Goal: Information Seeking & Learning: Find specific page/section

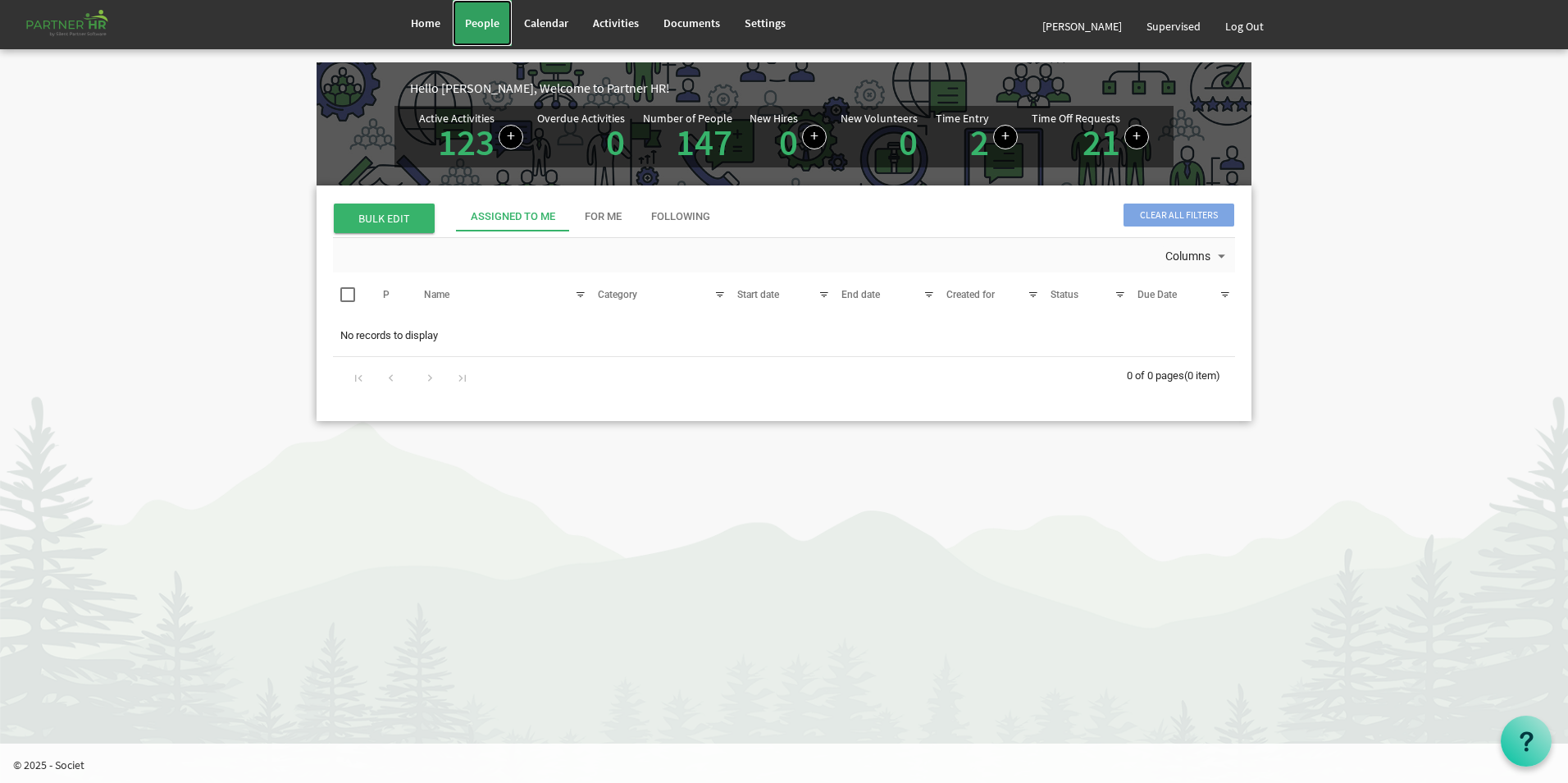
click at [485, 21] on span "People" at bounding box center [482, 23] width 35 height 15
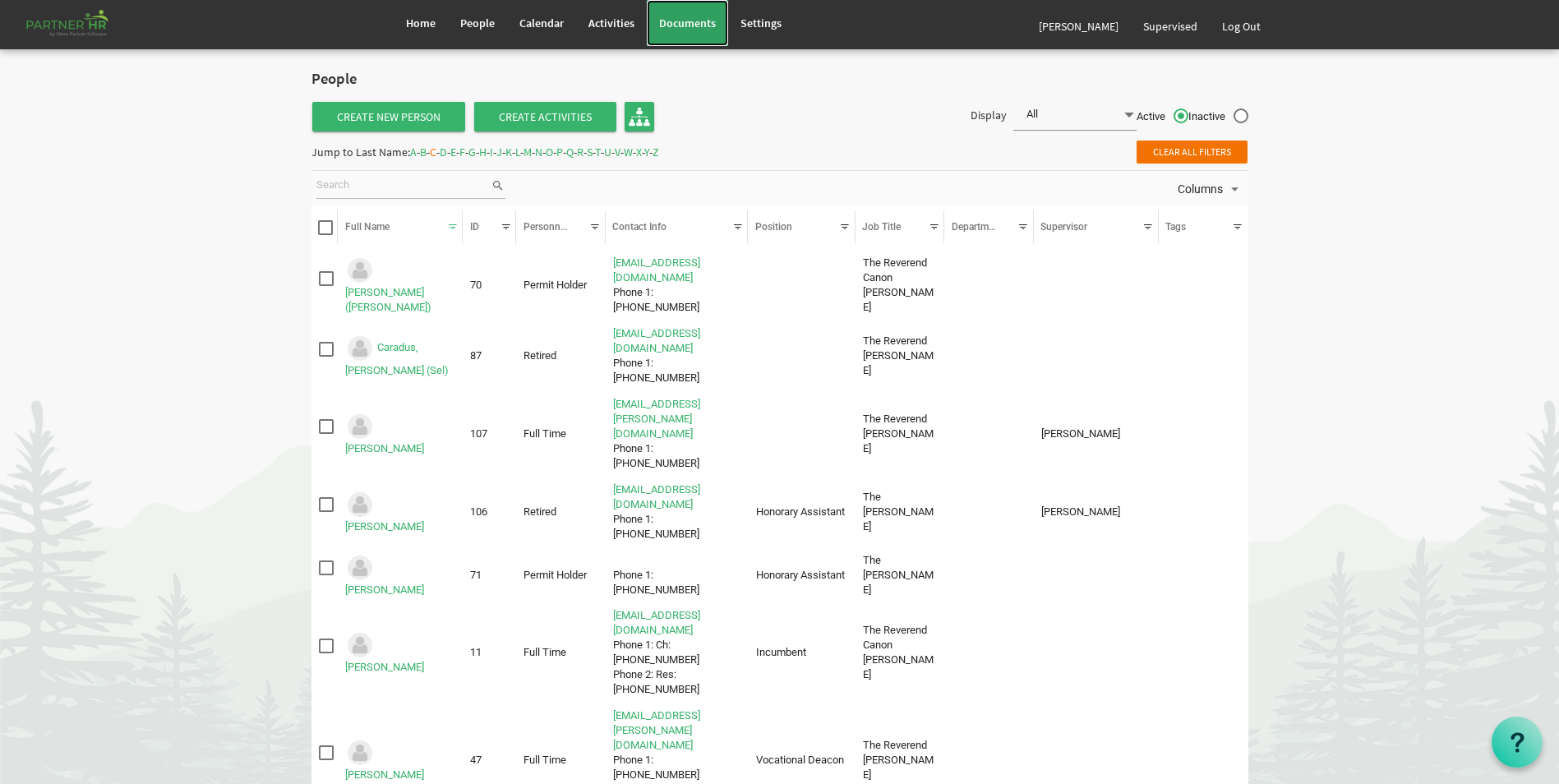
click at [697, 23] on span "Documents" at bounding box center [687, 23] width 57 height 15
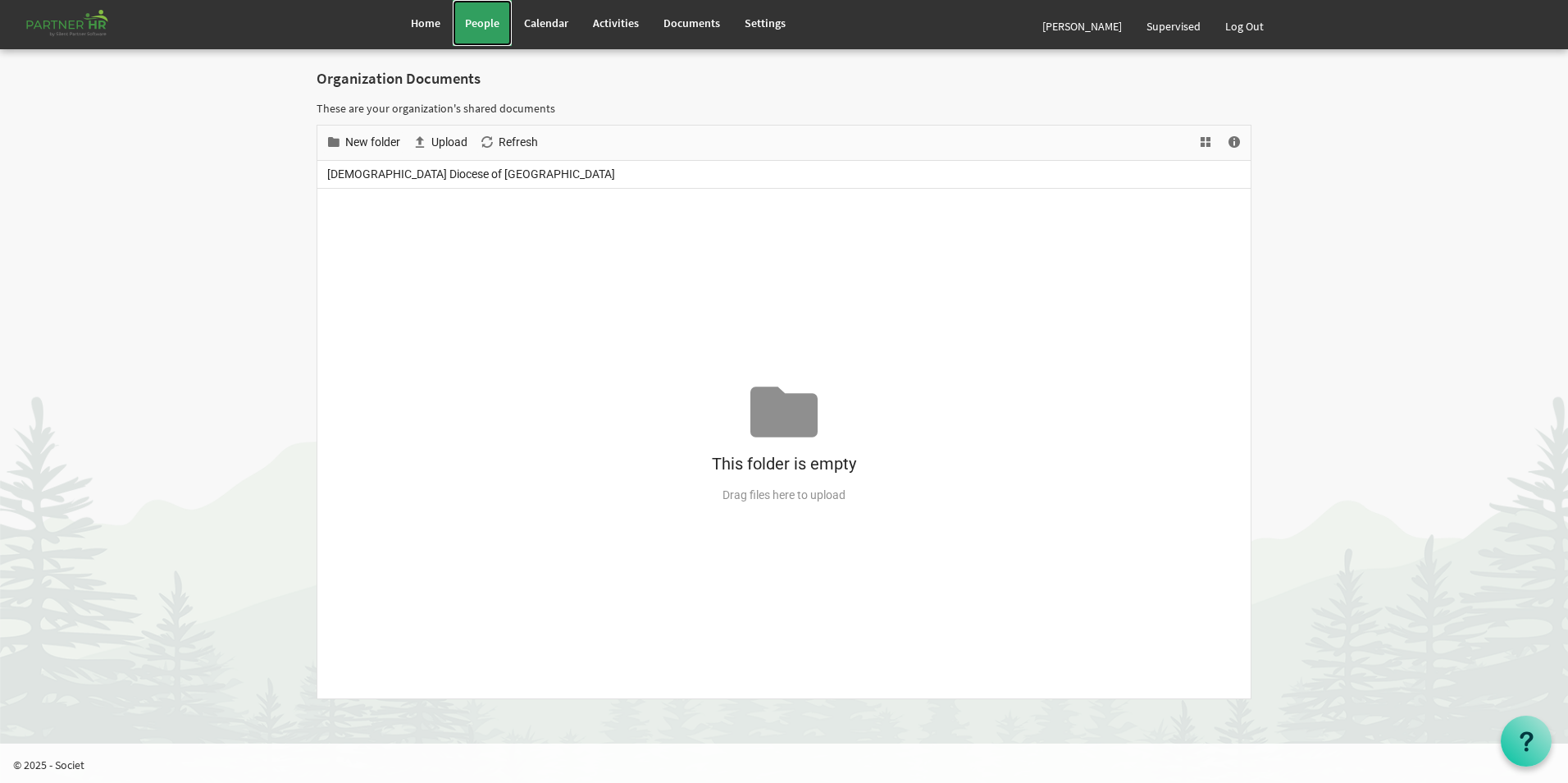
click at [479, 23] on span "People" at bounding box center [482, 23] width 35 height 15
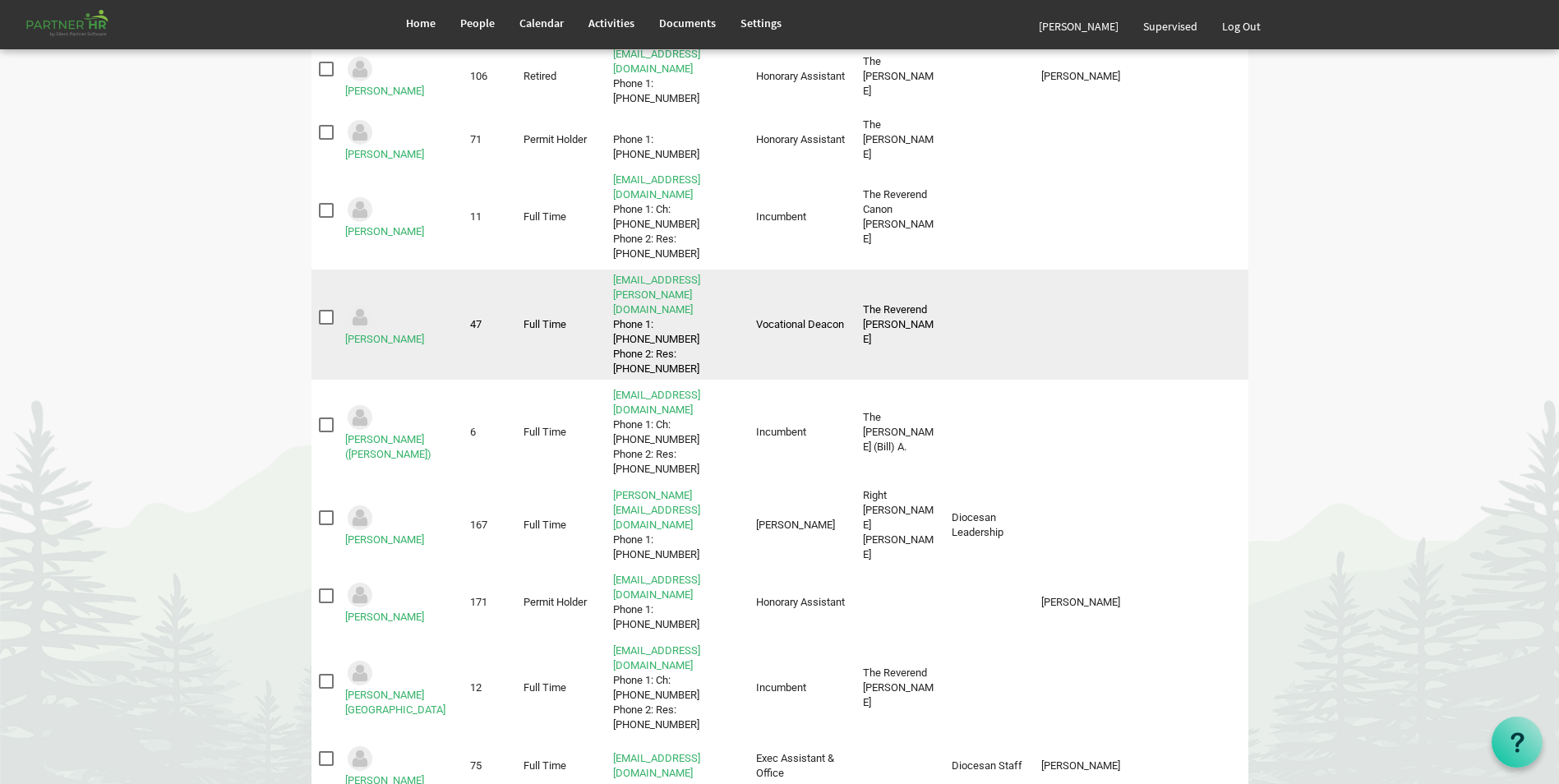
scroll to position [410, 0]
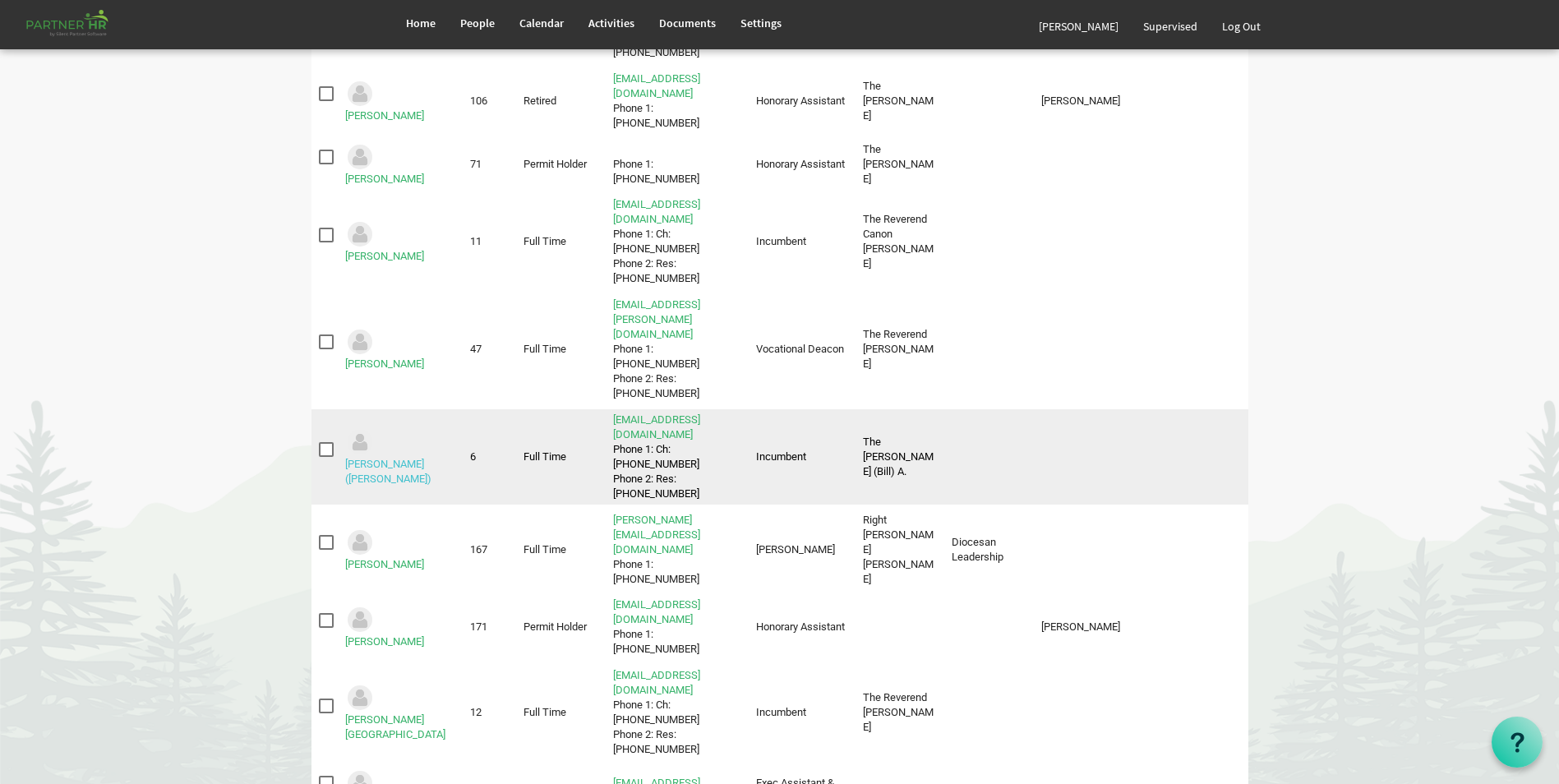
click at [412, 457] on link "[PERSON_NAME] ([PERSON_NAME])" at bounding box center [388, 471] width 86 height 27
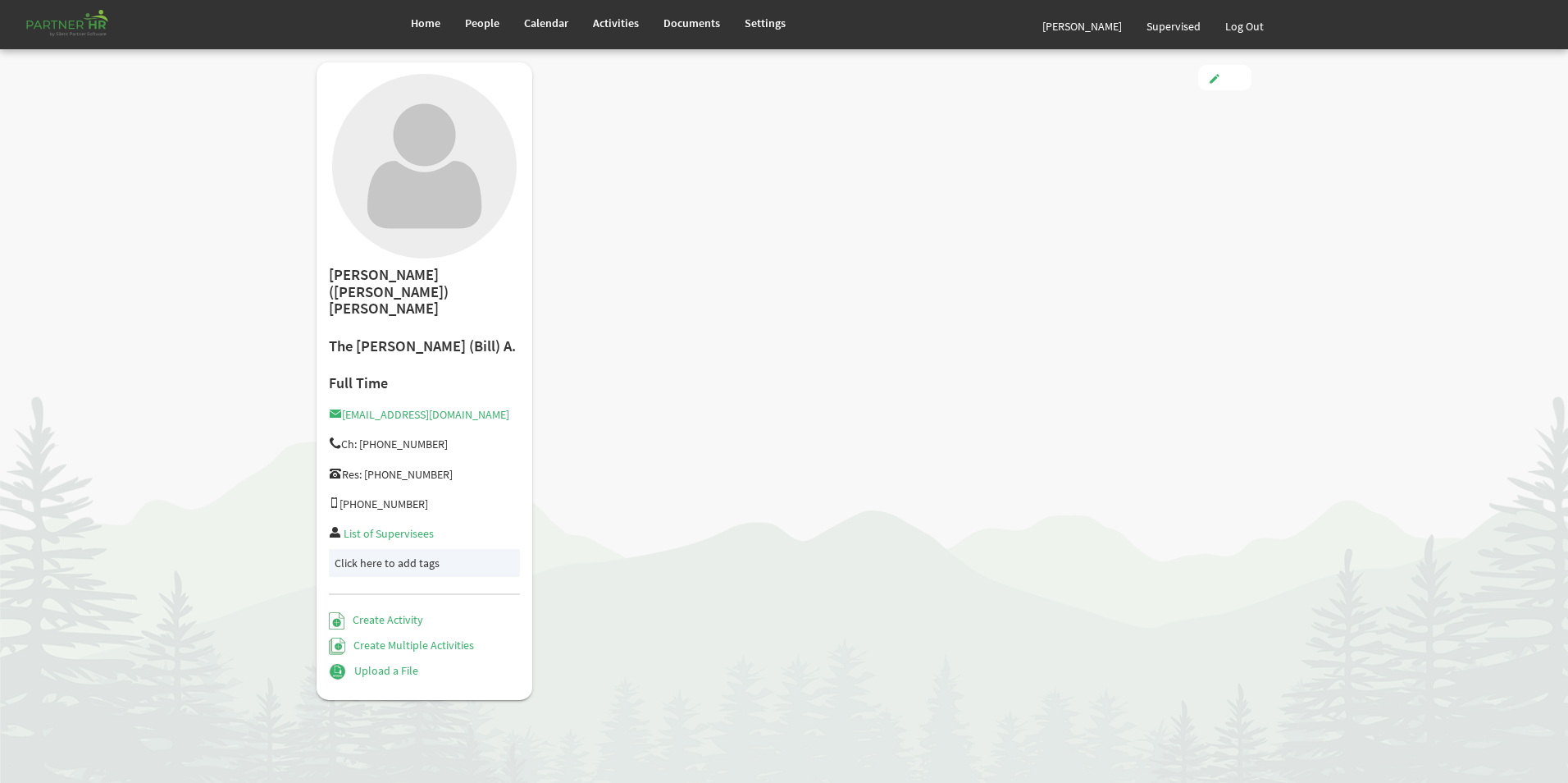
type input "Full Time"
type input "Incumbent"
type input "5/15/1990"
type input "Male"
type input "11/15/1962"
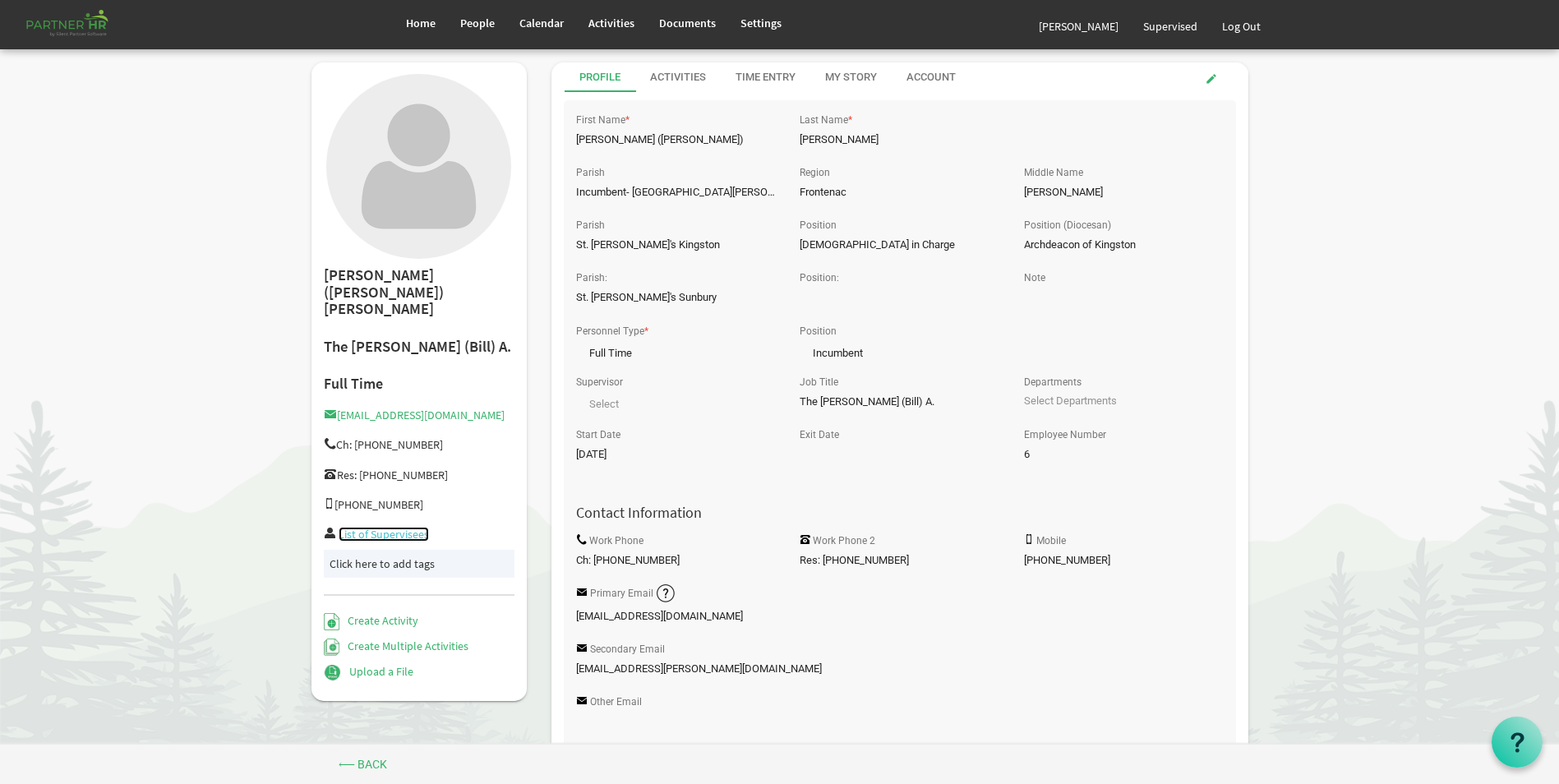
click at [387, 526] on link "List of Supervisees" at bounding box center [383, 533] width 90 height 15
click at [388, 613] on link "Create Activity" at bounding box center [371, 620] width 94 height 15
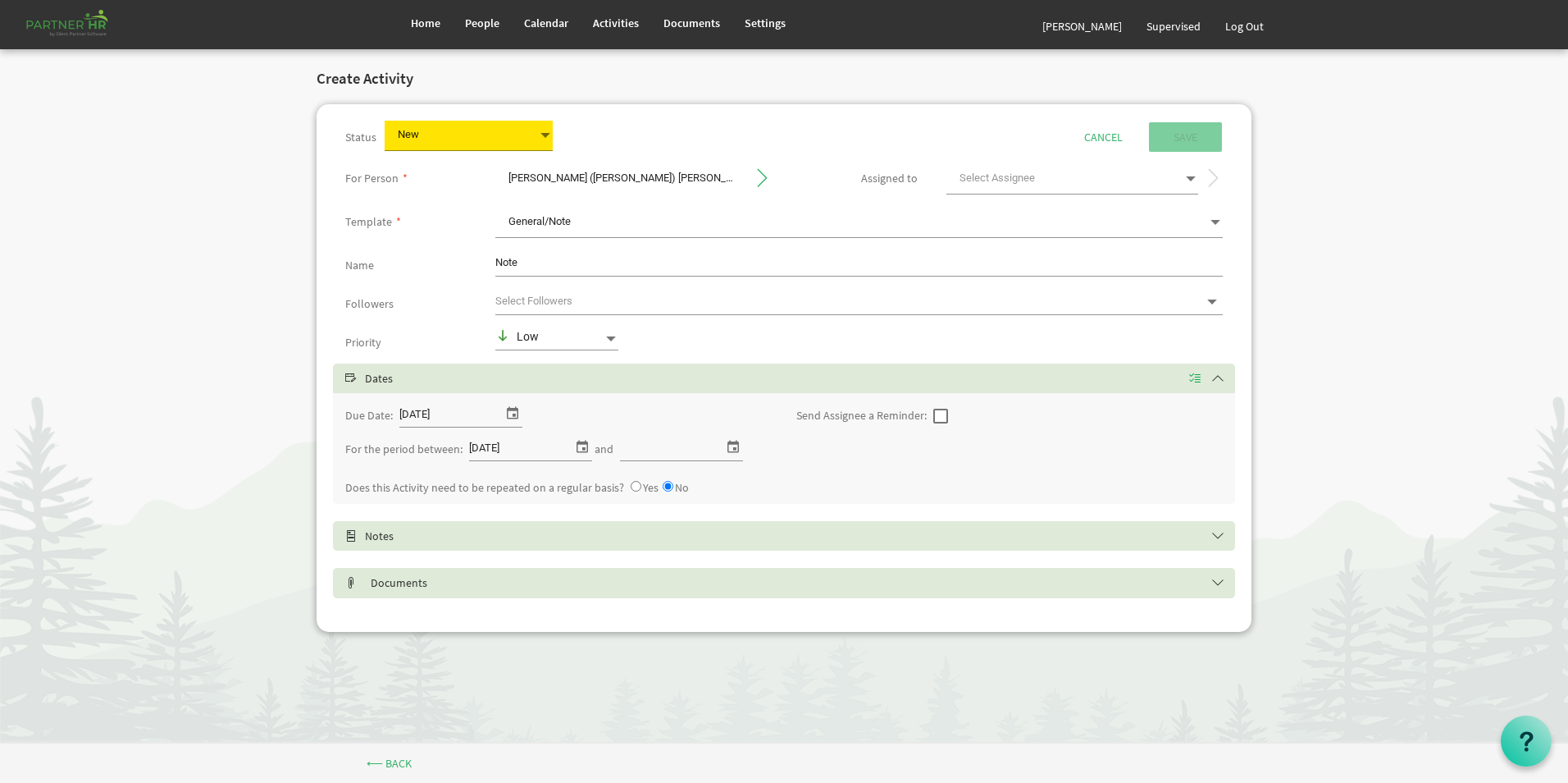
click at [413, 541] on h5 "Notes" at bounding box center [796, 535] width 902 height 13
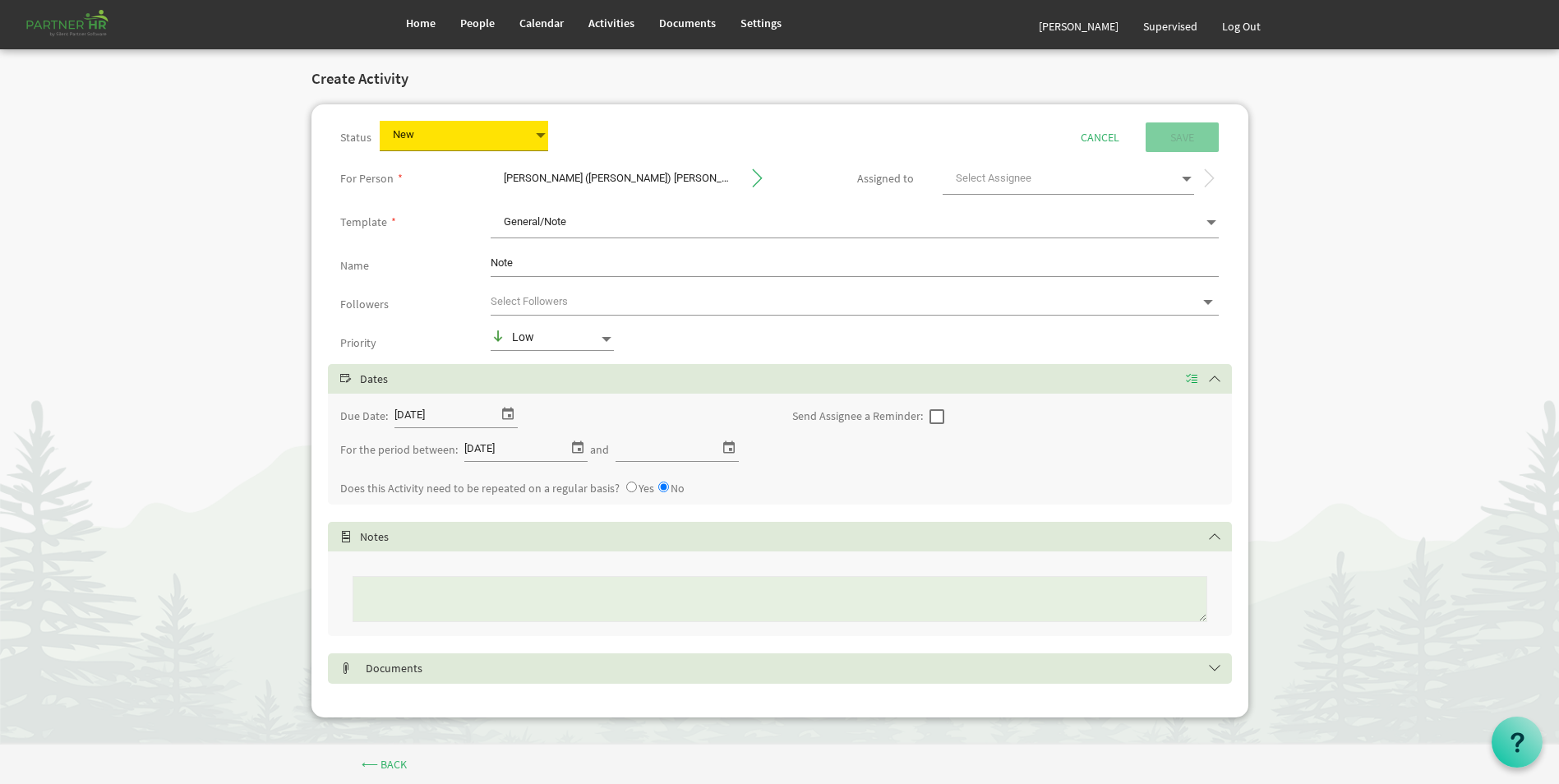
click at [417, 666] on h5 "Documents" at bounding box center [792, 667] width 904 height 13
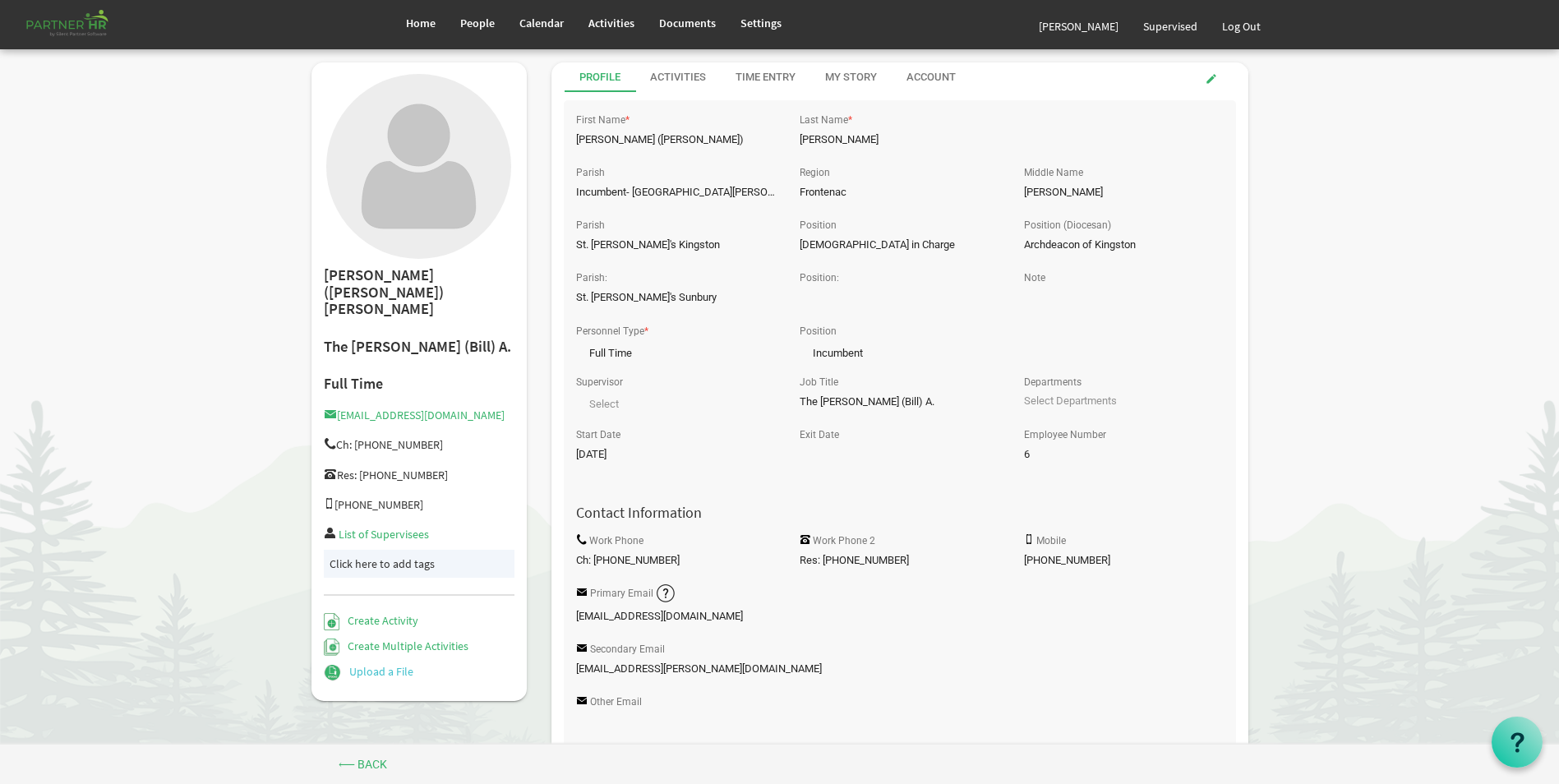
click at [382, 664] on link "Upload a File" at bounding box center [369, 671] width 90 height 15
click at [410, 638] on link "Create Multiple Activities" at bounding box center [397, 645] width 146 height 15
click at [424, 21] on span "Home" at bounding box center [421, 23] width 30 height 15
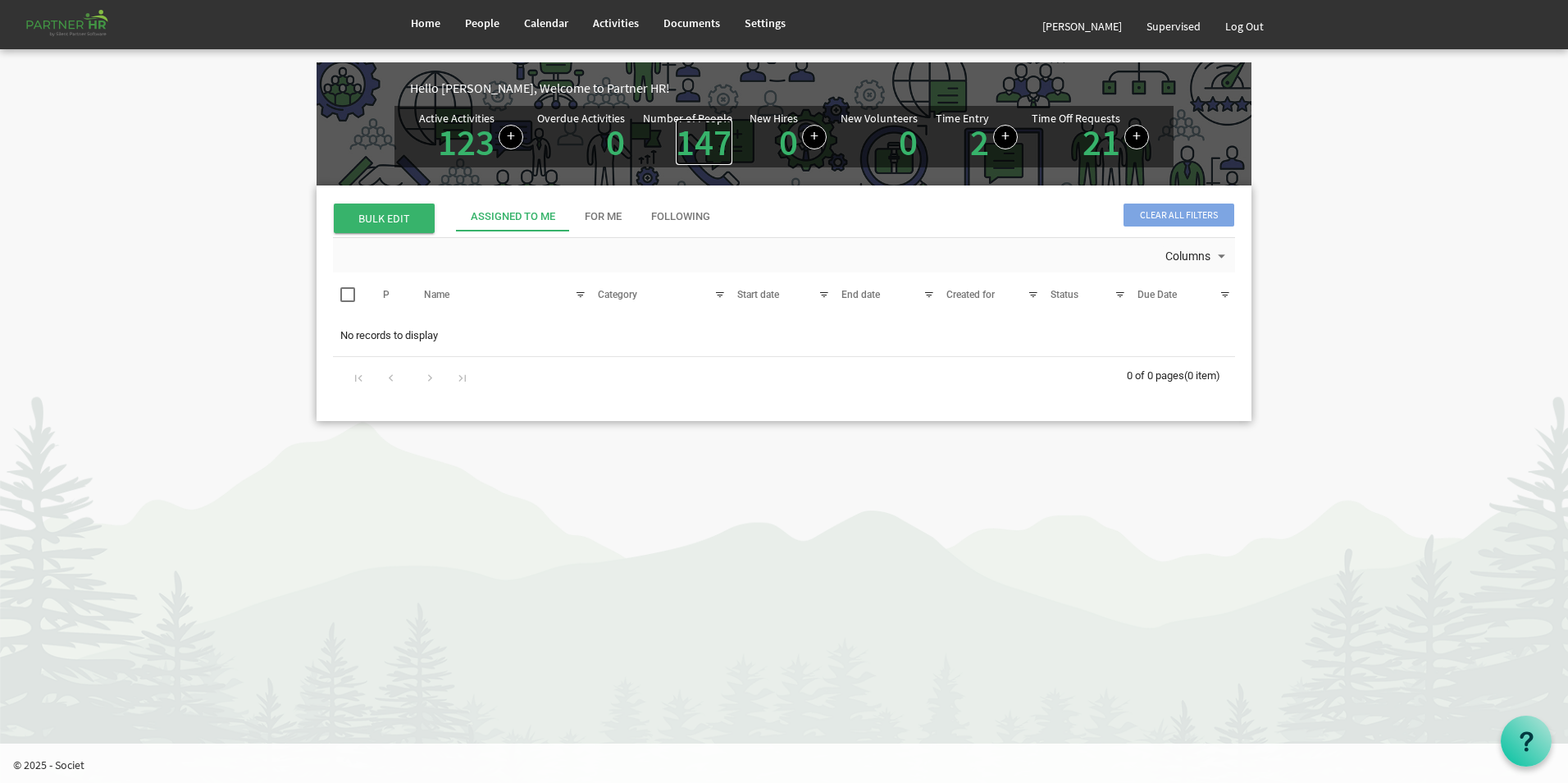
click at [705, 143] on link "147" at bounding box center [703, 141] width 57 height 46
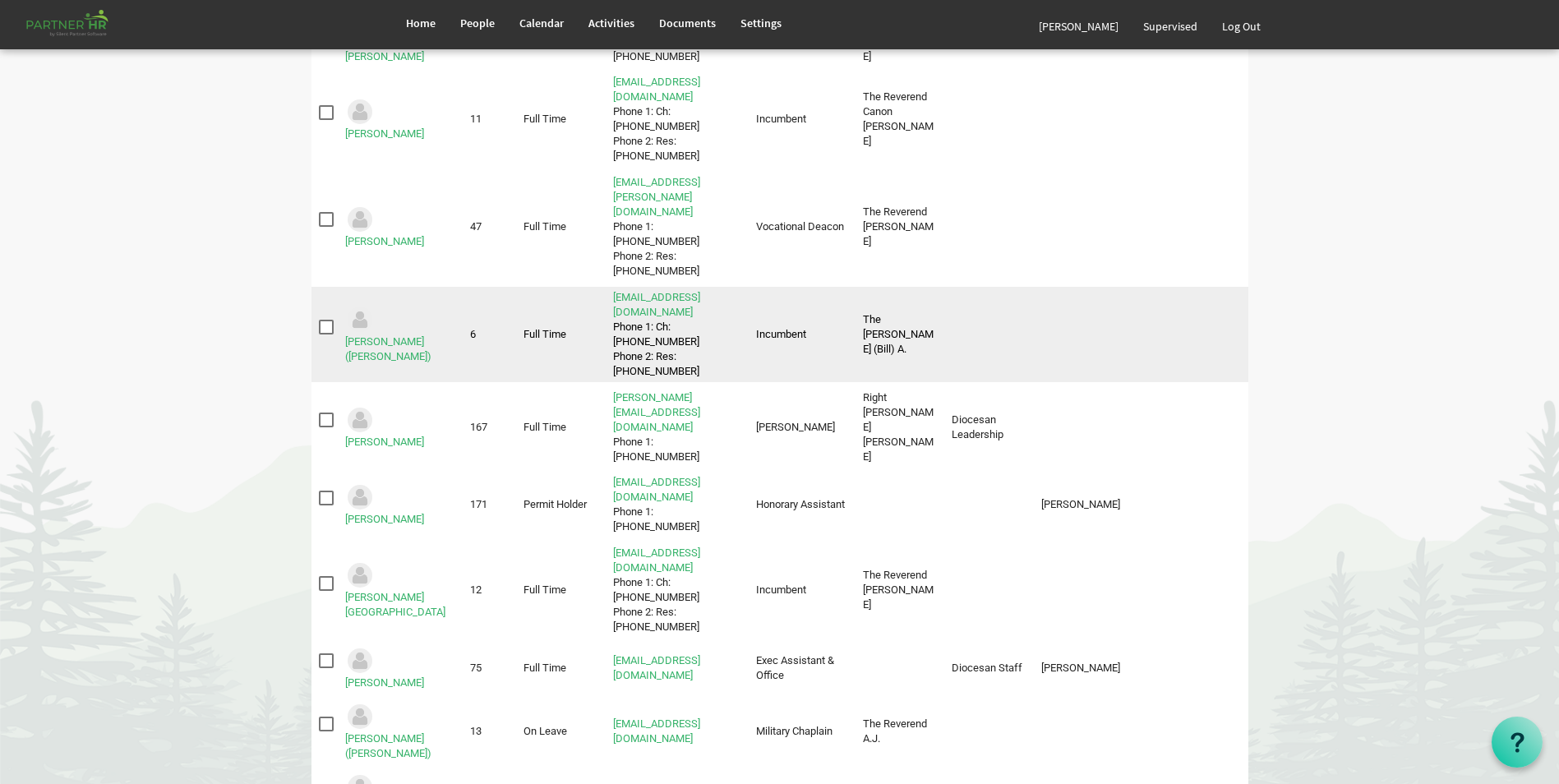
scroll to position [534, 0]
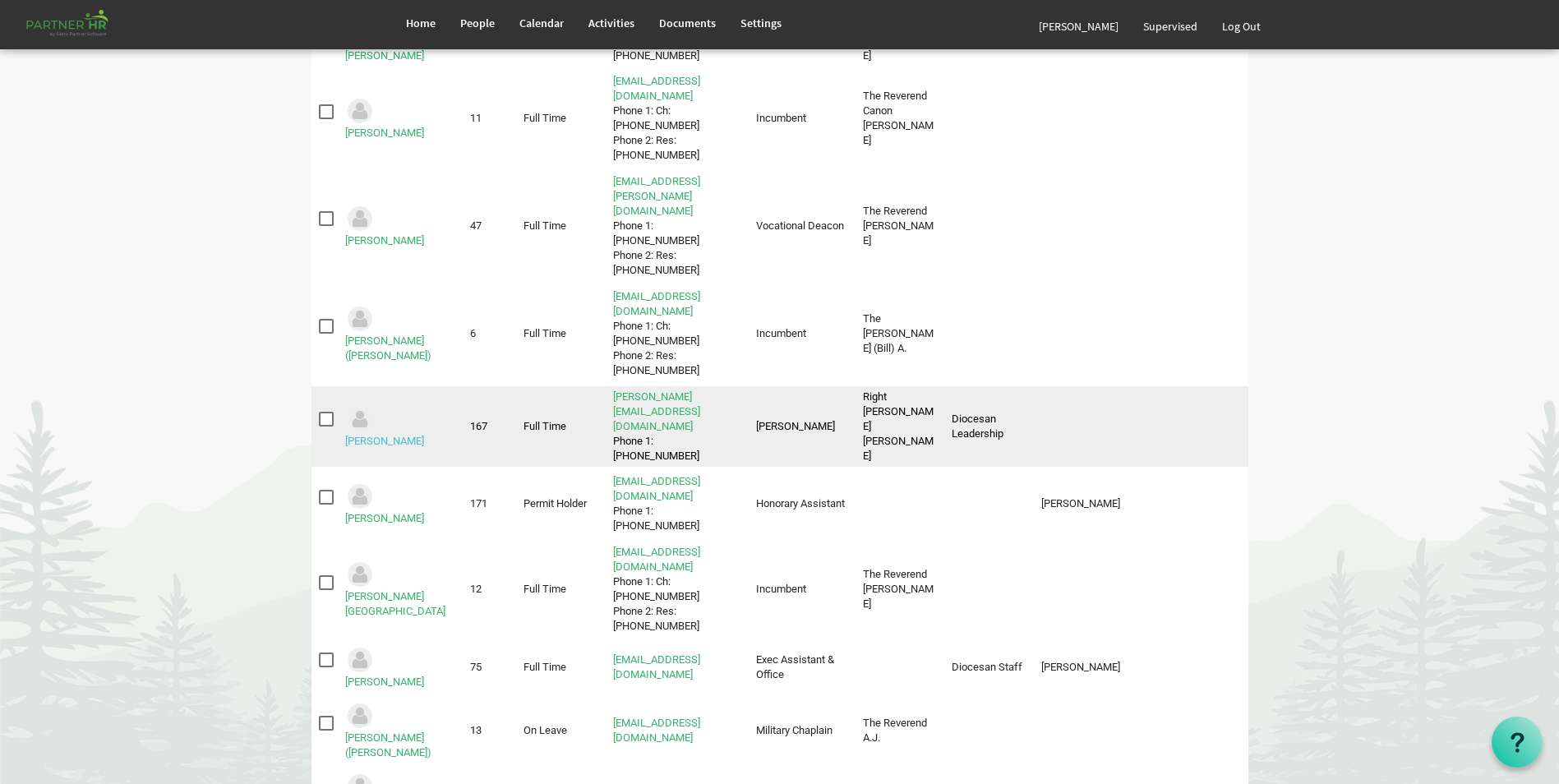
click at [407, 435] on link "Cliff, William" at bounding box center [384, 441] width 79 height 12
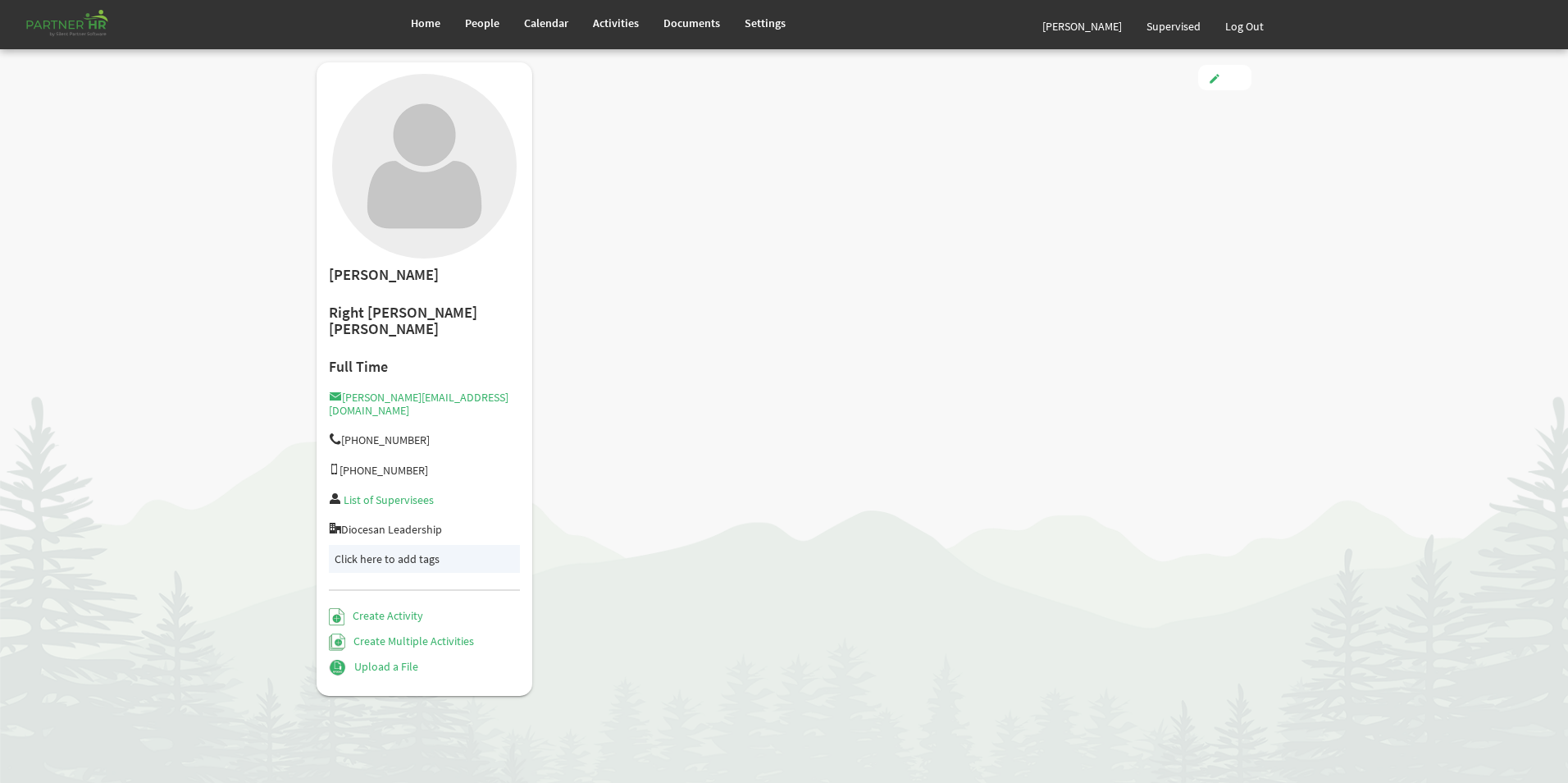
type input "Full Time"
type input "[PERSON_NAME]"
type input "[DATE]"
type input "[DEMOGRAPHIC_DATA]"
type input "[DATE]"
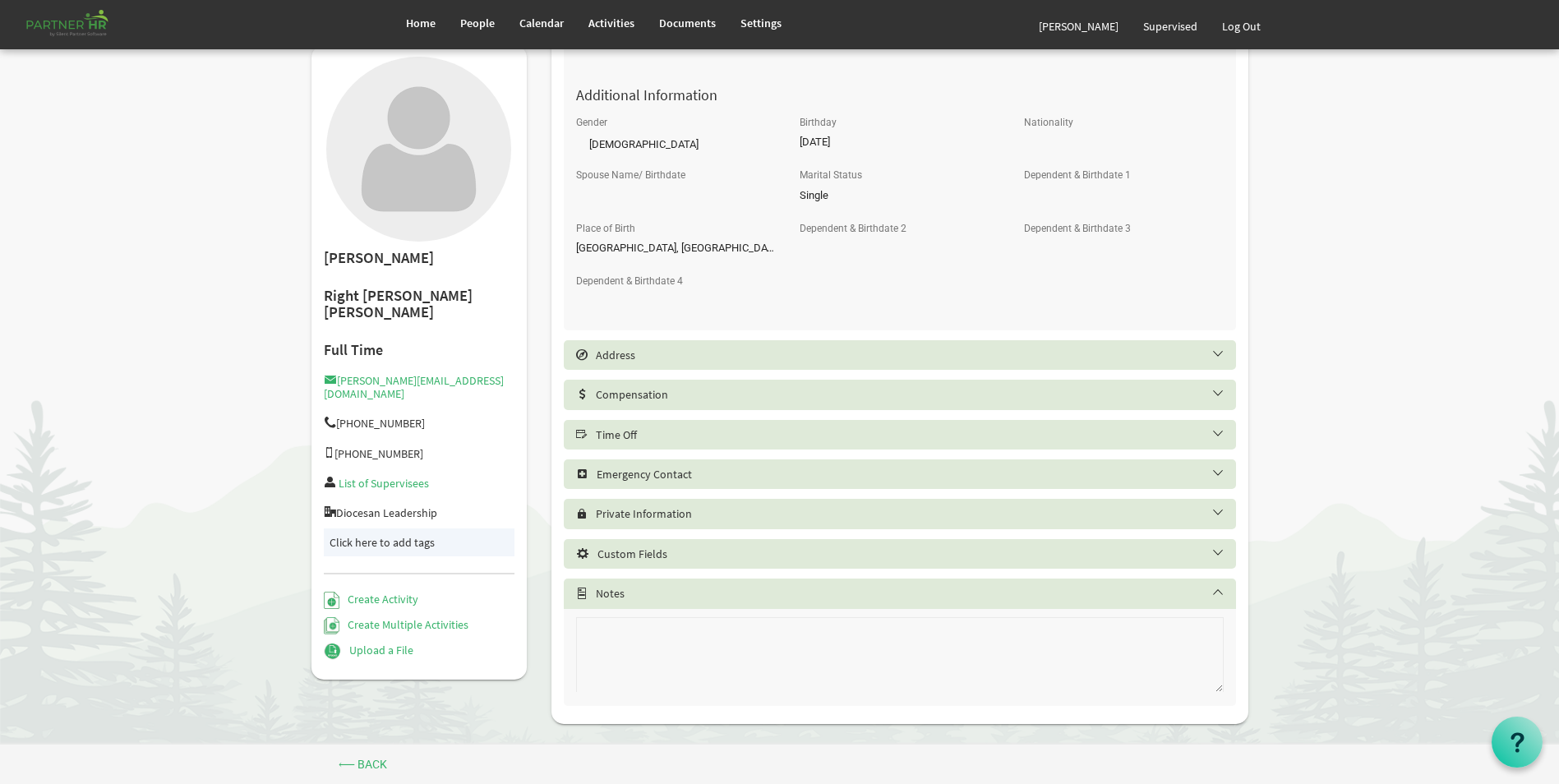
scroll to position [698, 0]
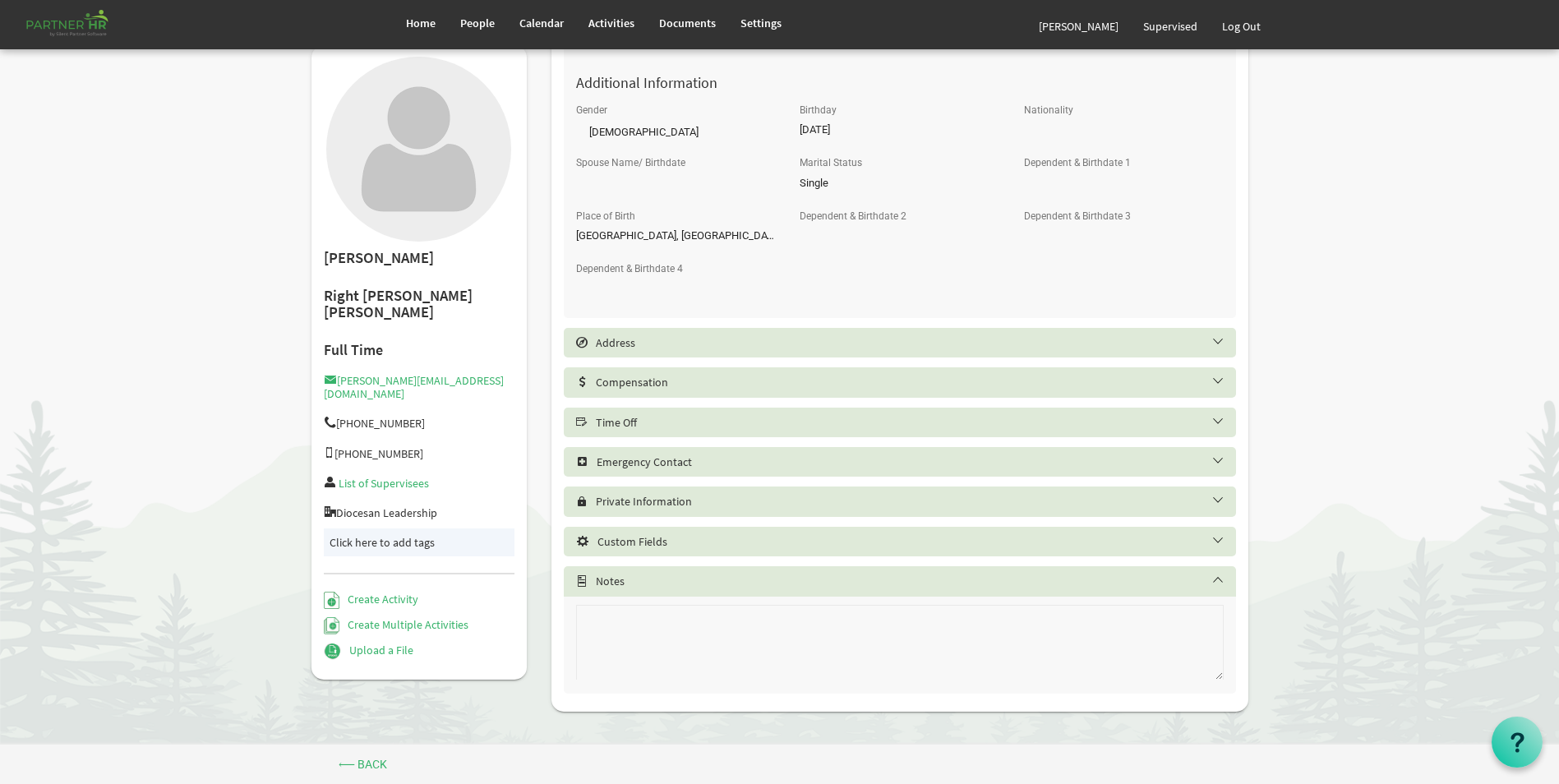
click at [1211, 375] on h5 "Compensation" at bounding box center [913, 382] width 673 height 13
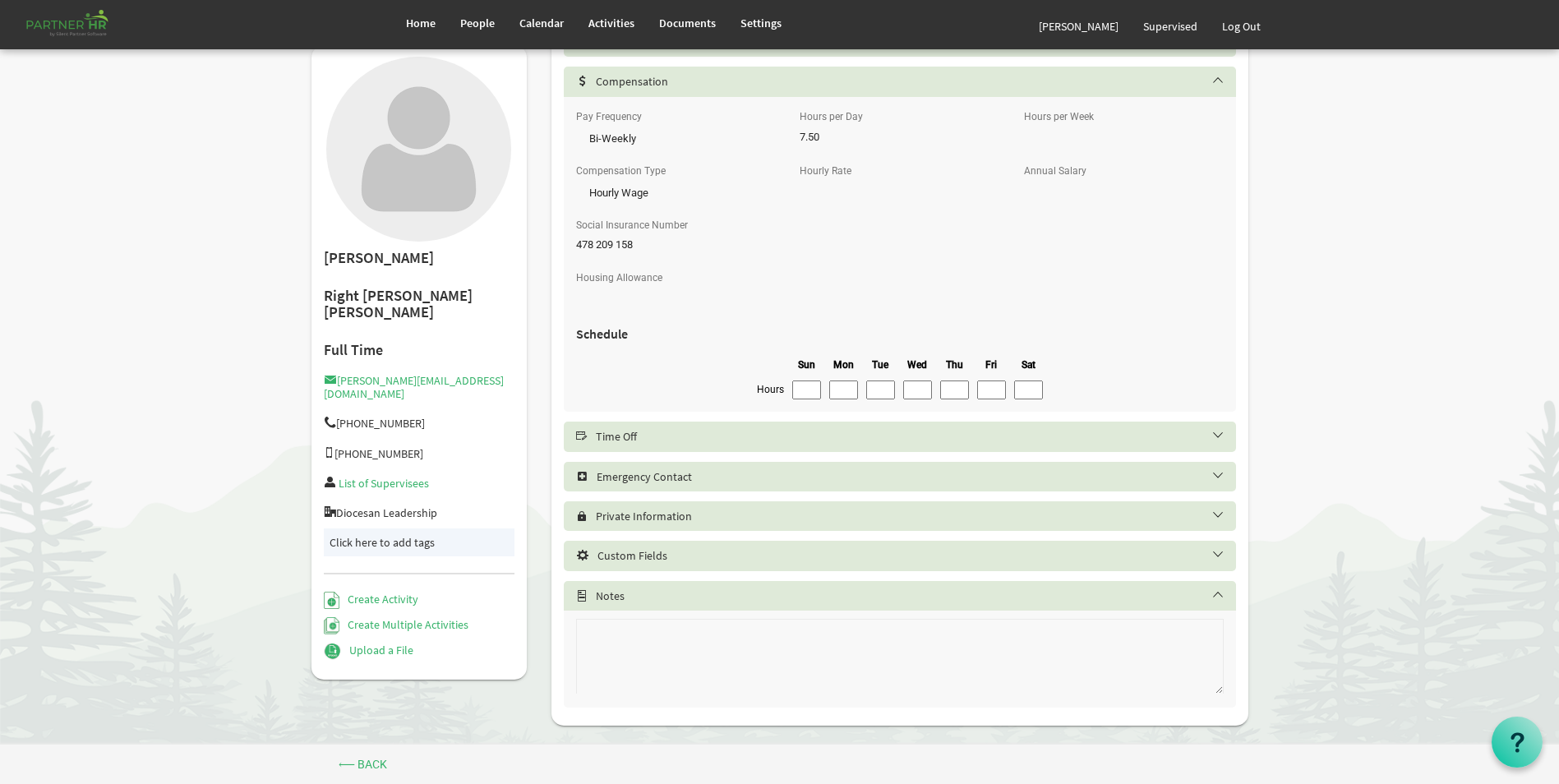
scroll to position [1012, 0]
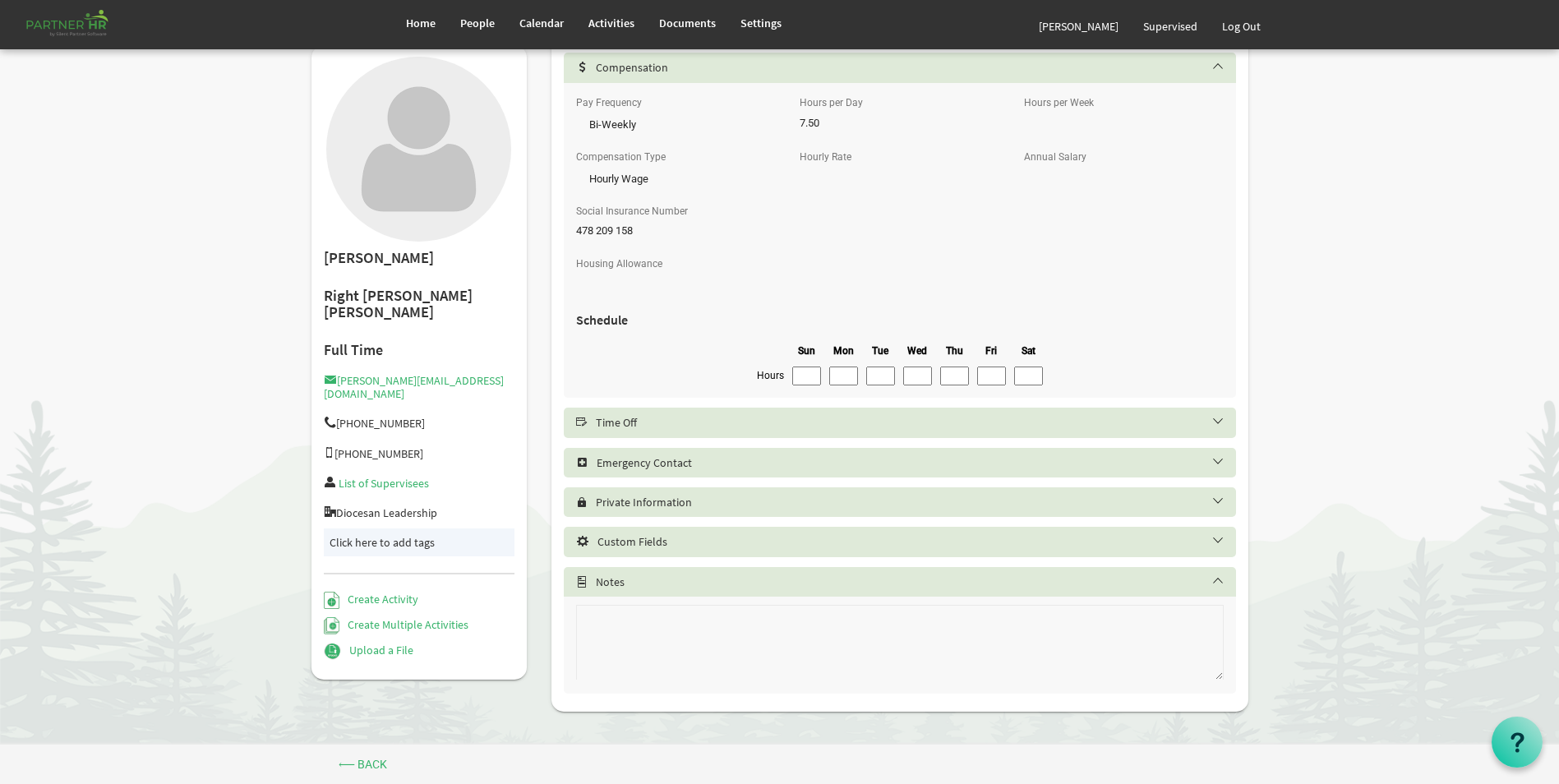
click at [682, 498] on h5 "Private Information" at bounding box center [913, 501] width 673 height 13
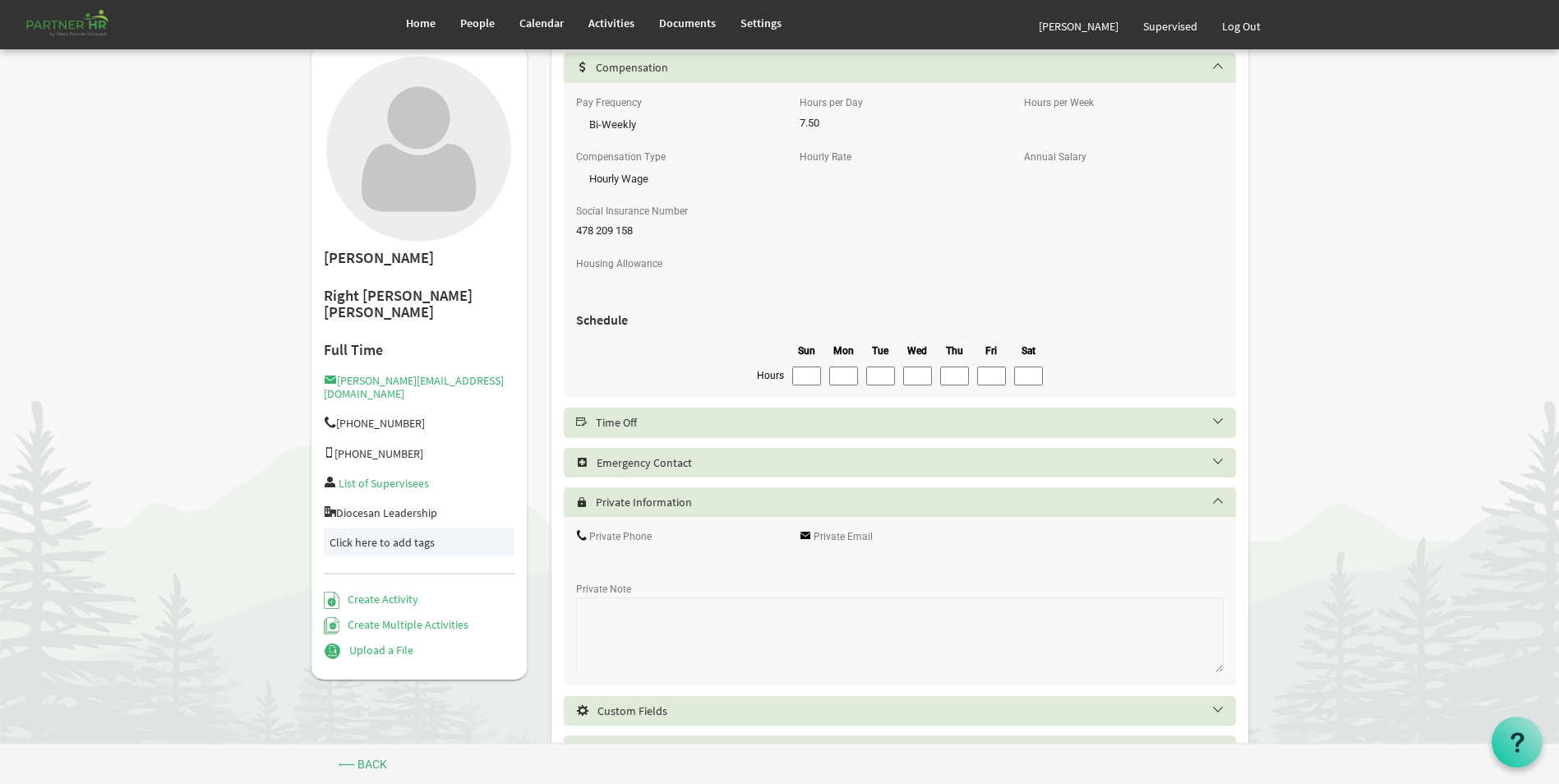
click at [688, 460] on h5 "Emergency Contact" at bounding box center [913, 462] width 673 height 13
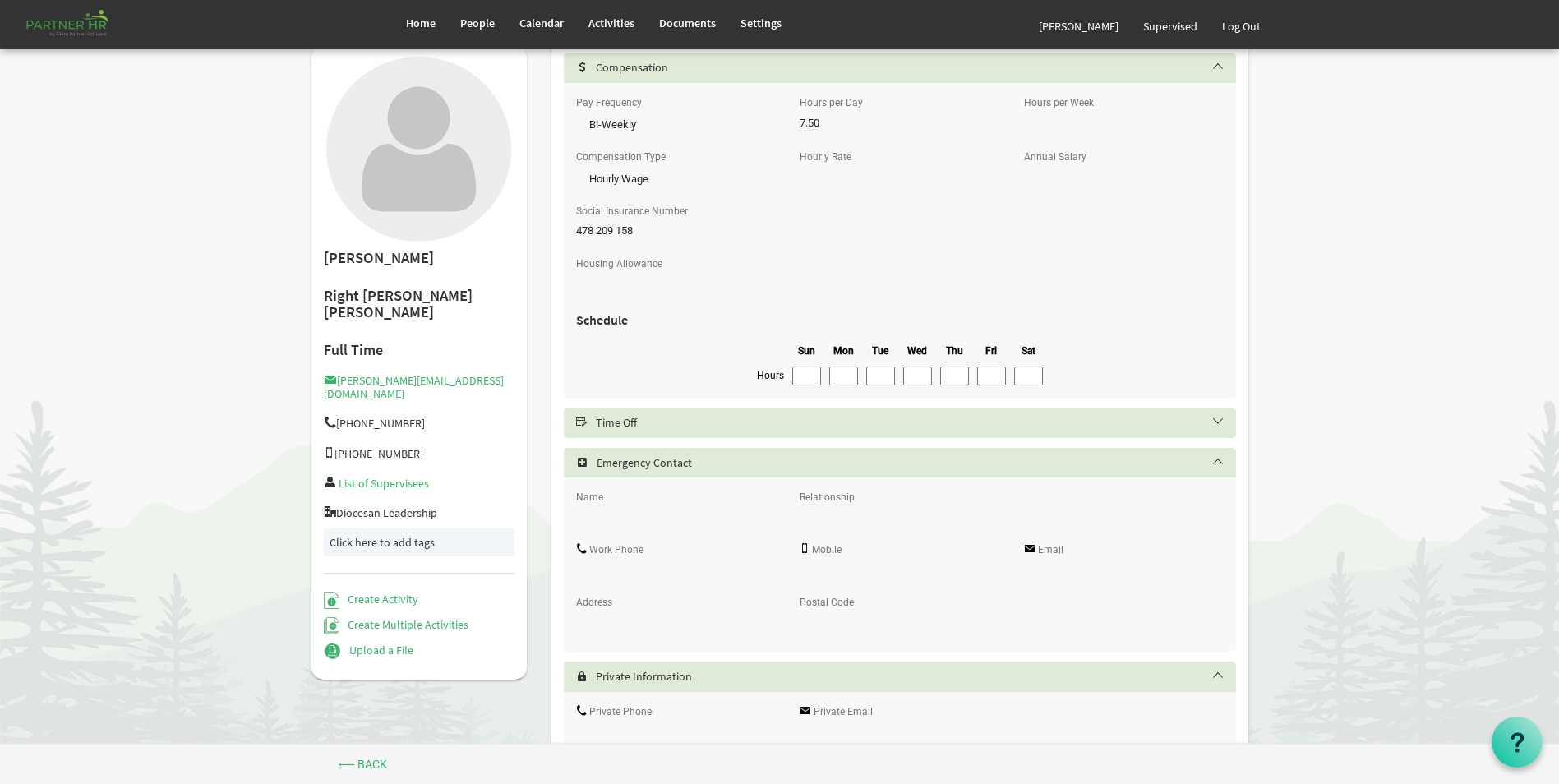
click at [679, 420] on h5 "Time Off" at bounding box center [913, 422] width 673 height 13
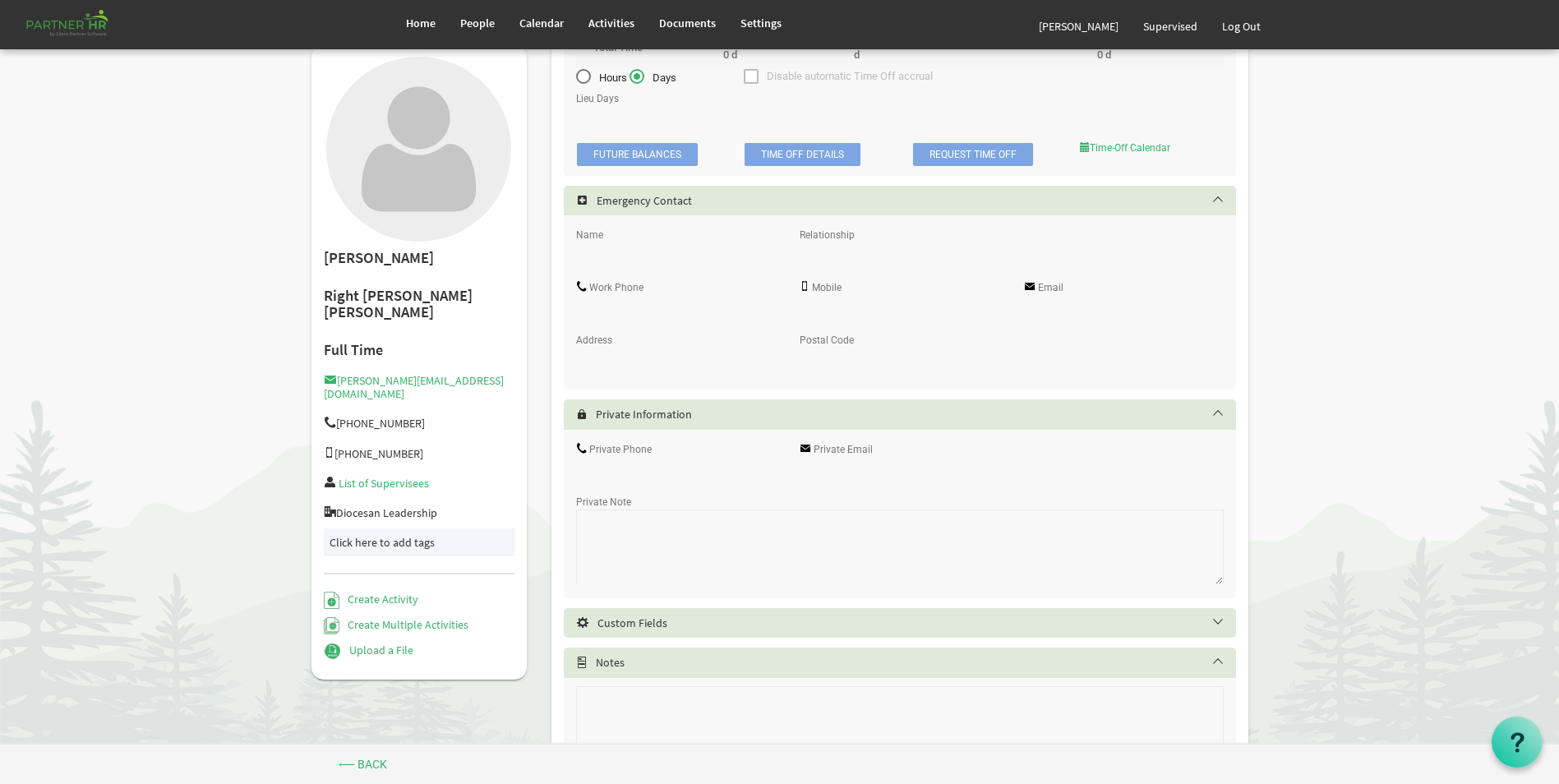
scroll to position [1833, 0]
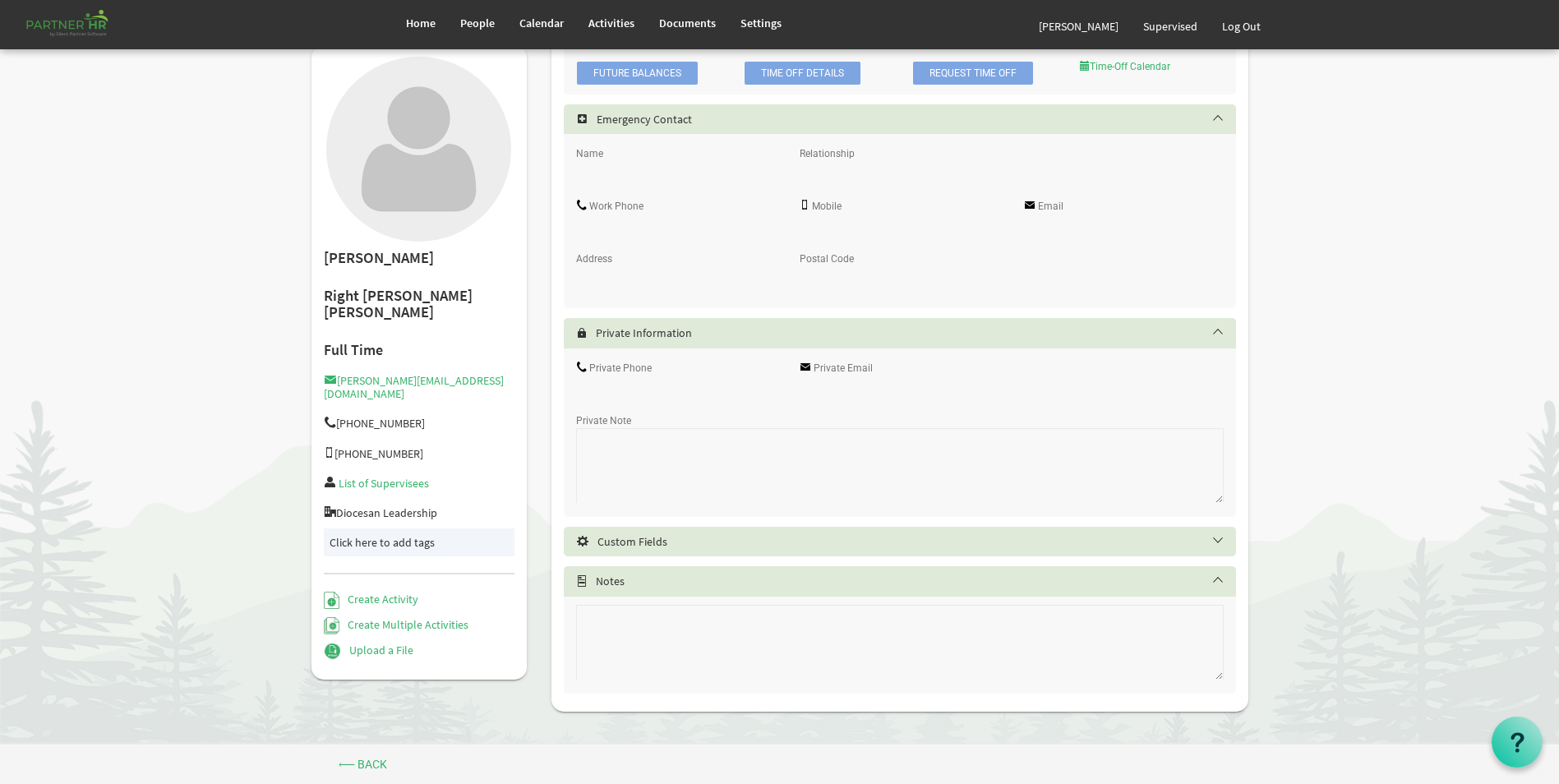
click at [669, 576] on h5 "Notes" at bounding box center [913, 581] width 673 height 13
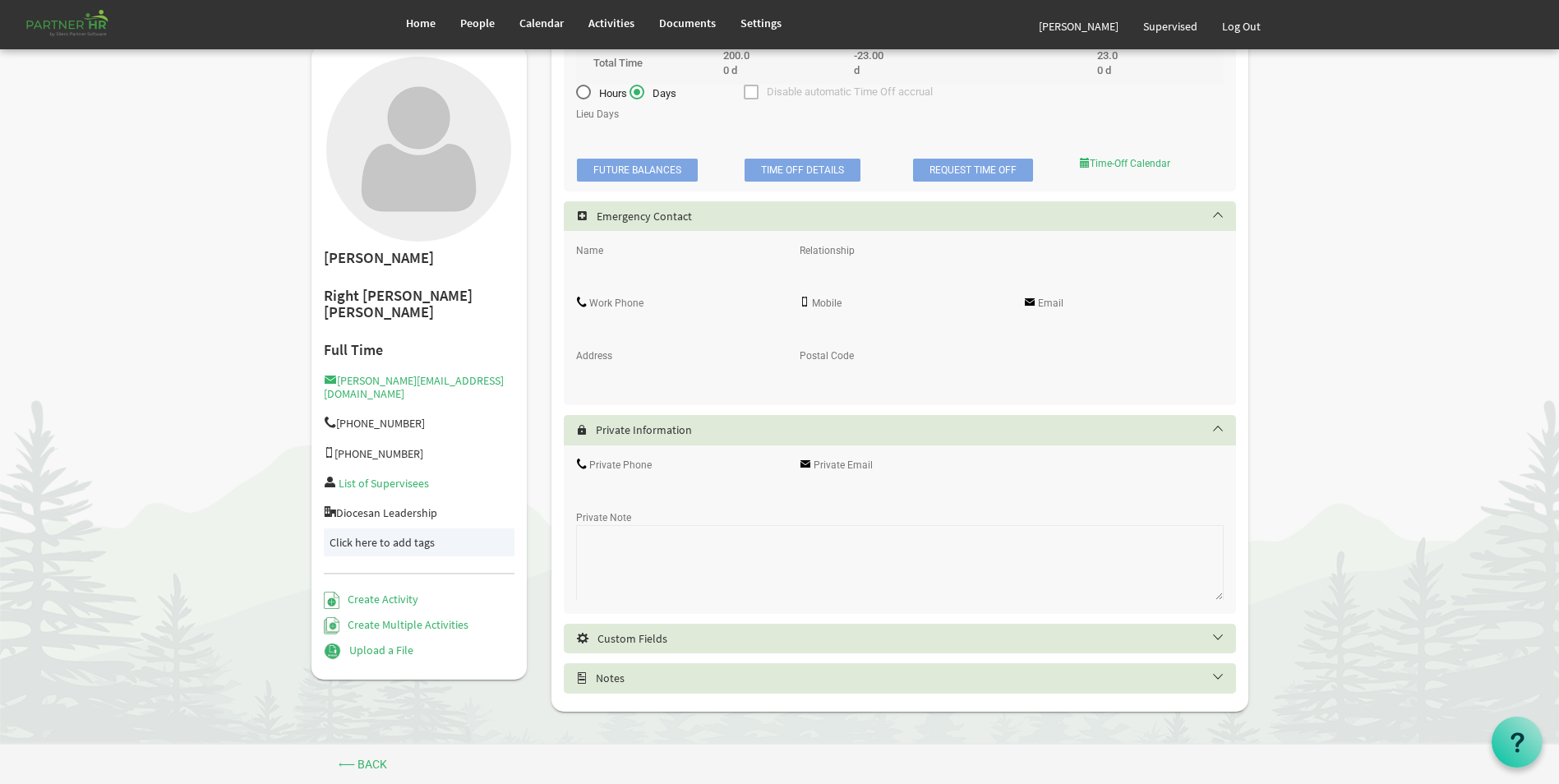
click at [649, 673] on h5 "Notes" at bounding box center [913, 677] width 673 height 13
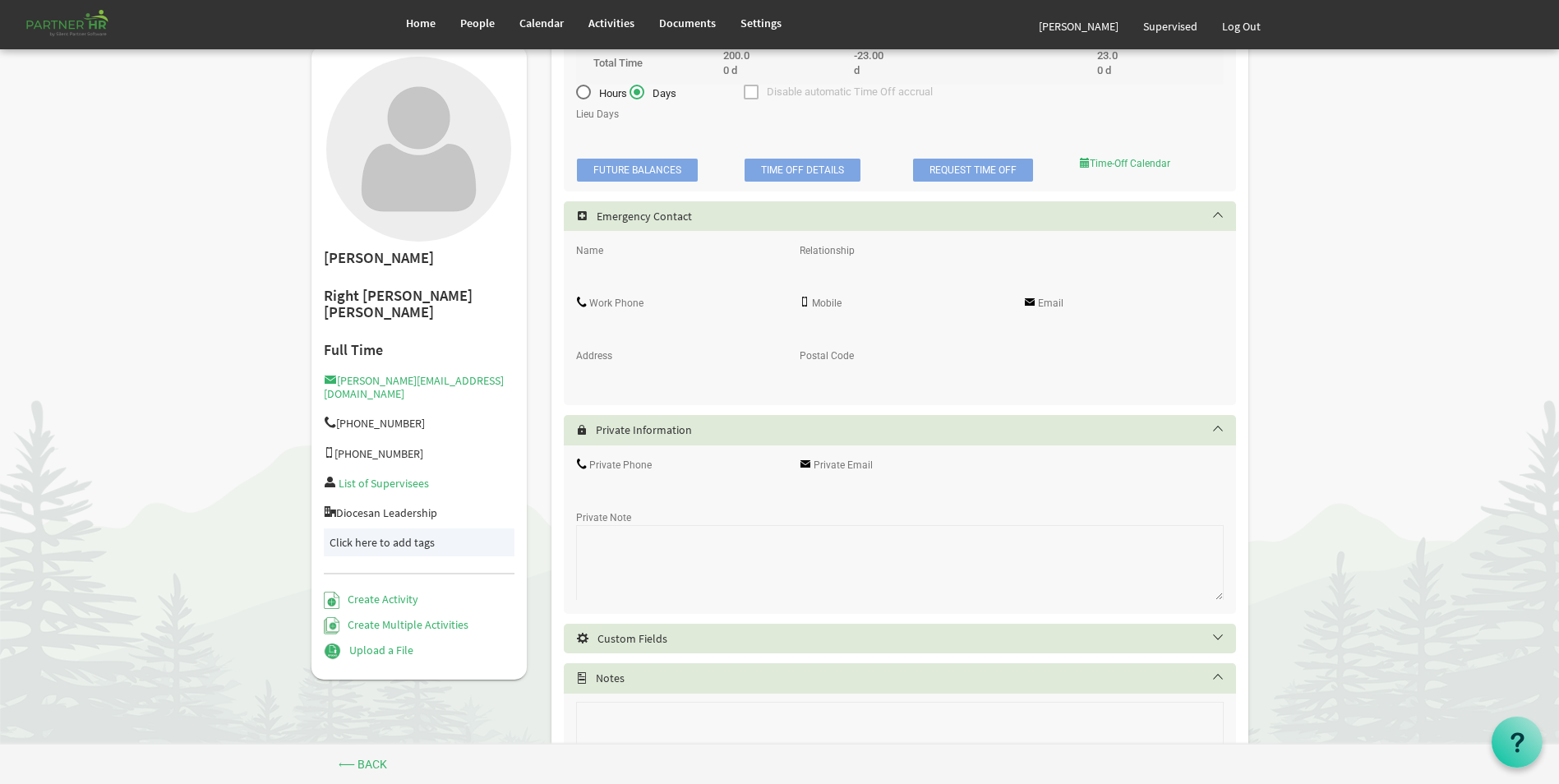
scroll to position [1833, 0]
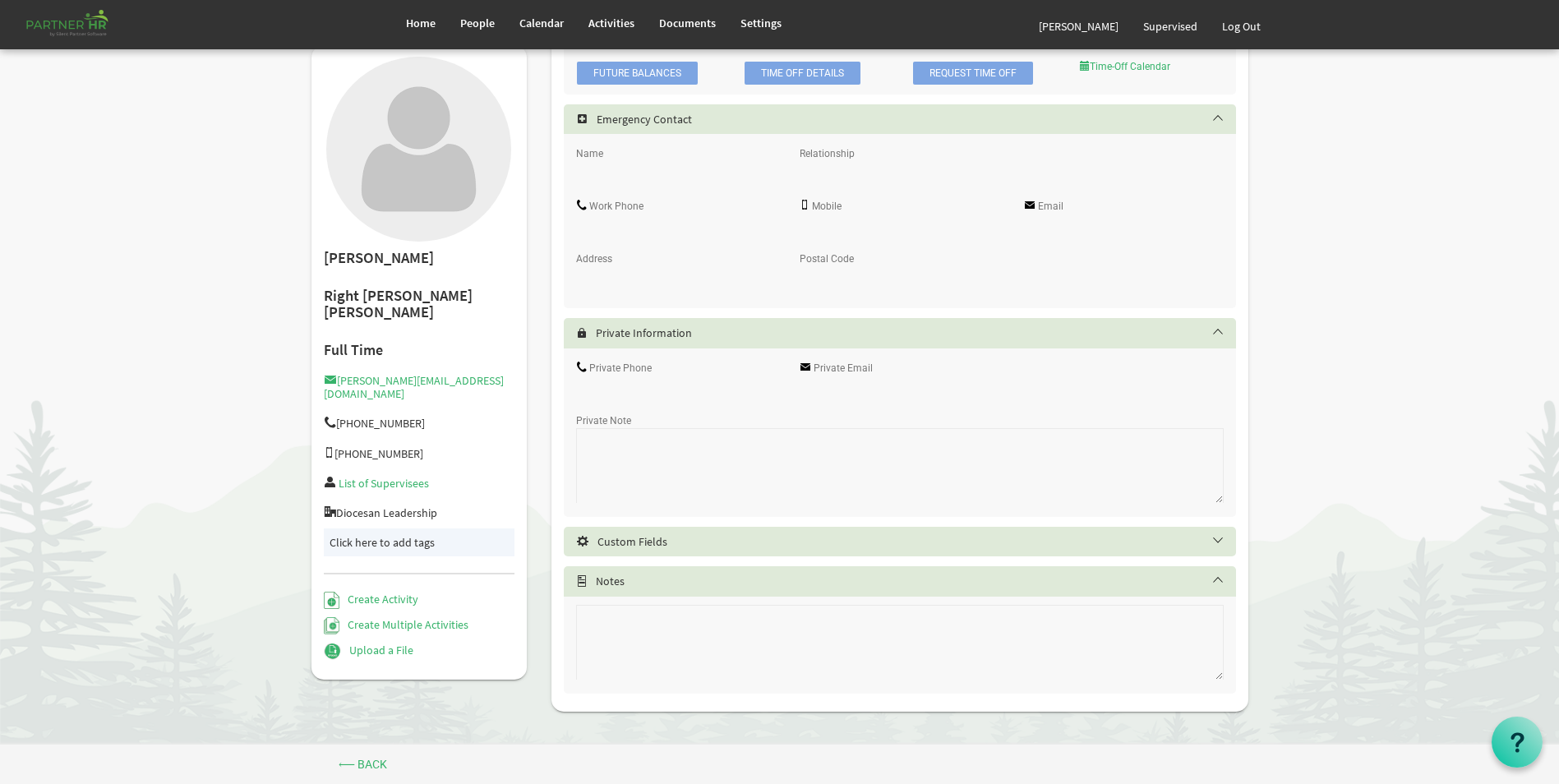
click at [716, 541] on h5 "Custom Fields" at bounding box center [913, 540] width 673 height 13
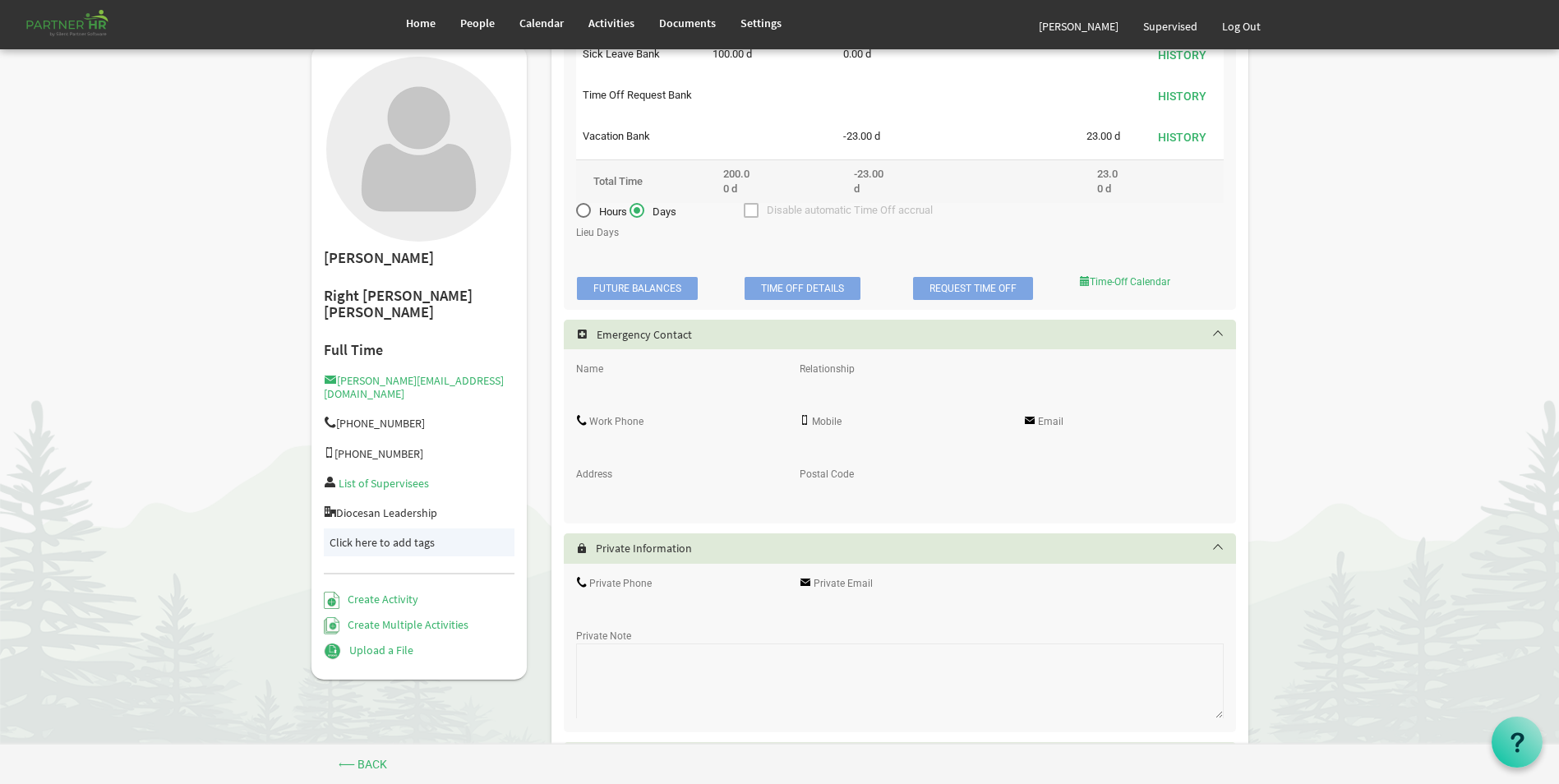
scroll to position [1208, 0]
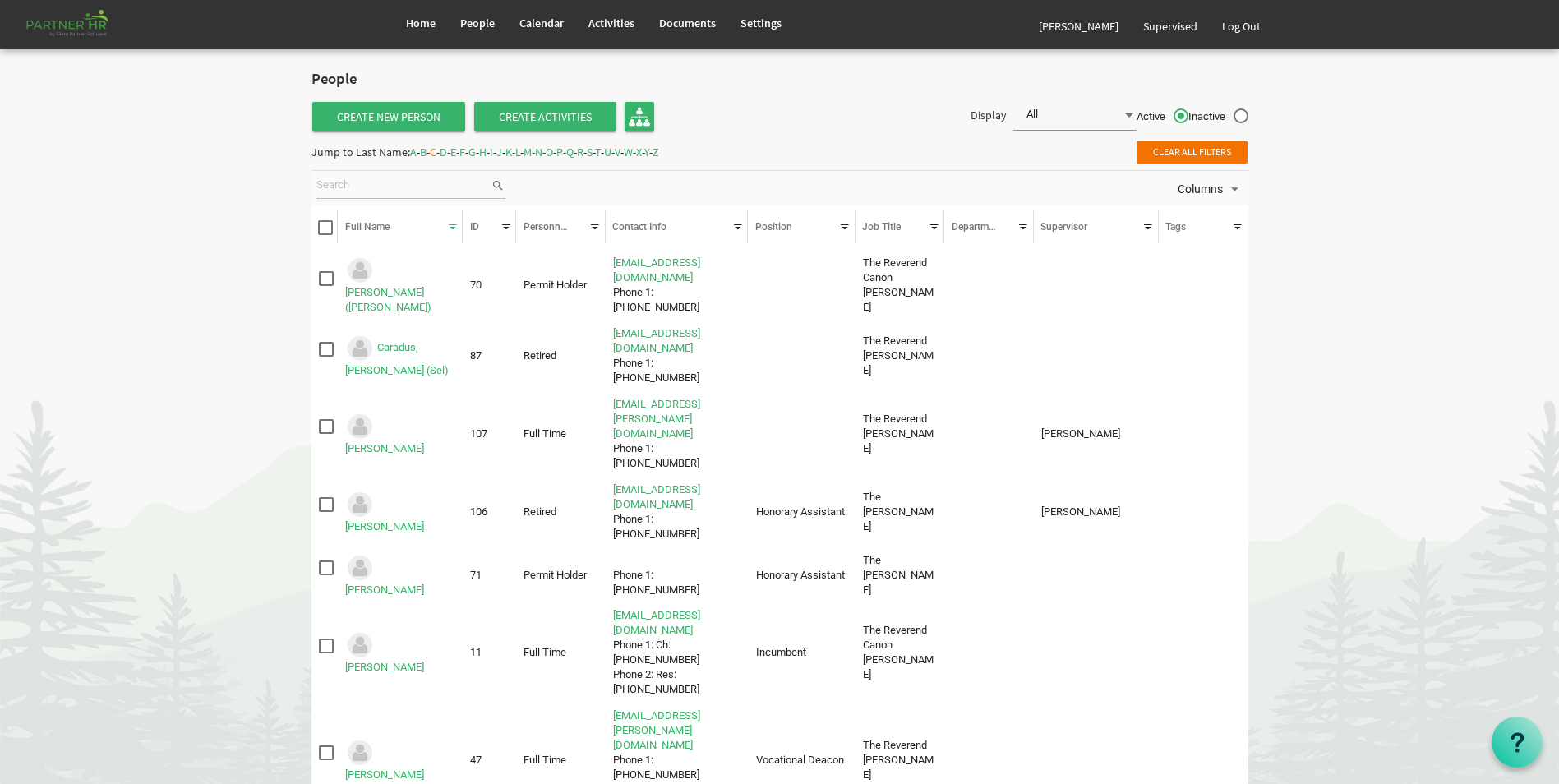
click at [562, 154] on span "P" at bounding box center [560, 152] width 7 height 15
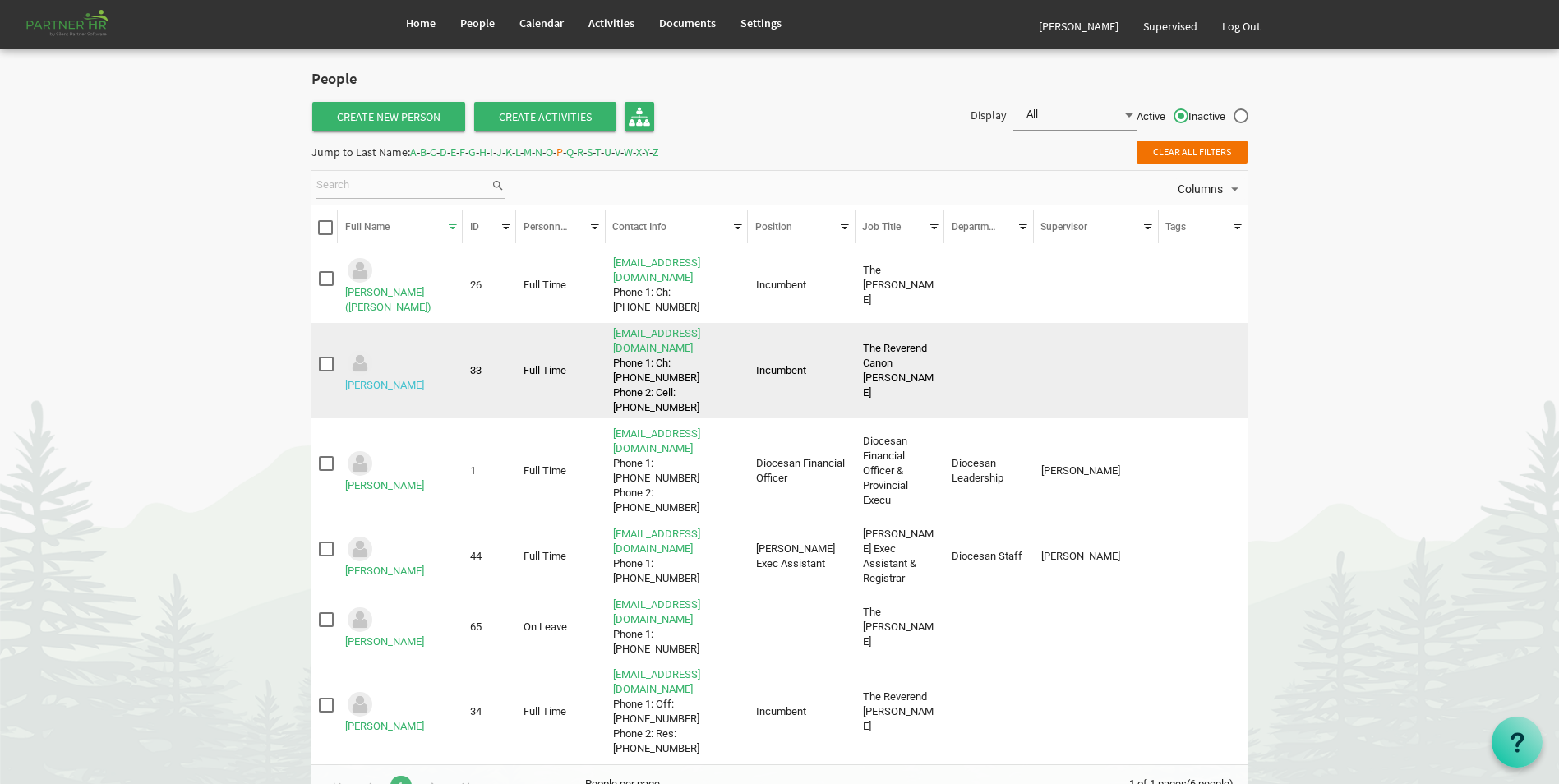
click at [410, 379] on link "Peever, Blair" at bounding box center [384, 385] width 79 height 12
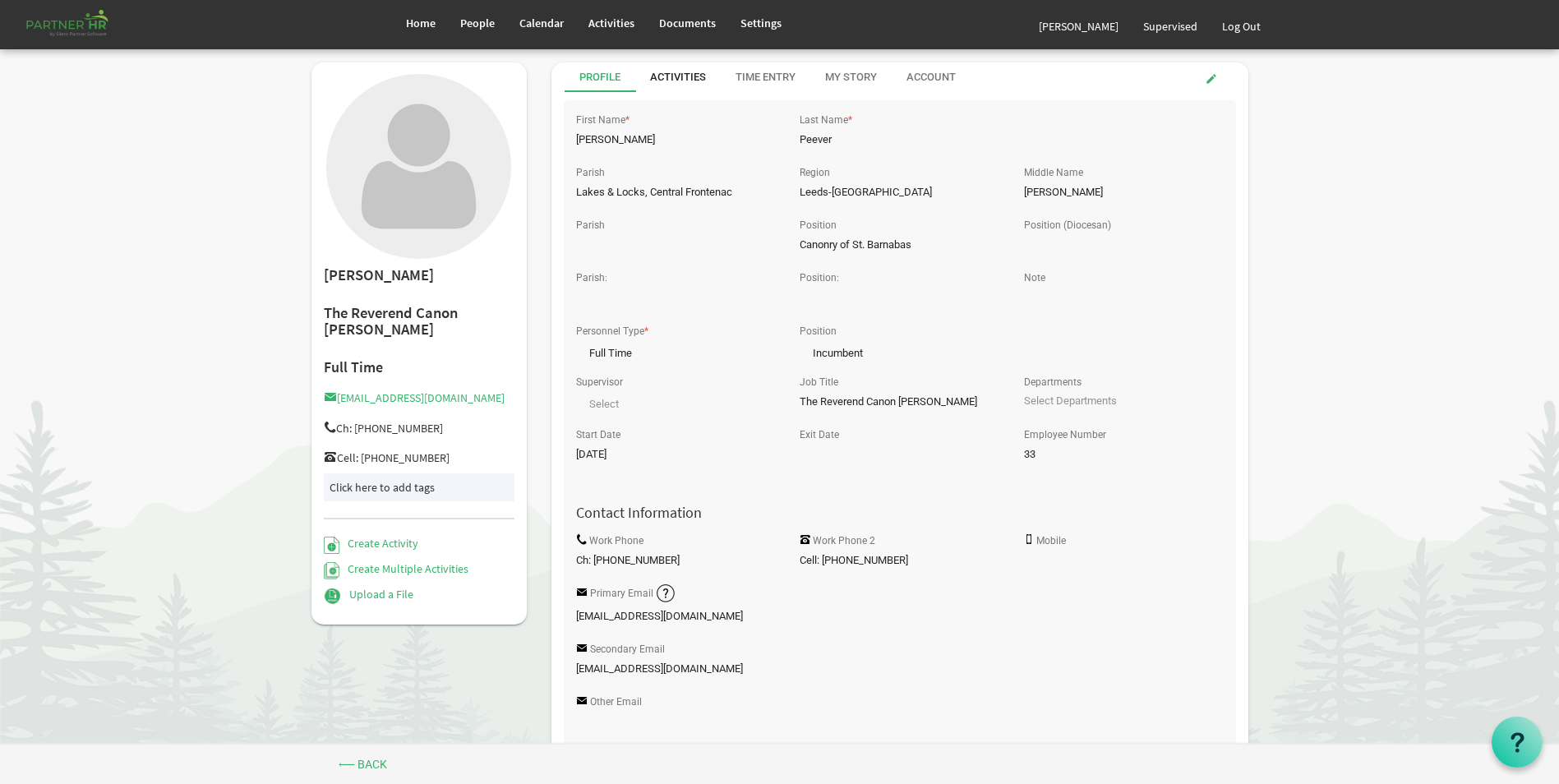
click at [684, 76] on div "Activities" at bounding box center [678, 78] width 56 height 16
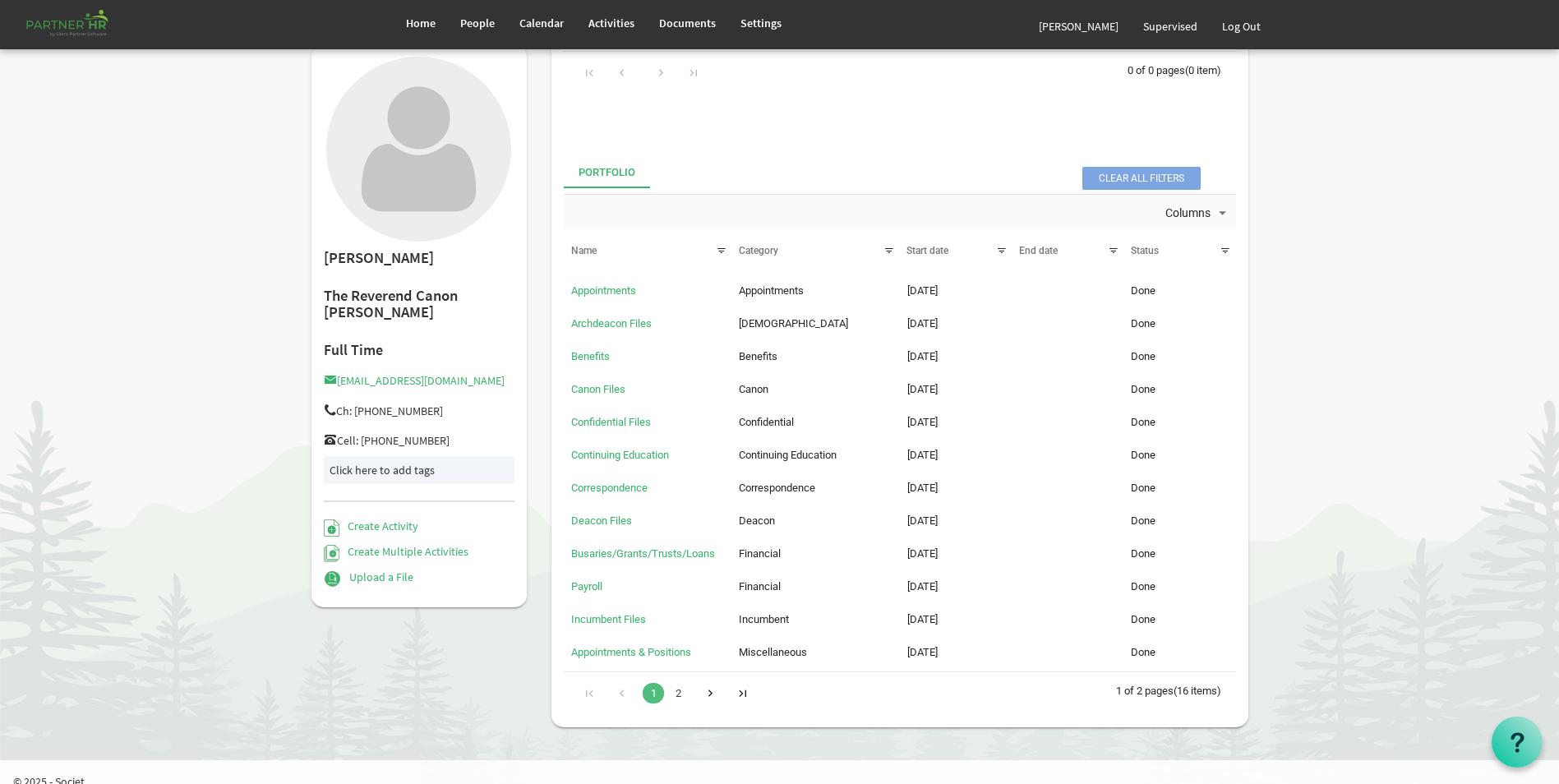
scroll to position [213, 0]
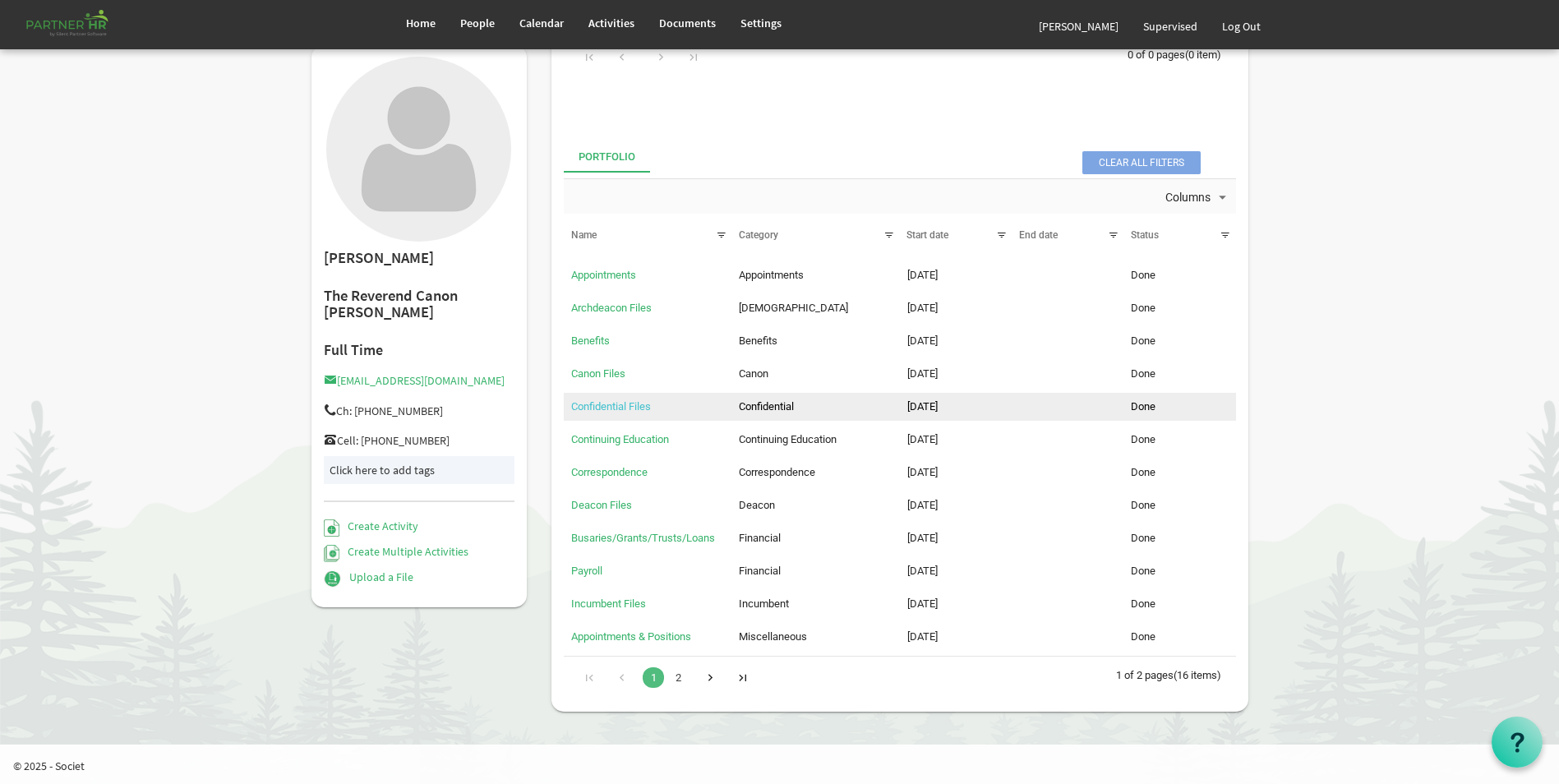
click at [628, 407] on link "Confidential Files" at bounding box center [610, 406] width 79 height 12
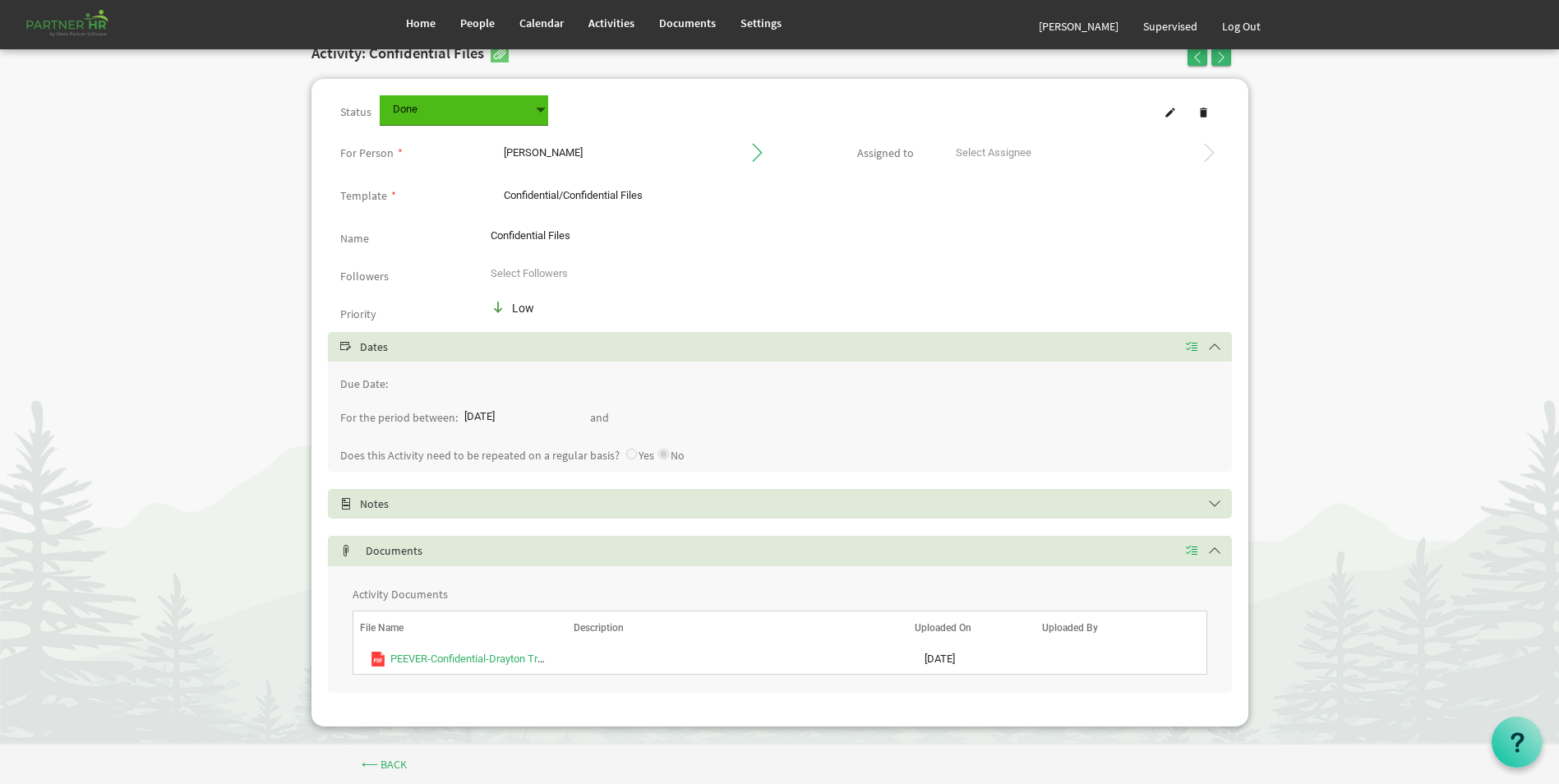
scroll to position [35, 0]
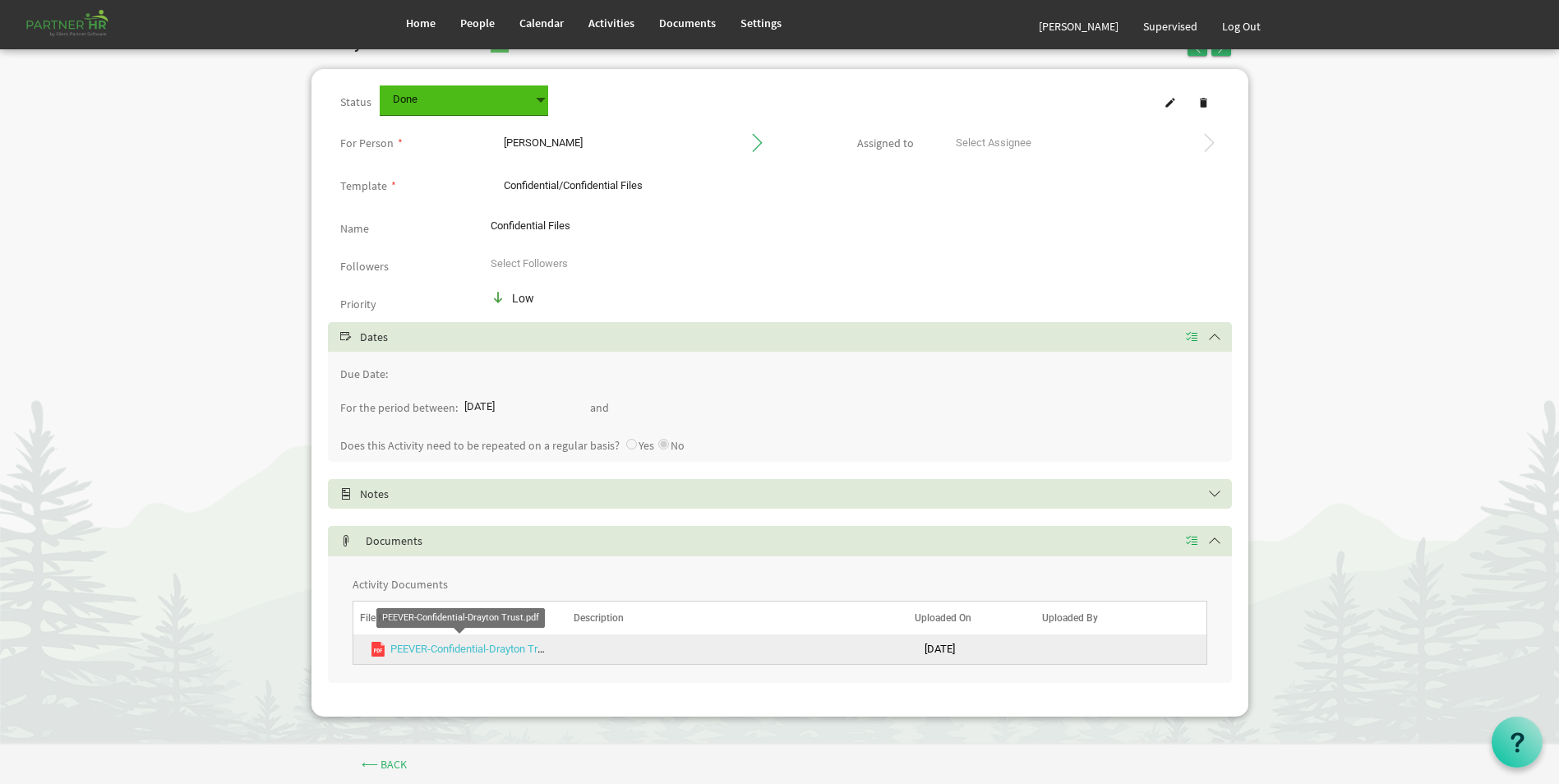
click at [466, 646] on link "PEEVER-Confidential-Drayton Trust.pdf" at bounding box center [480, 649] width 180 height 12
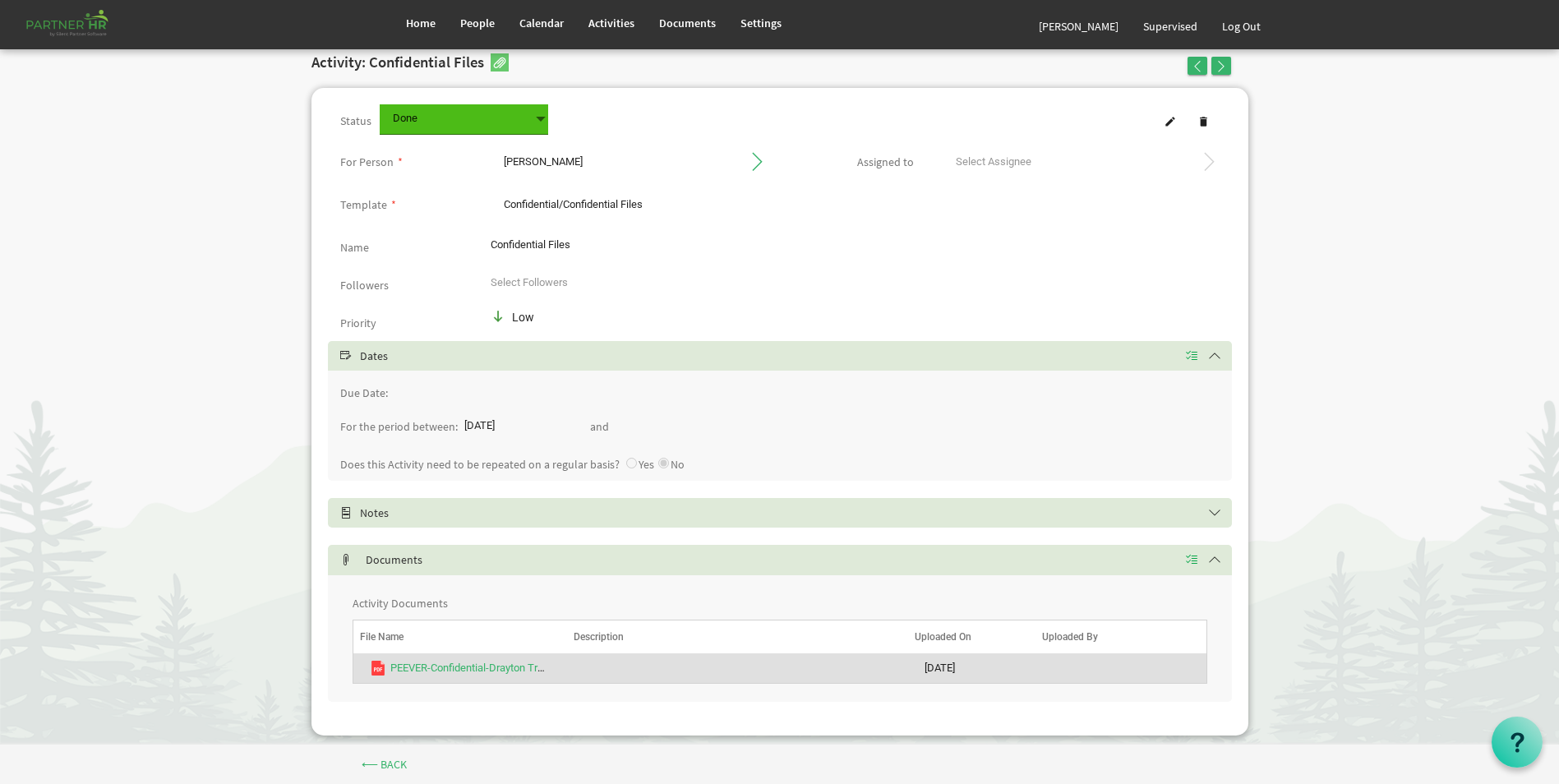
scroll to position [0, 0]
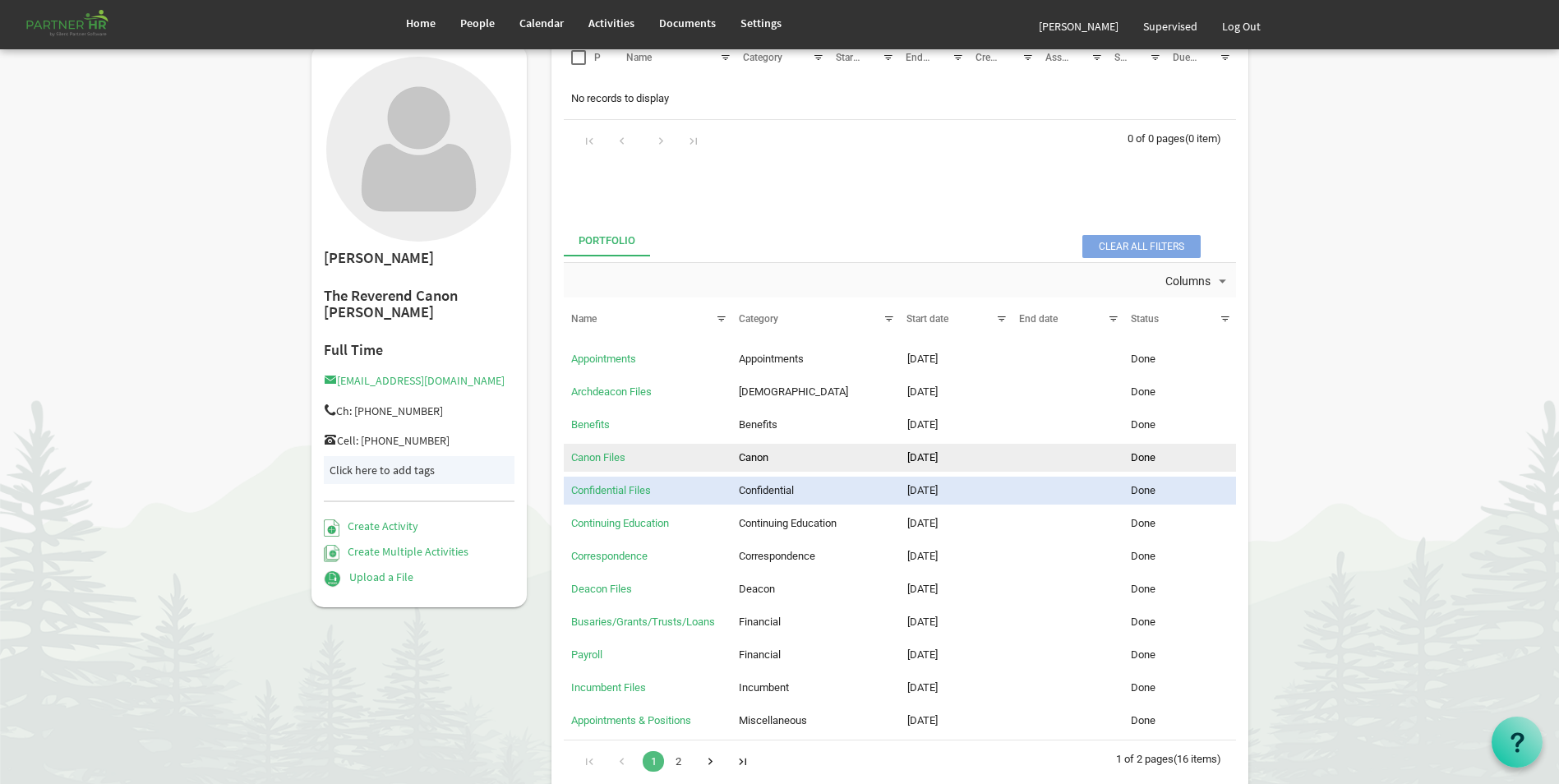
scroll to position [164, 0]
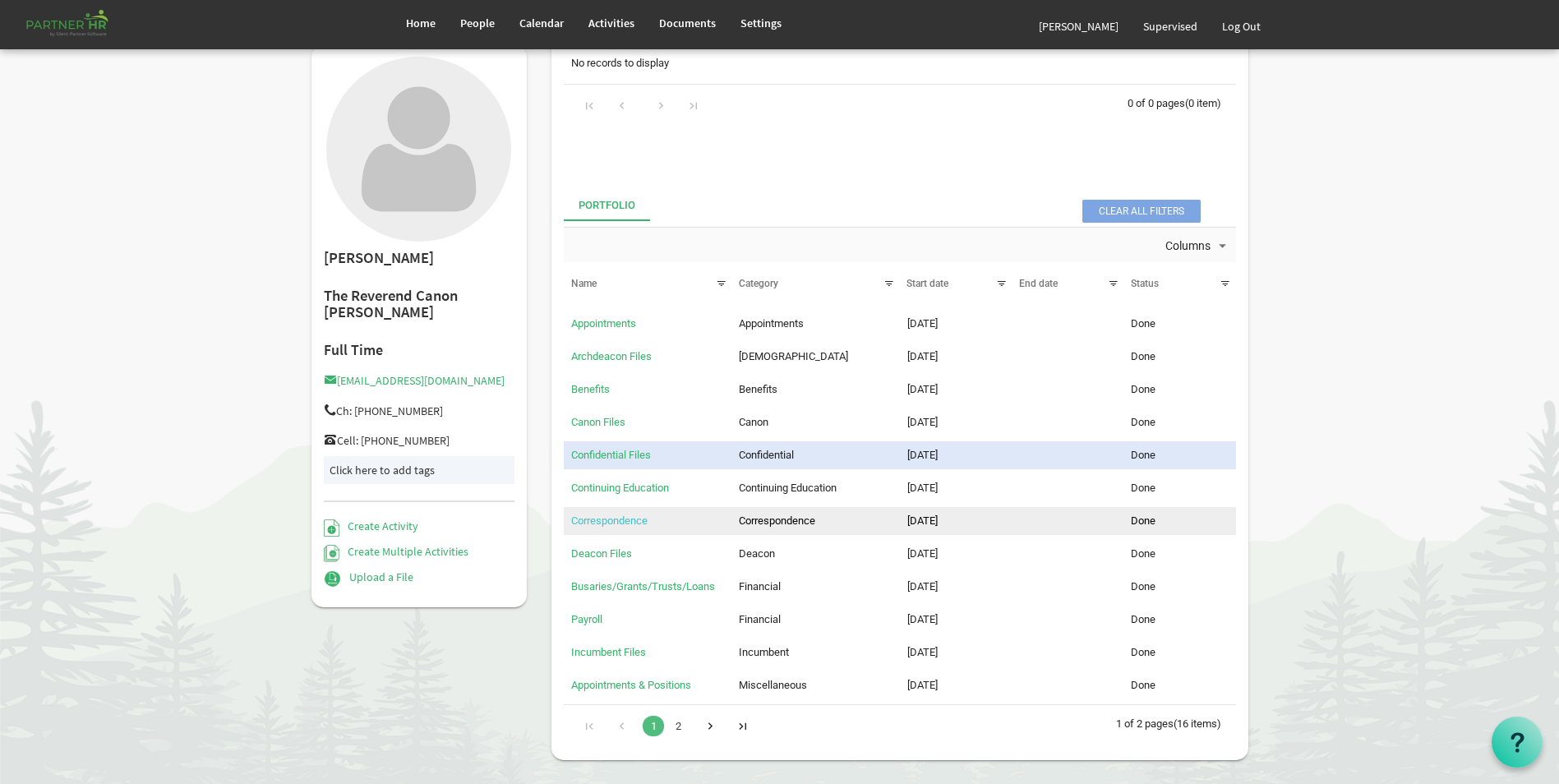
click at [631, 520] on link "Correspondence" at bounding box center [609, 520] width 76 height 12
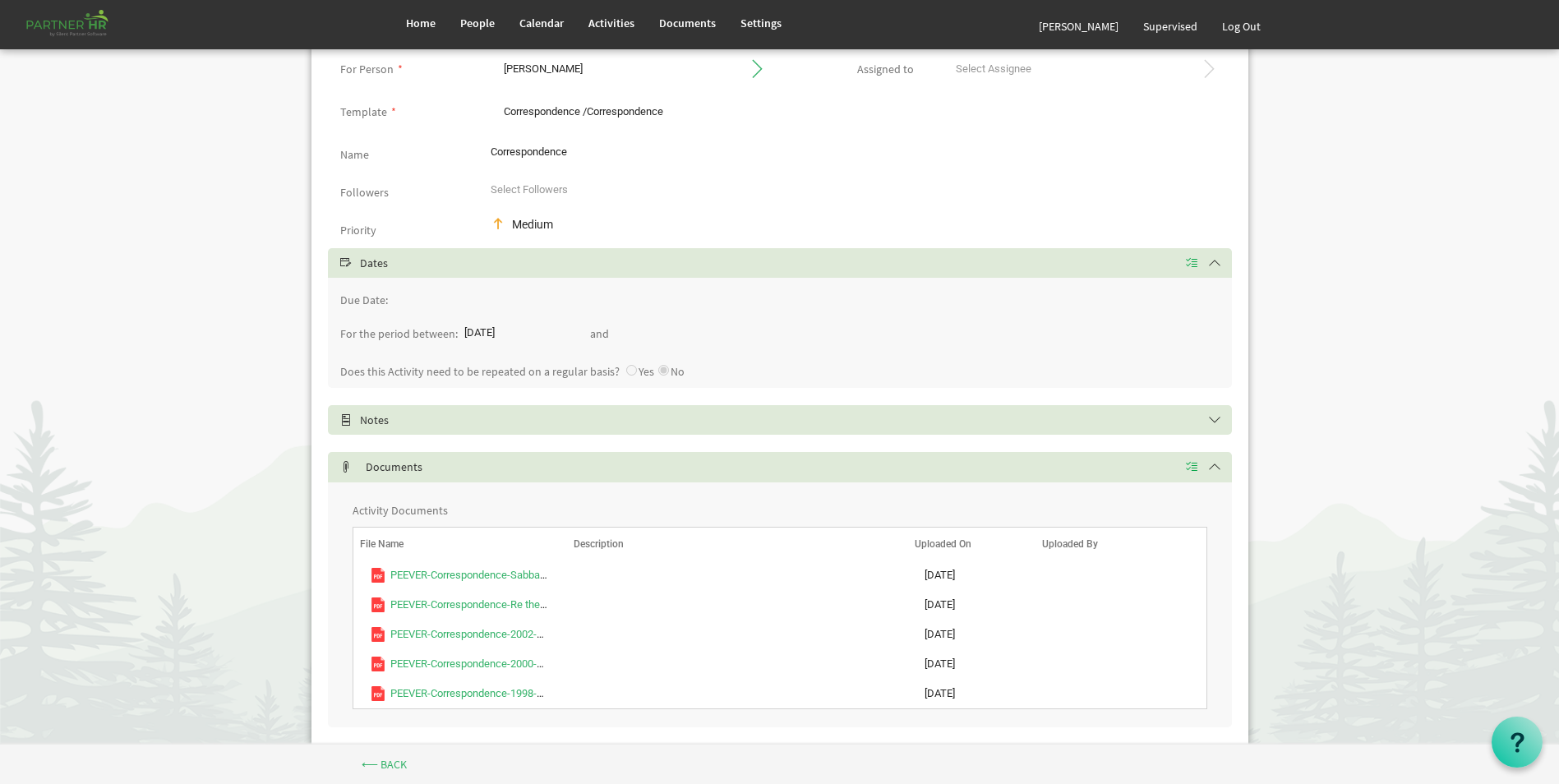
scroll to position [154, 0]
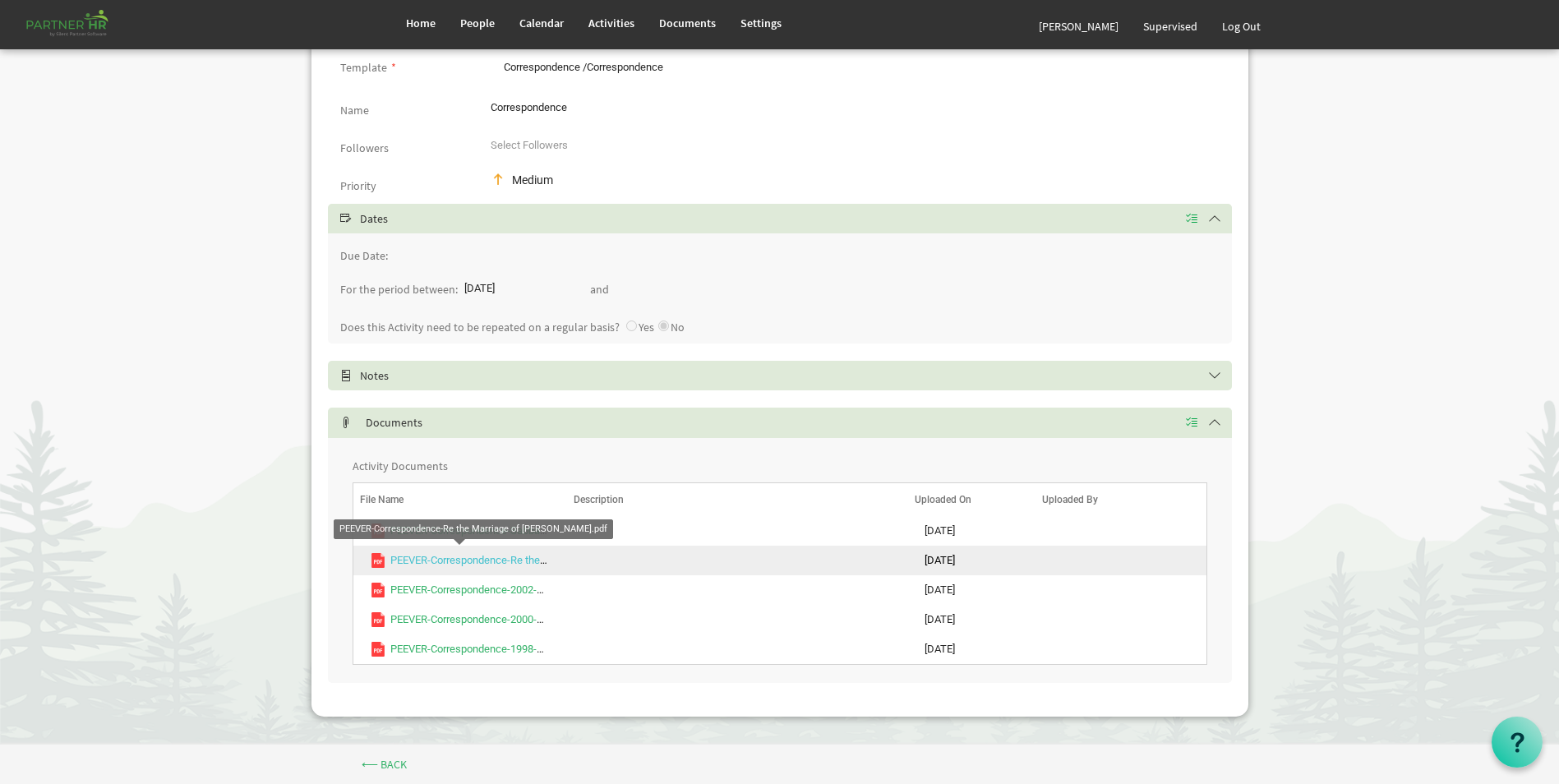
click at [503, 557] on link "PEEVER-Correspondence-Re the Marriage of [PERSON_NAME].pdf" at bounding box center [542, 560] width 305 height 12
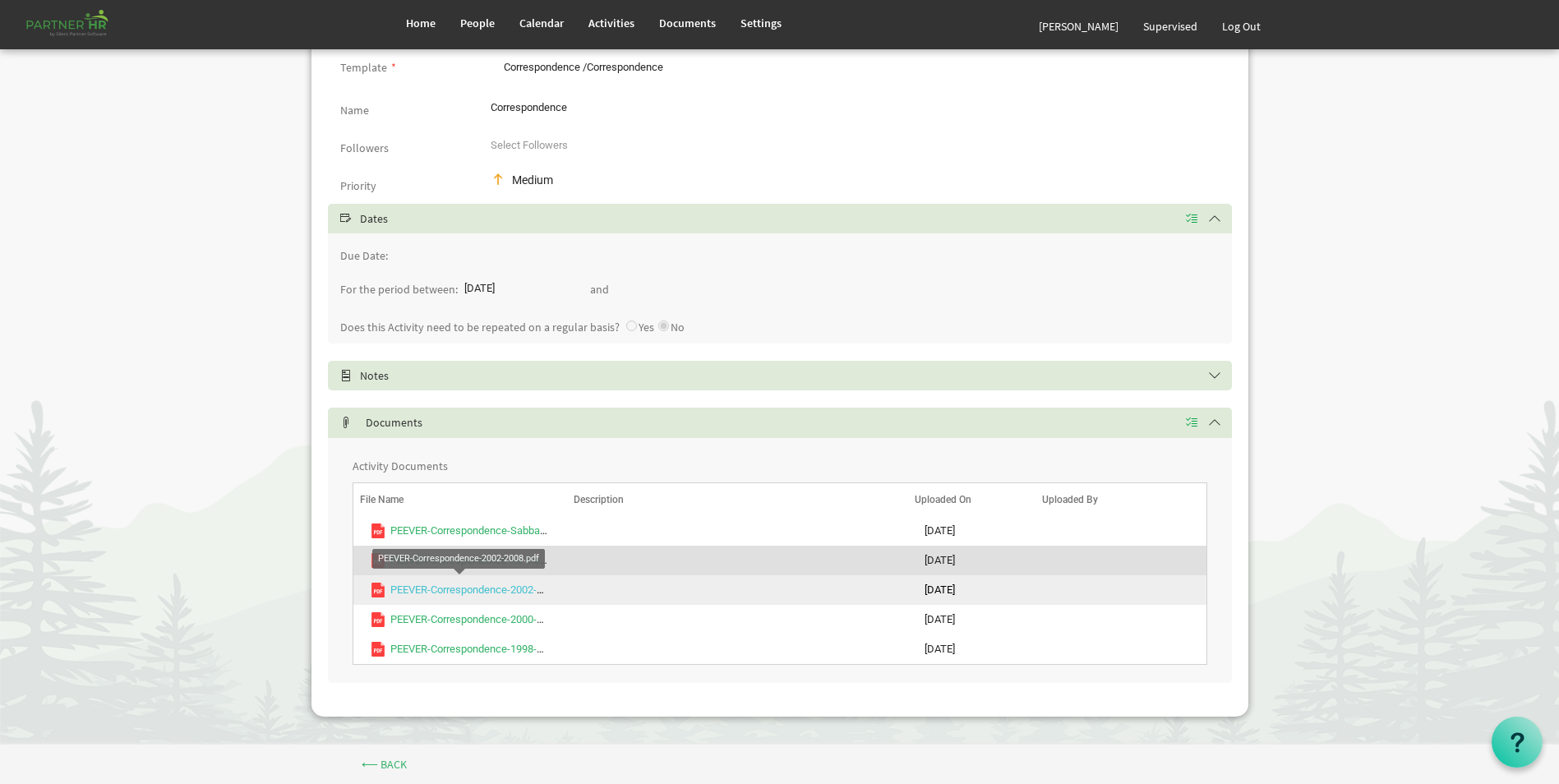
click at [473, 595] on link "PEEVER-Correspondence-2002-2008.pdf" at bounding box center [484, 589] width 188 height 12
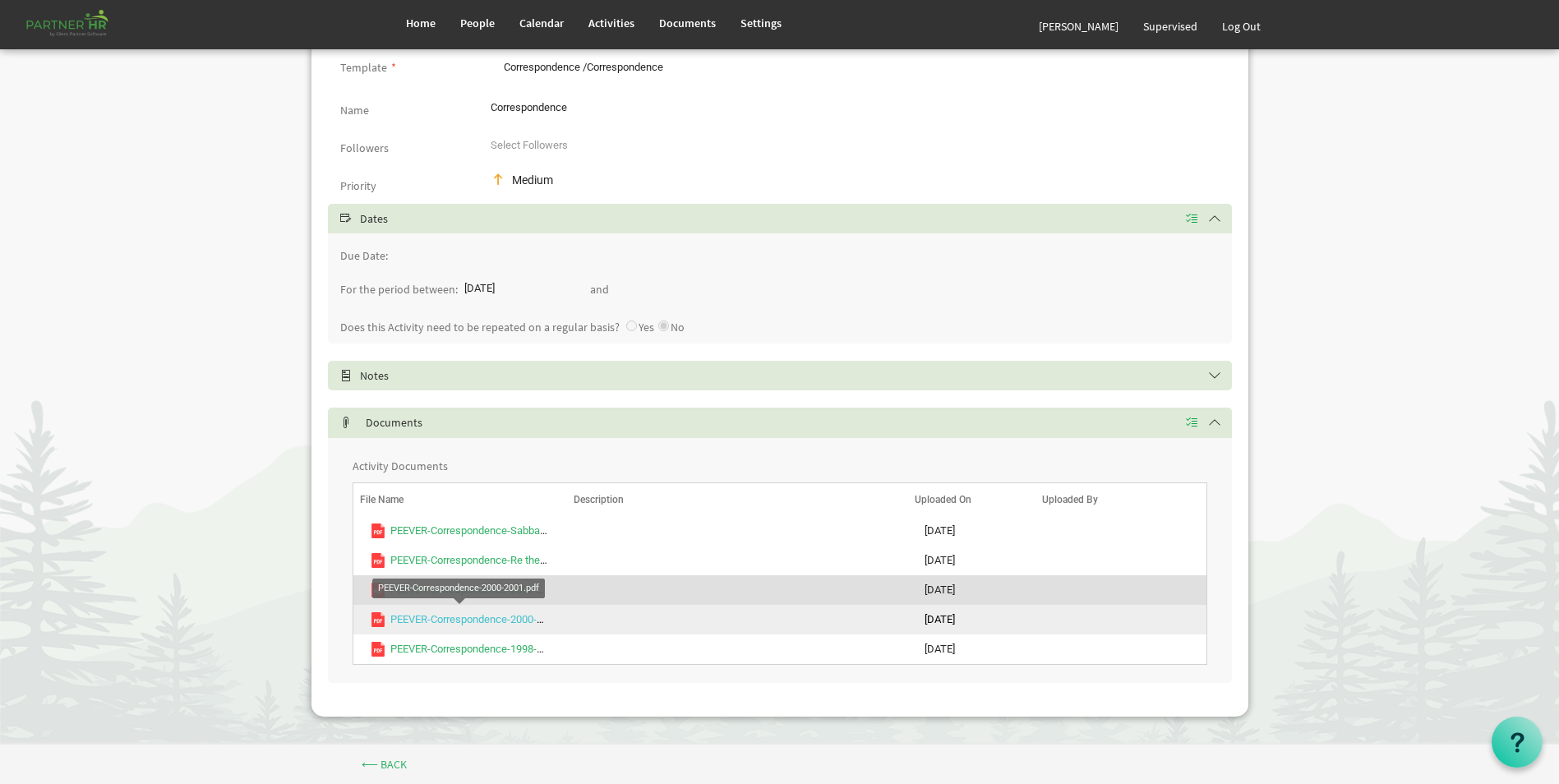
click at [507, 616] on link "PEEVER-Correspondence-2000-2001.pdf" at bounding box center [484, 619] width 188 height 12
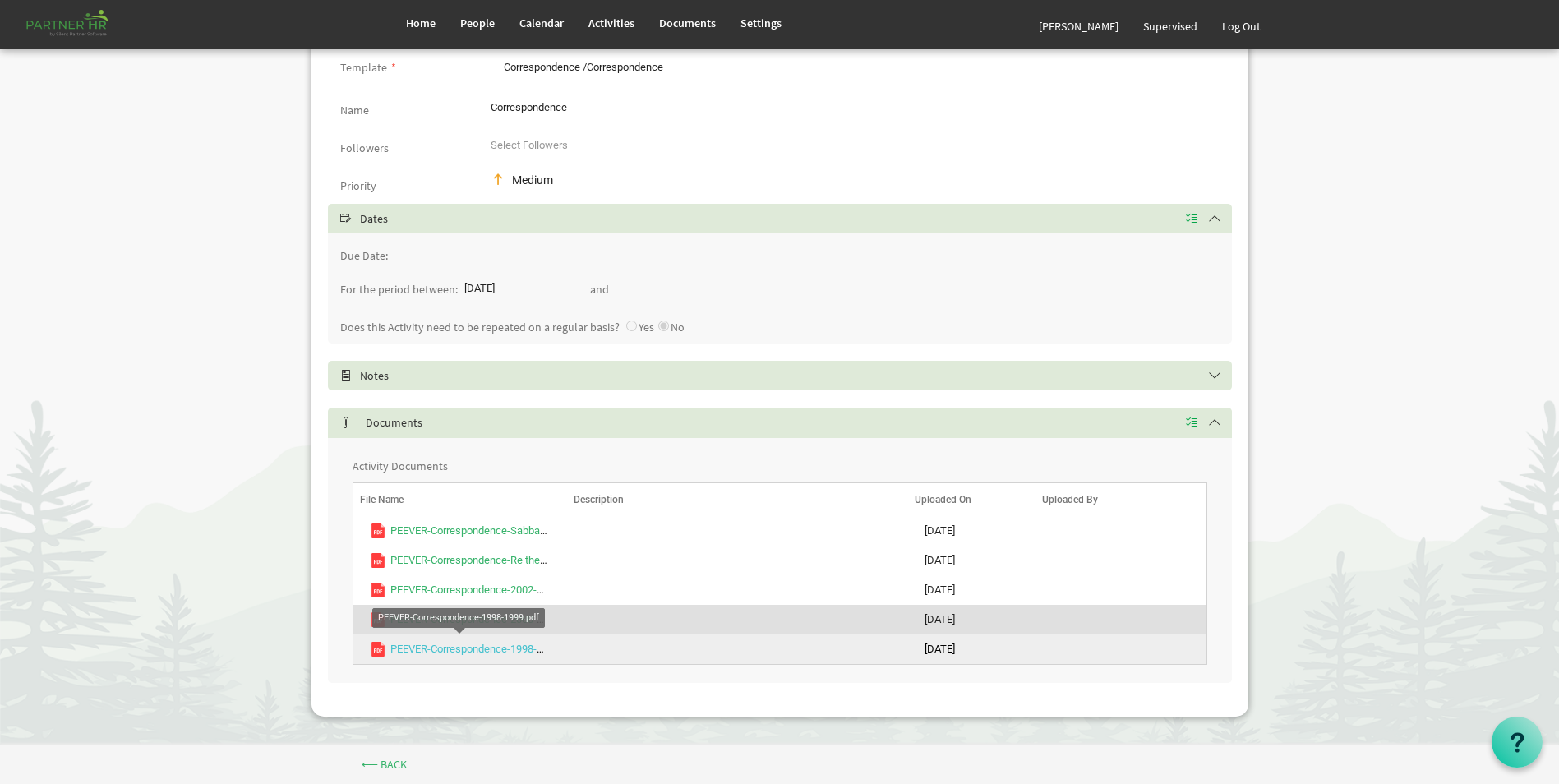
click at [528, 650] on link "PEEVER-Correspondence-1998-1999.pdf" at bounding box center [484, 649] width 188 height 12
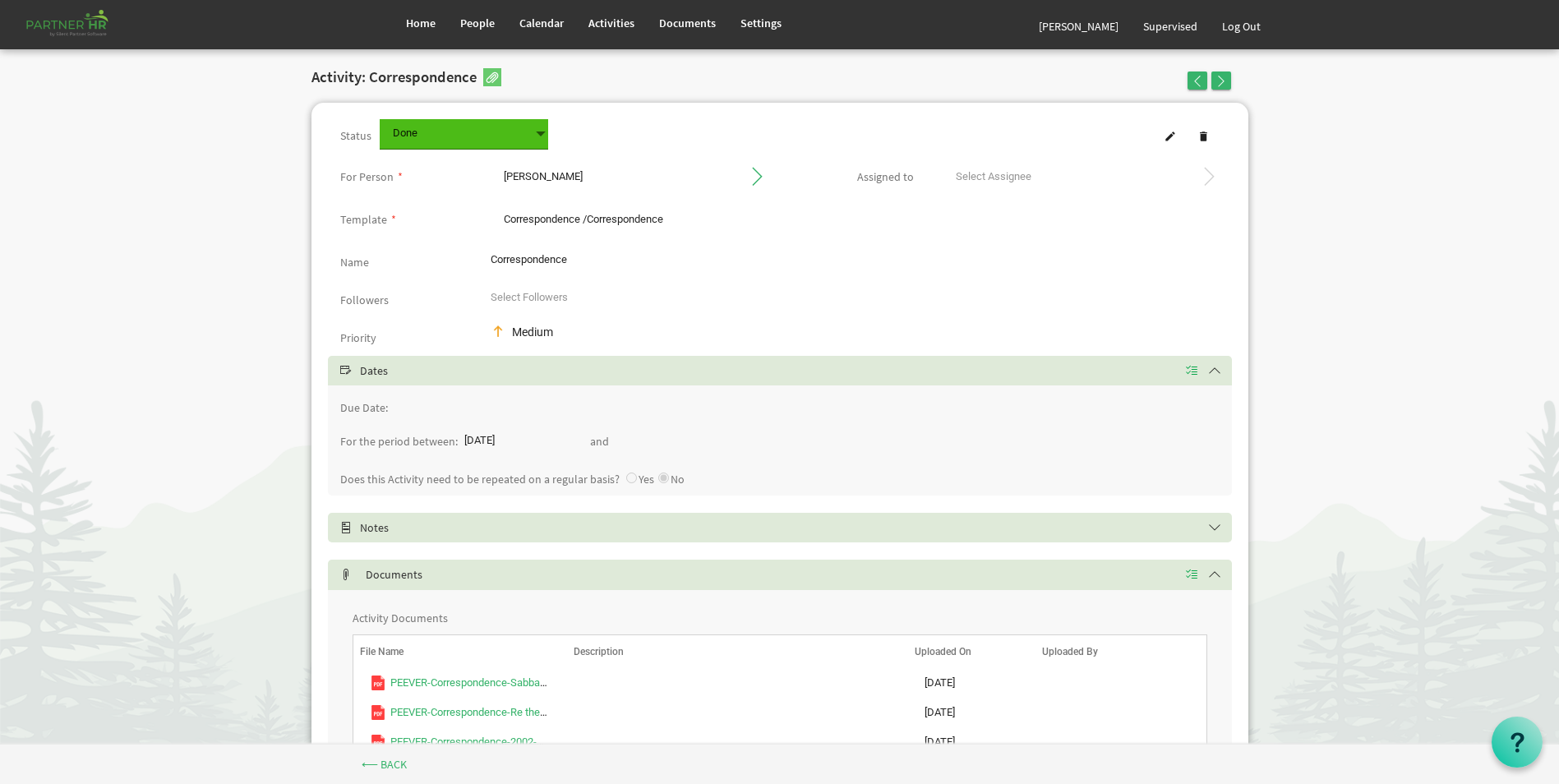
scroll to position [0, 0]
click at [682, 20] on span "Documents" at bounding box center [687, 23] width 57 height 15
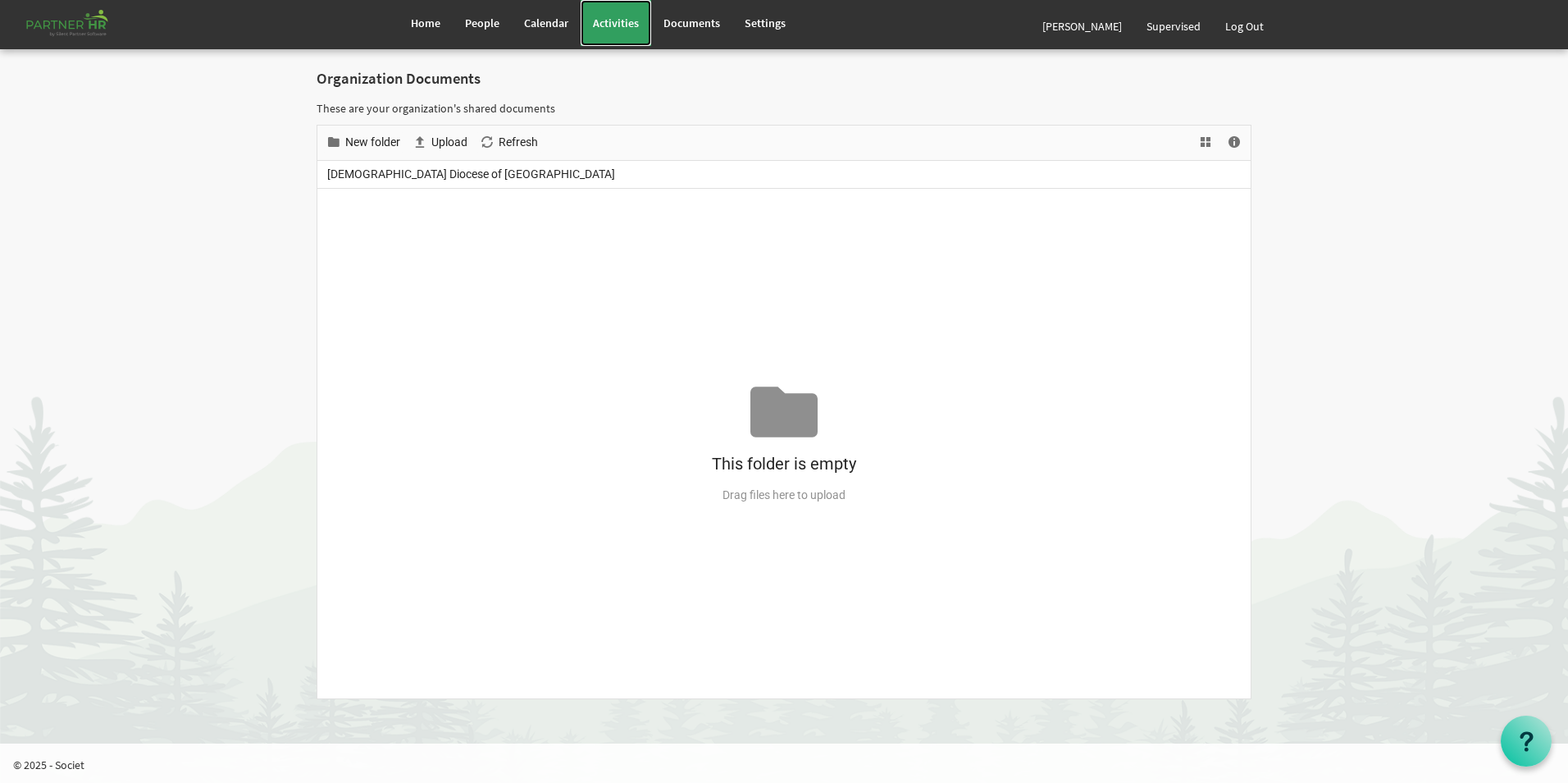
click at [624, 24] on span "Activities" at bounding box center [615, 23] width 46 height 15
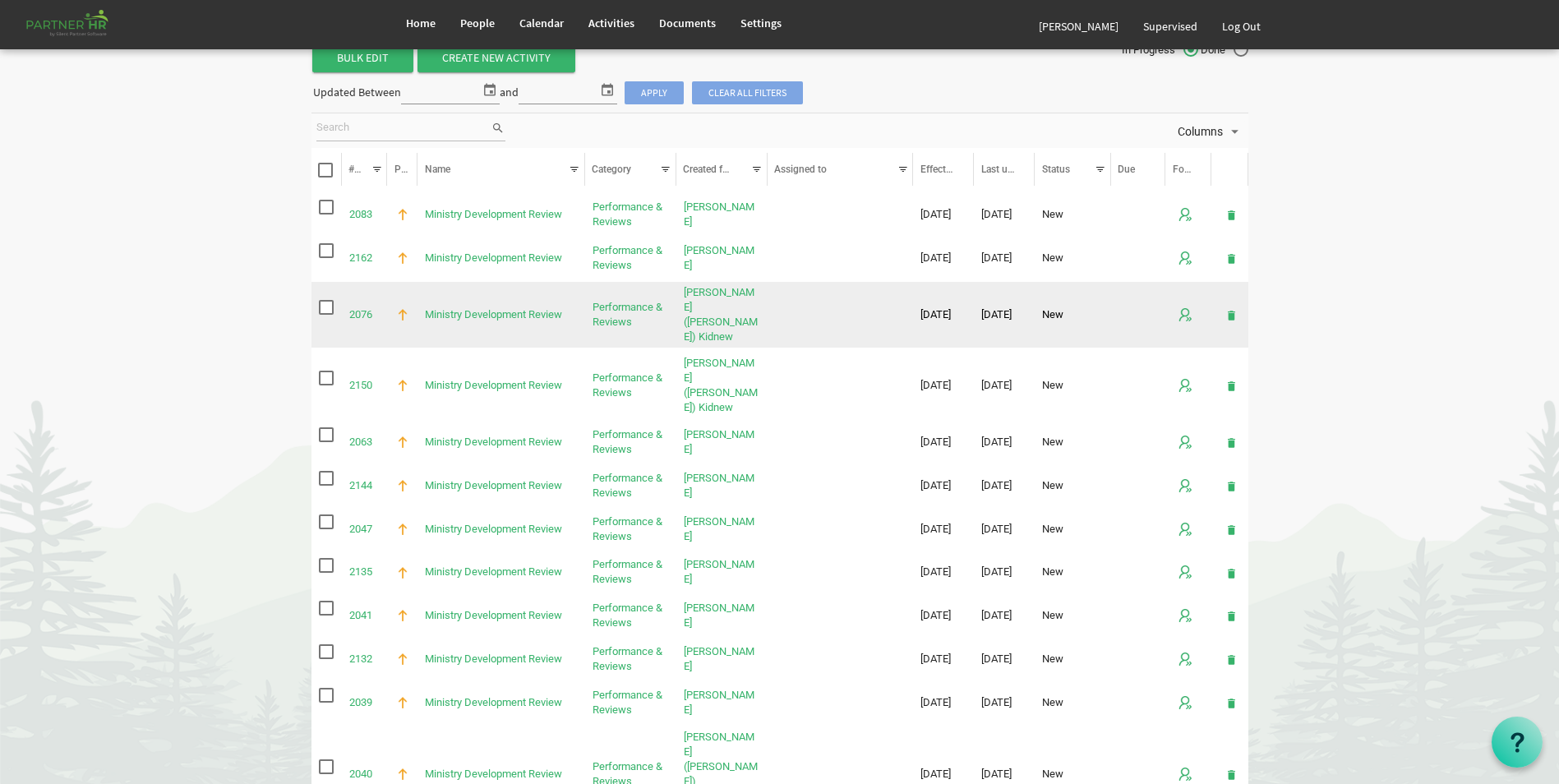
scroll to position [82, 0]
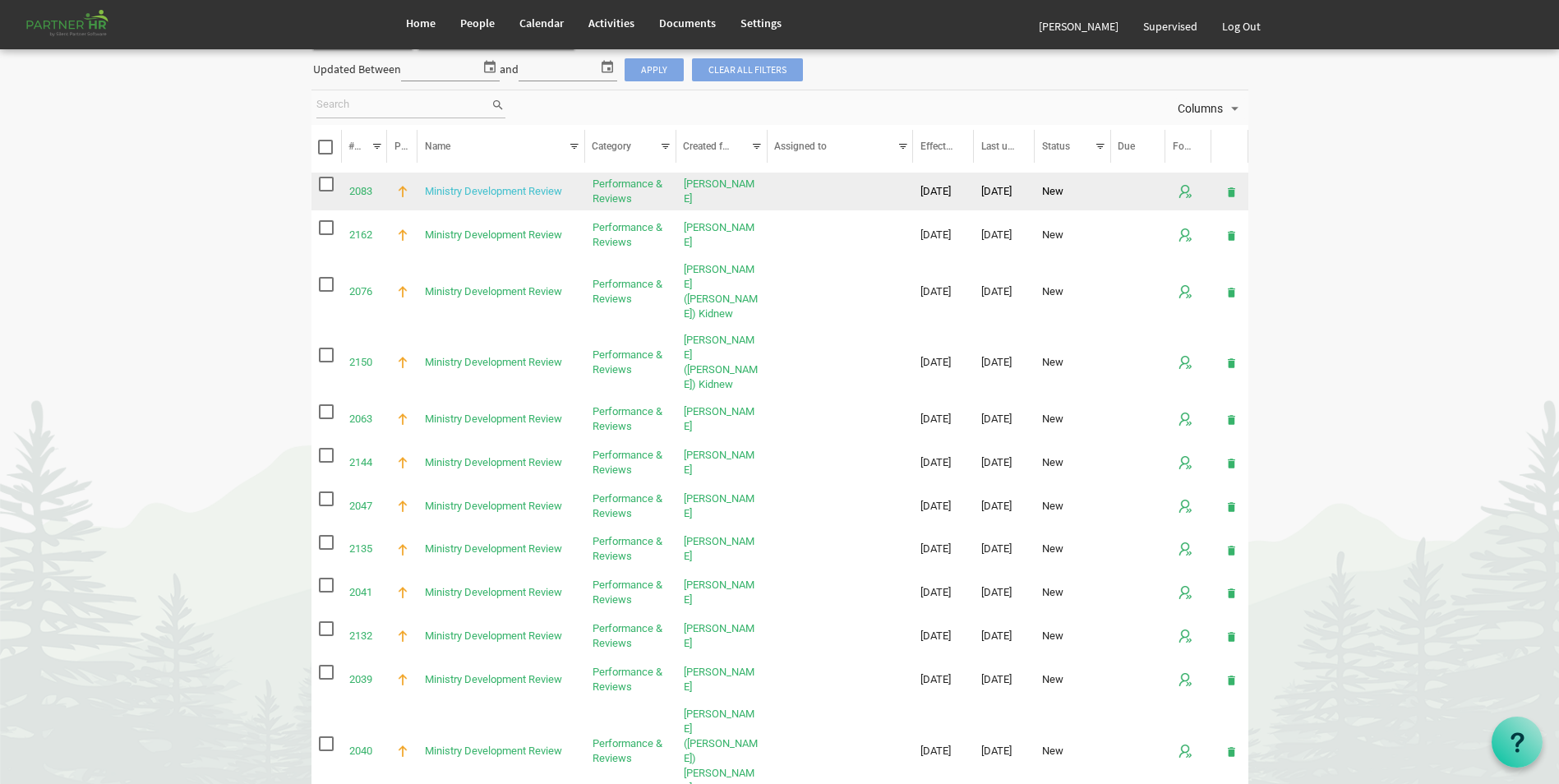
click at [542, 189] on link "Ministry Development Review" at bounding box center [493, 191] width 137 height 12
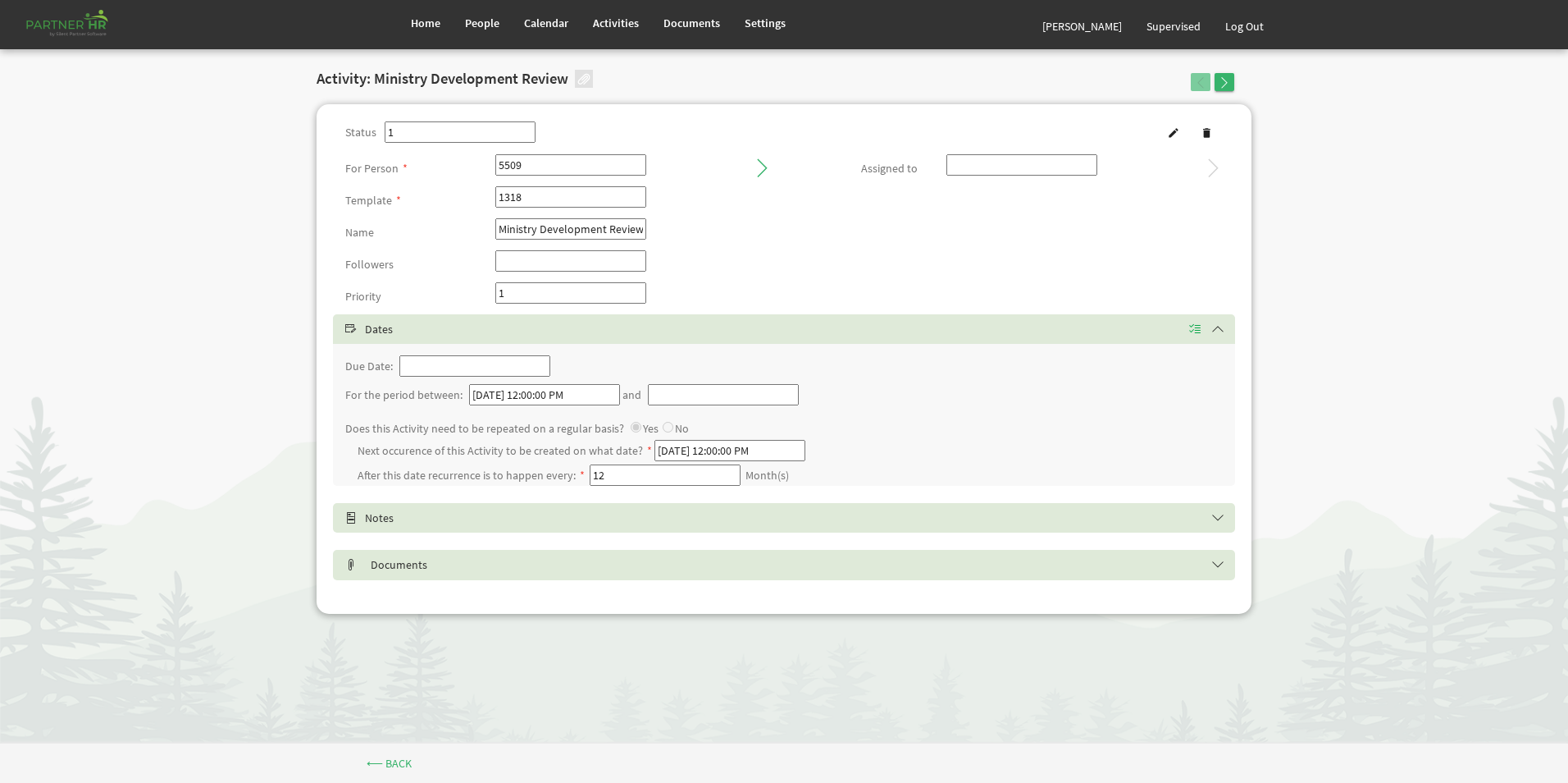
type input "New"
type input "Roy Nixon"
type input "Performance & Reviews/Ministry Development Review"
type input "7/25/2024"
type input "[DATE]"
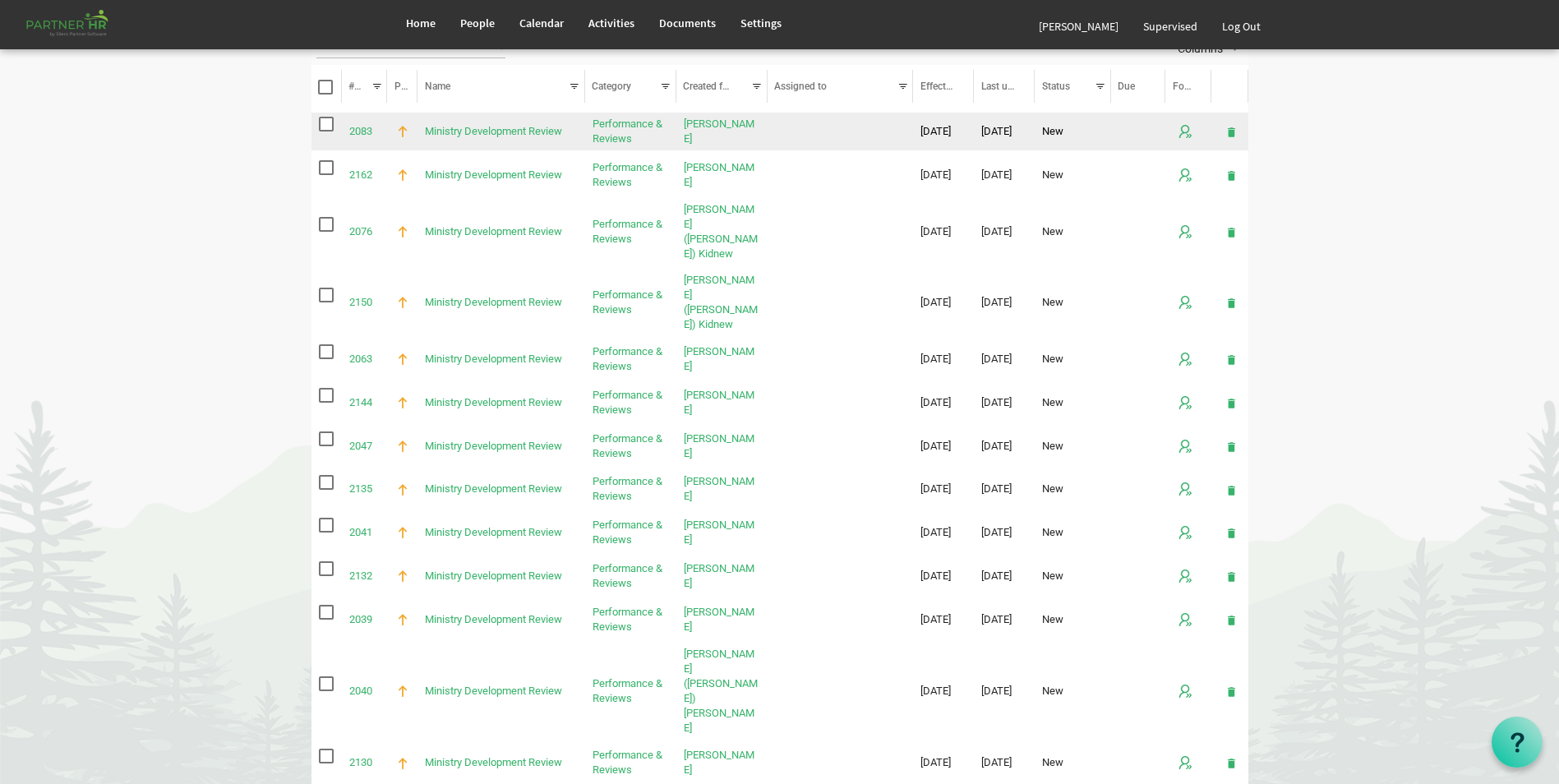
scroll to position [164, 0]
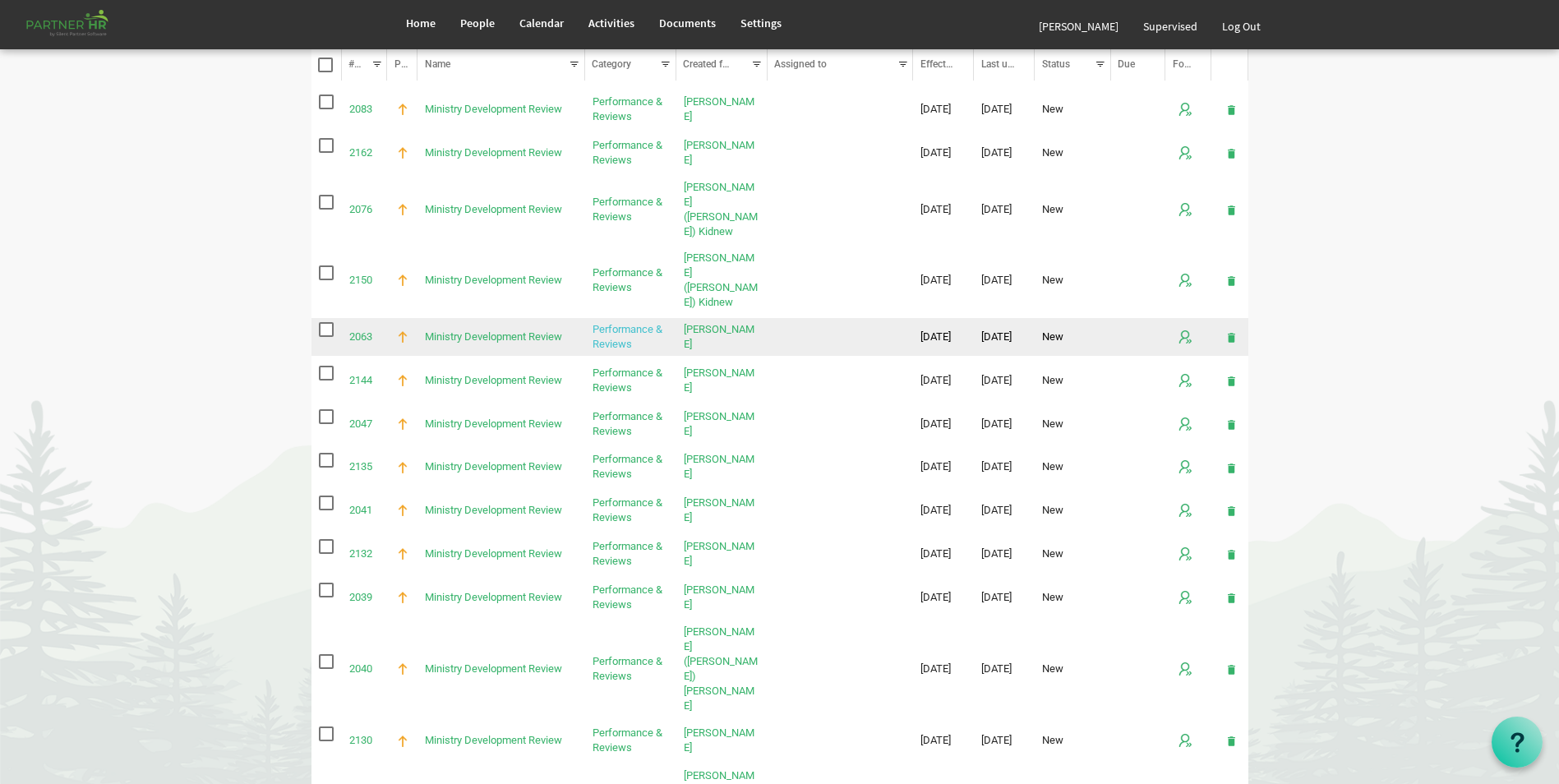
click at [624, 323] on link "Performance & Reviews" at bounding box center [627, 336] width 70 height 27
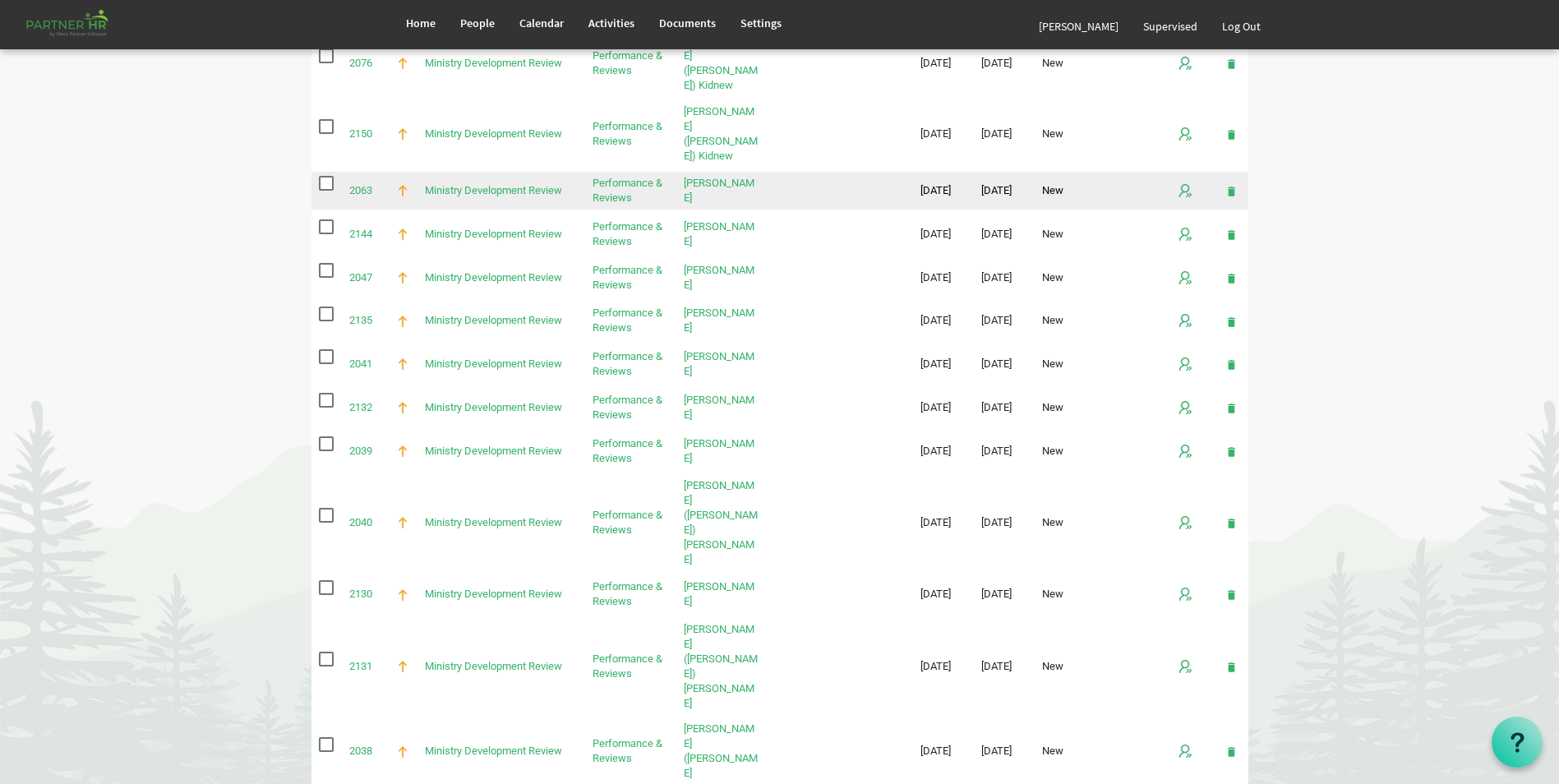
scroll to position [328, 0]
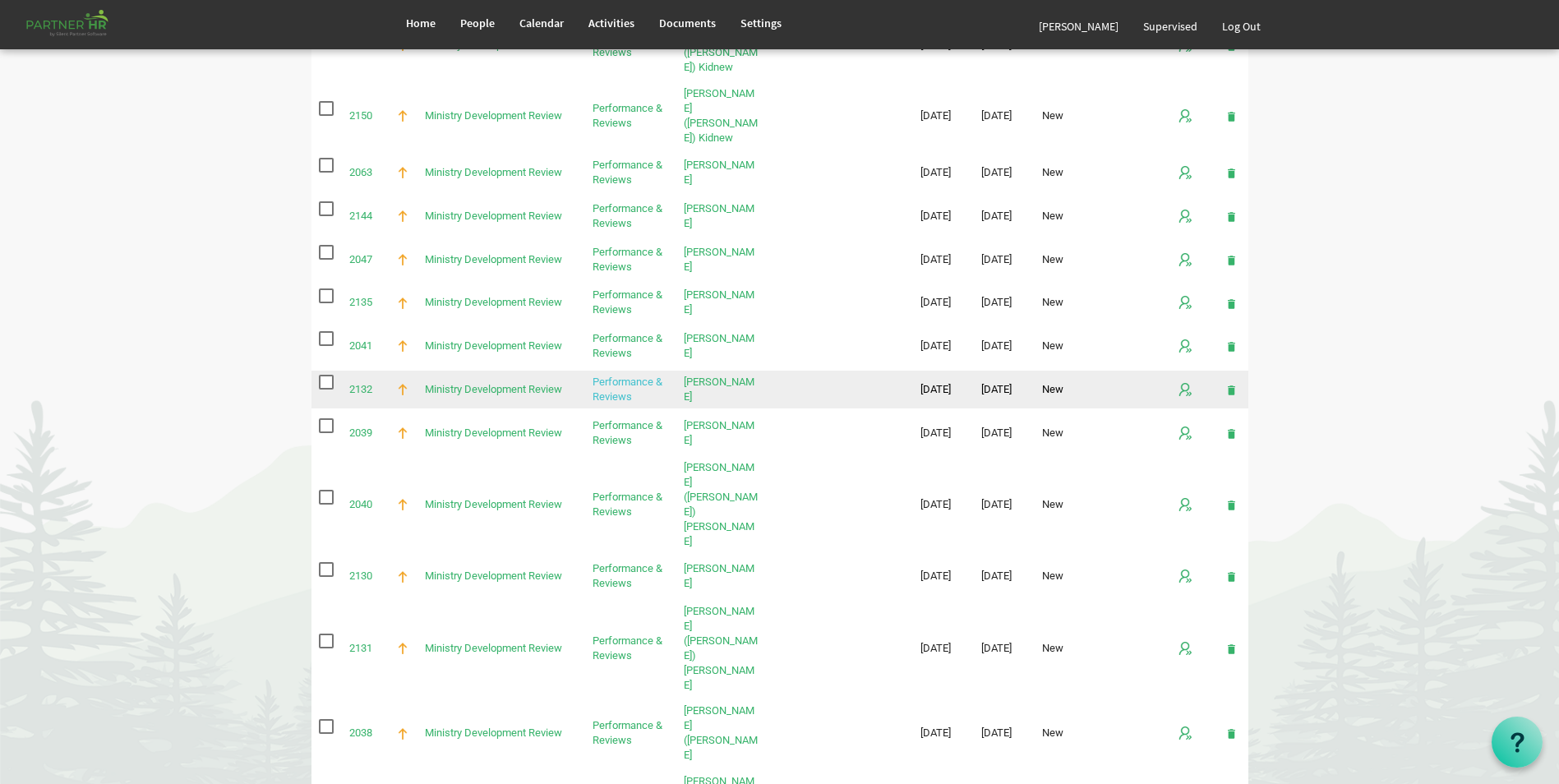
click at [609, 375] on link "Performance & Reviews" at bounding box center [627, 389] width 70 height 27
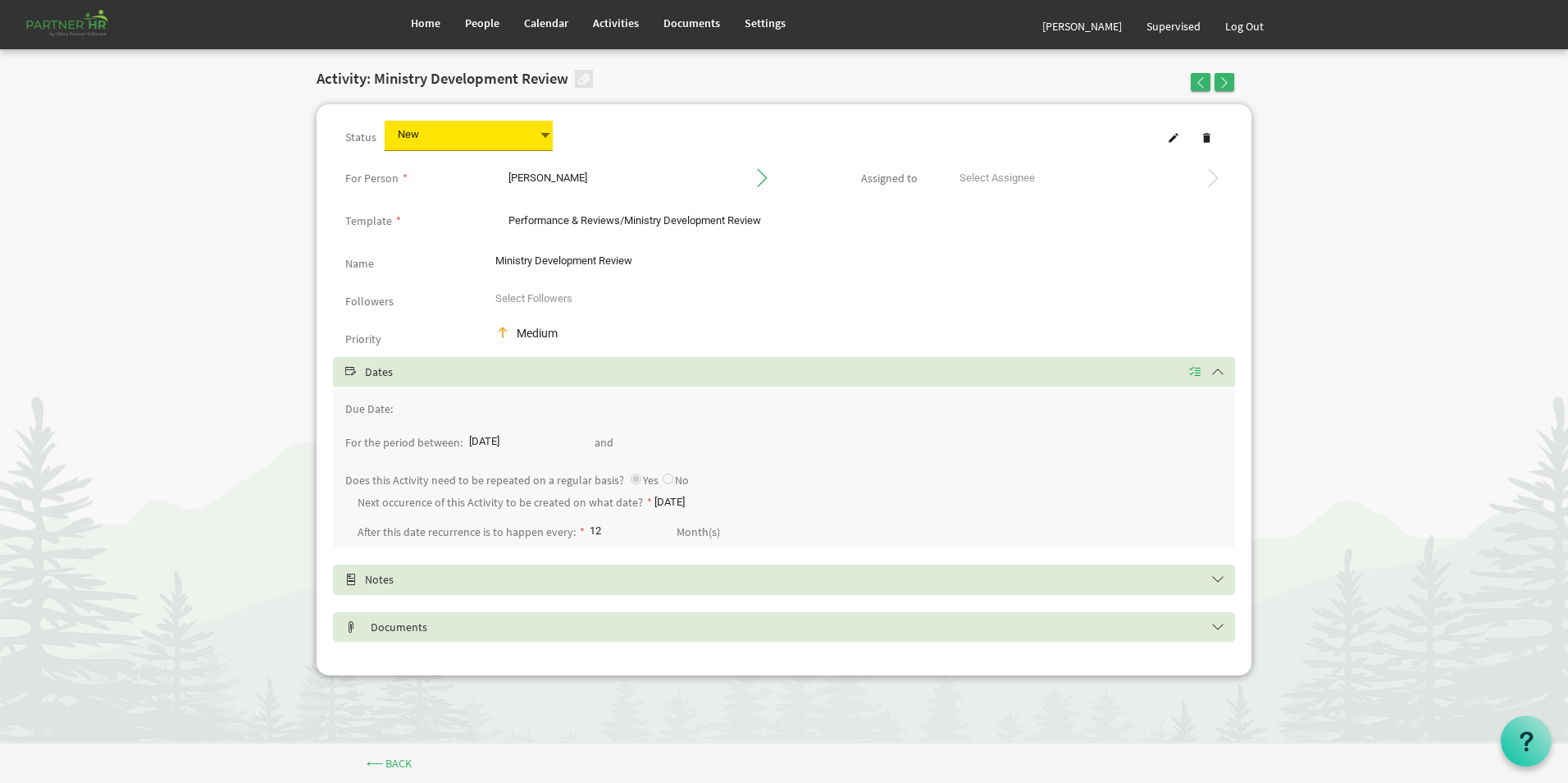
click at [458, 578] on h5 "Notes" at bounding box center [796, 579] width 902 height 13
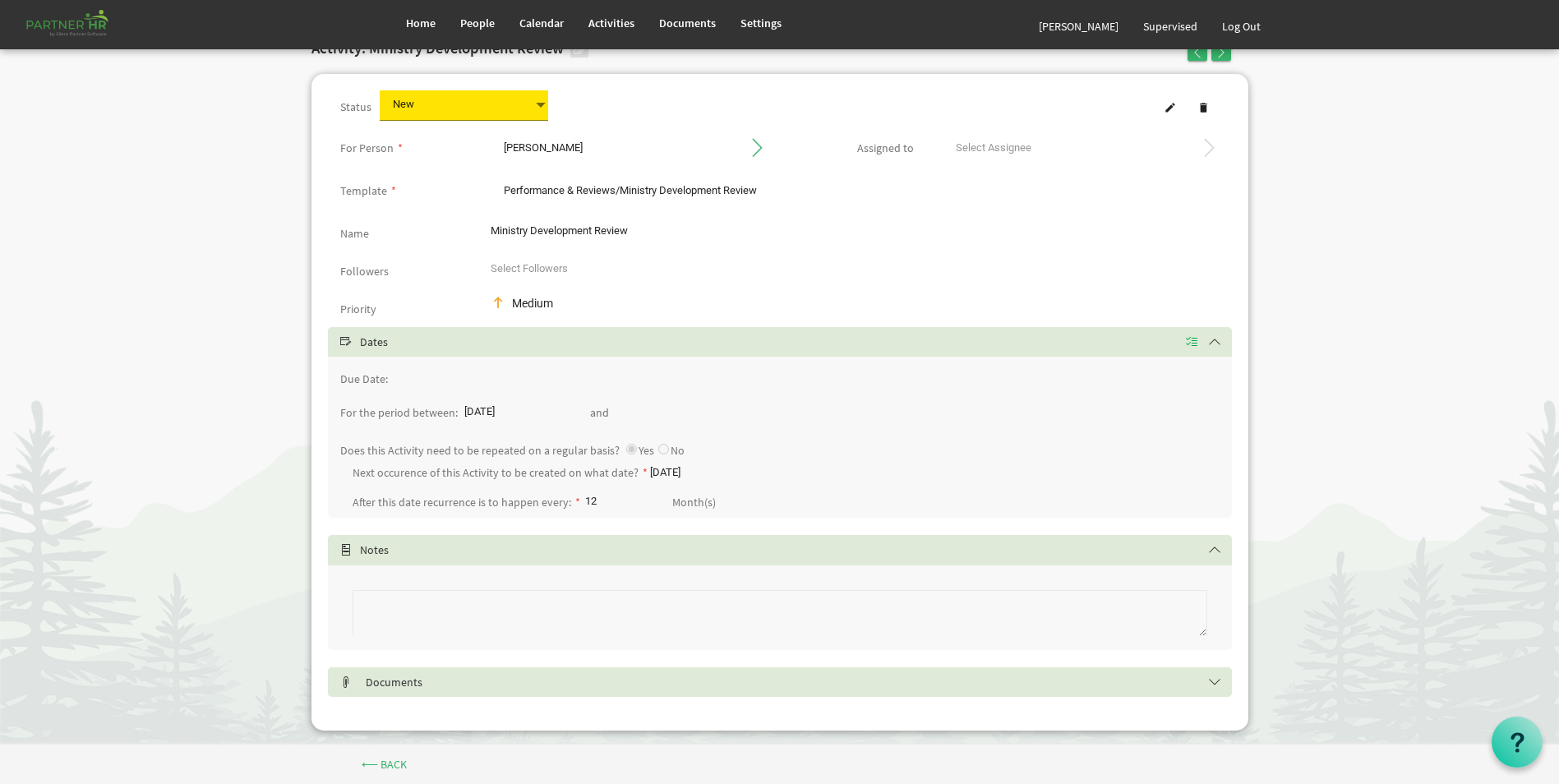
scroll to position [45, 0]
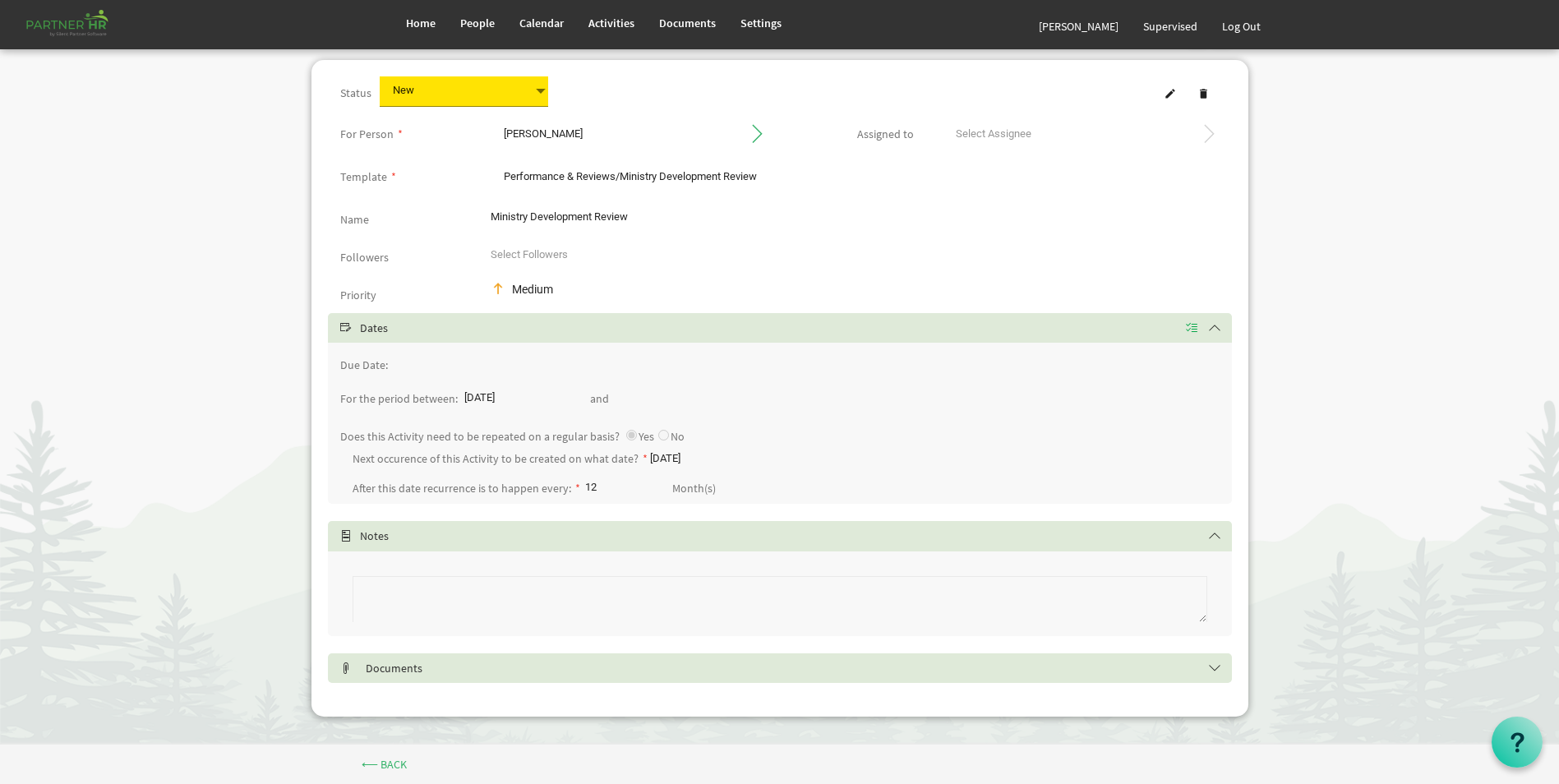
click at [435, 664] on h5 "Documents" at bounding box center [792, 667] width 904 height 13
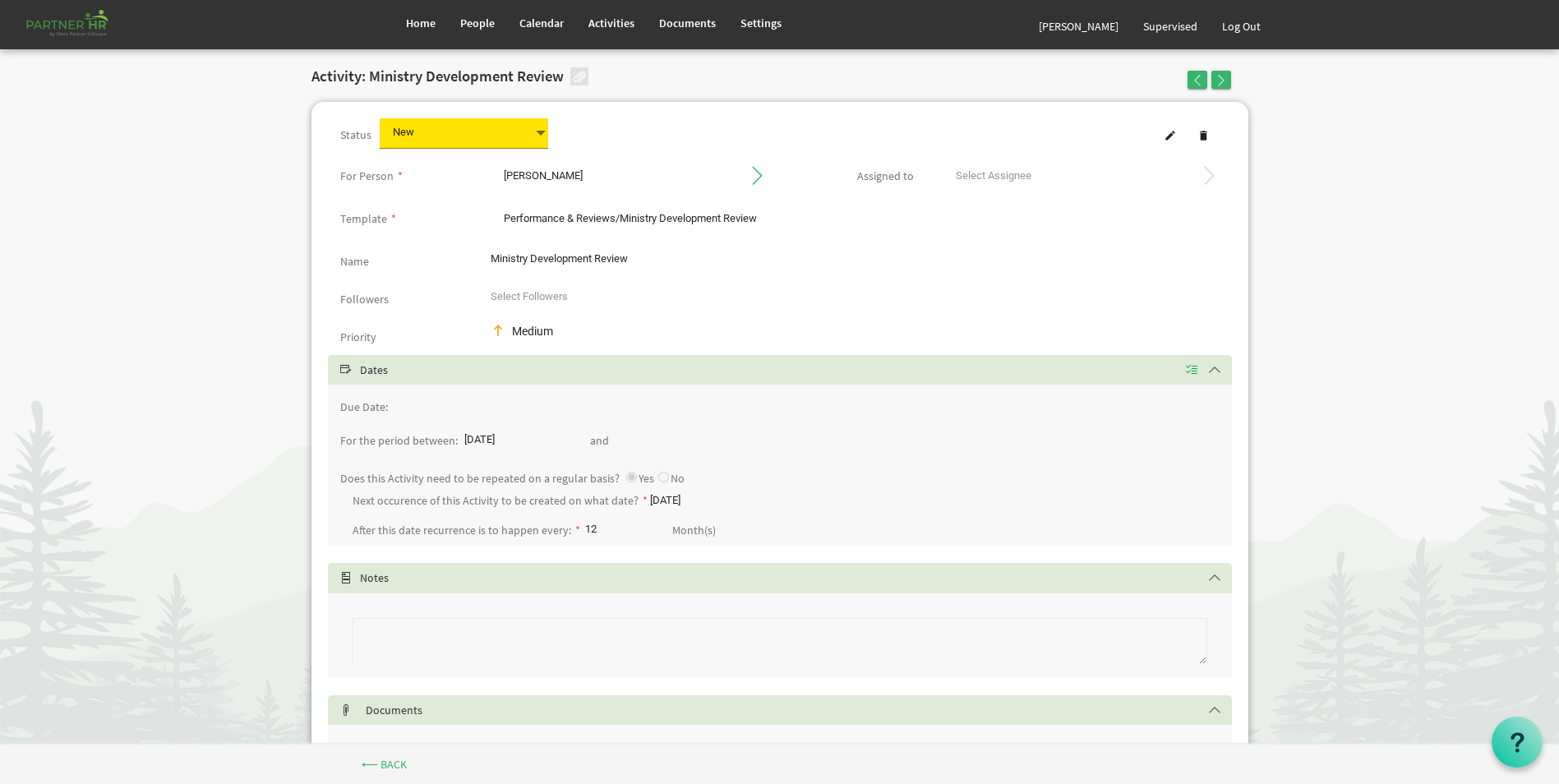
scroll to position [0, 0]
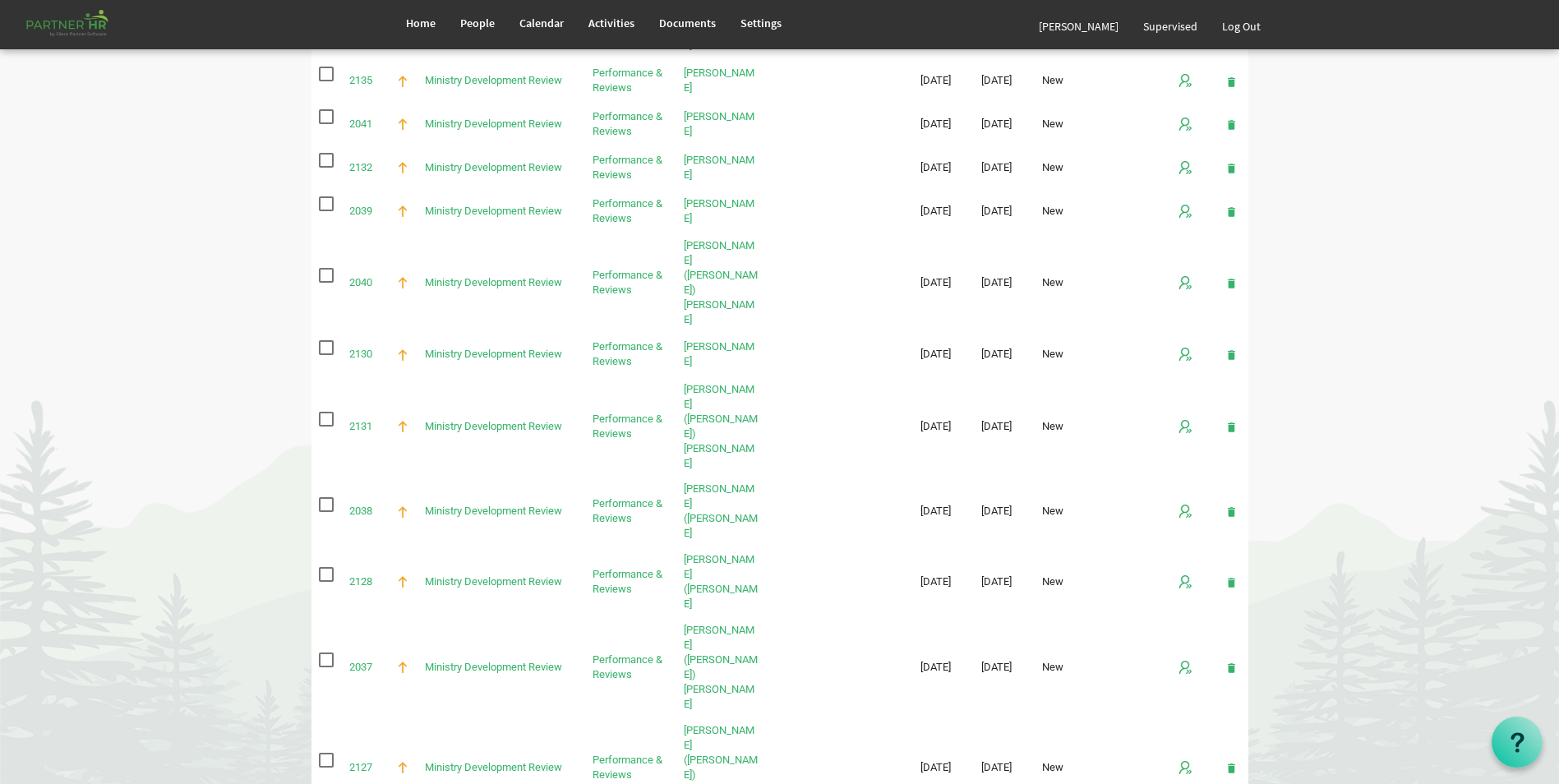
scroll to position [575, 0]
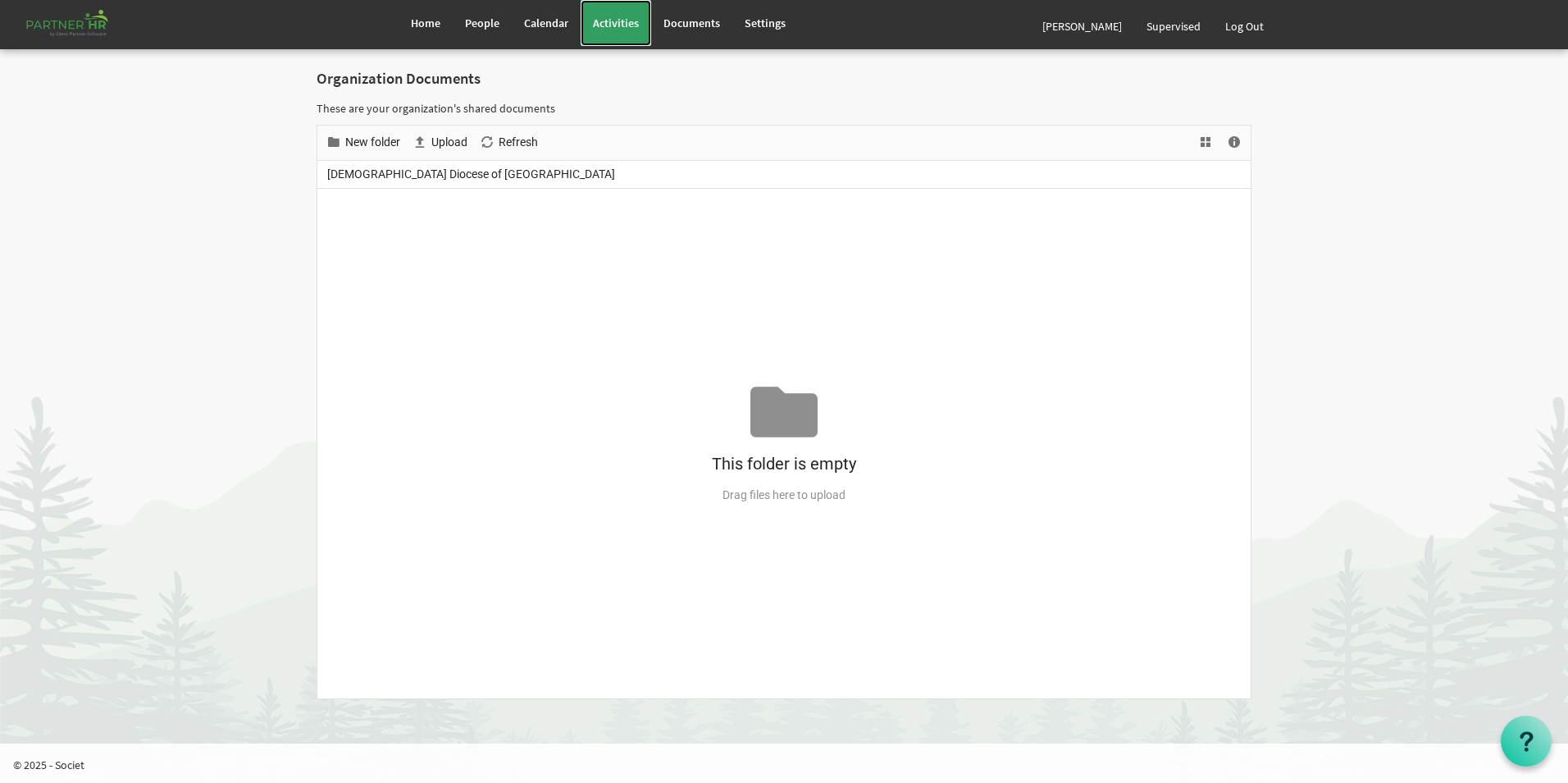
click at [629, 19] on span "Activities" at bounding box center [615, 23] width 46 height 15
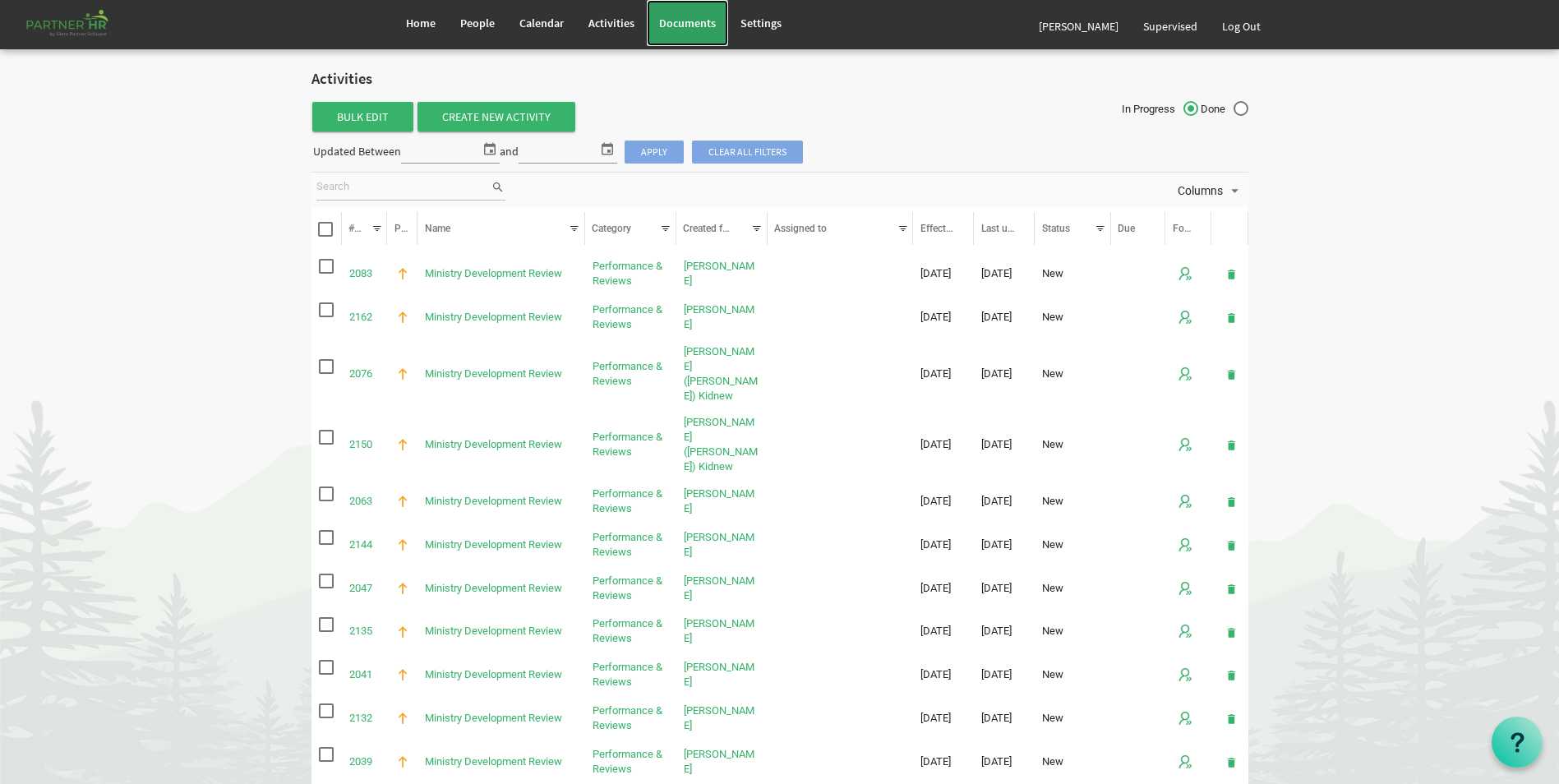
click at [677, 24] on span "Documents" at bounding box center [687, 23] width 57 height 15
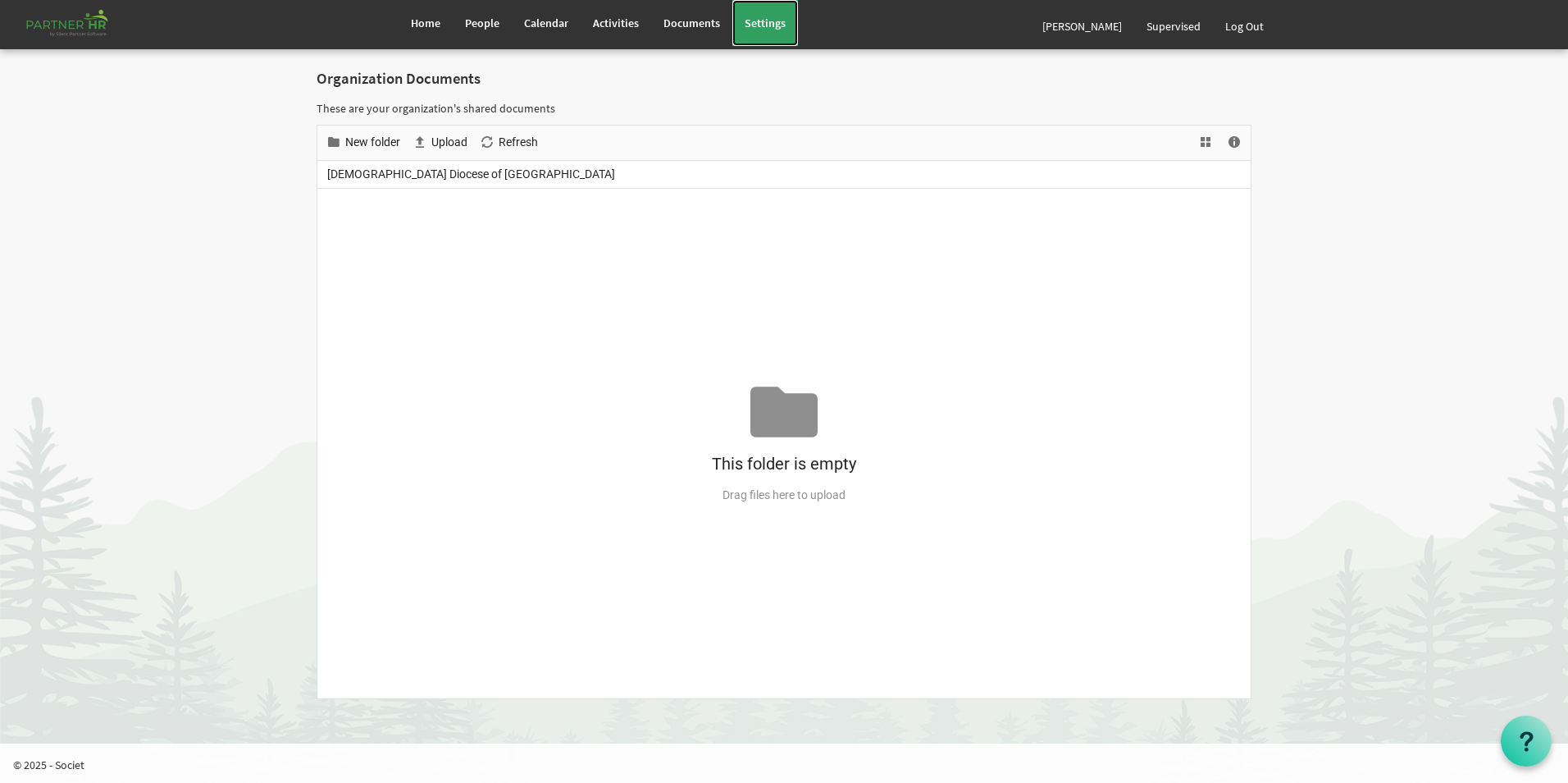
click at [758, 24] on span "Settings" at bounding box center [764, 23] width 41 height 15
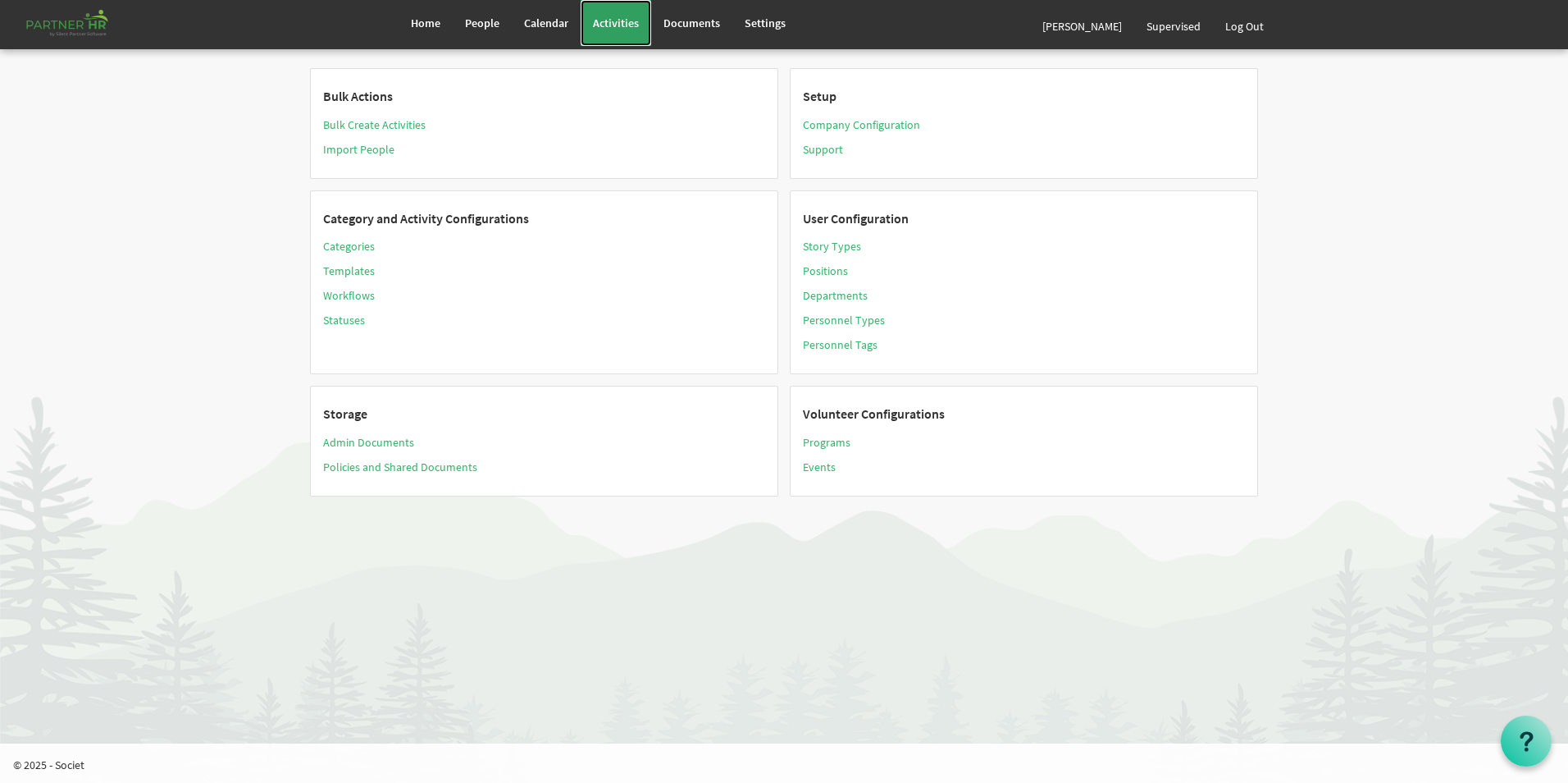
click at [595, 19] on span "Activities" at bounding box center [615, 23] width 46 height 15
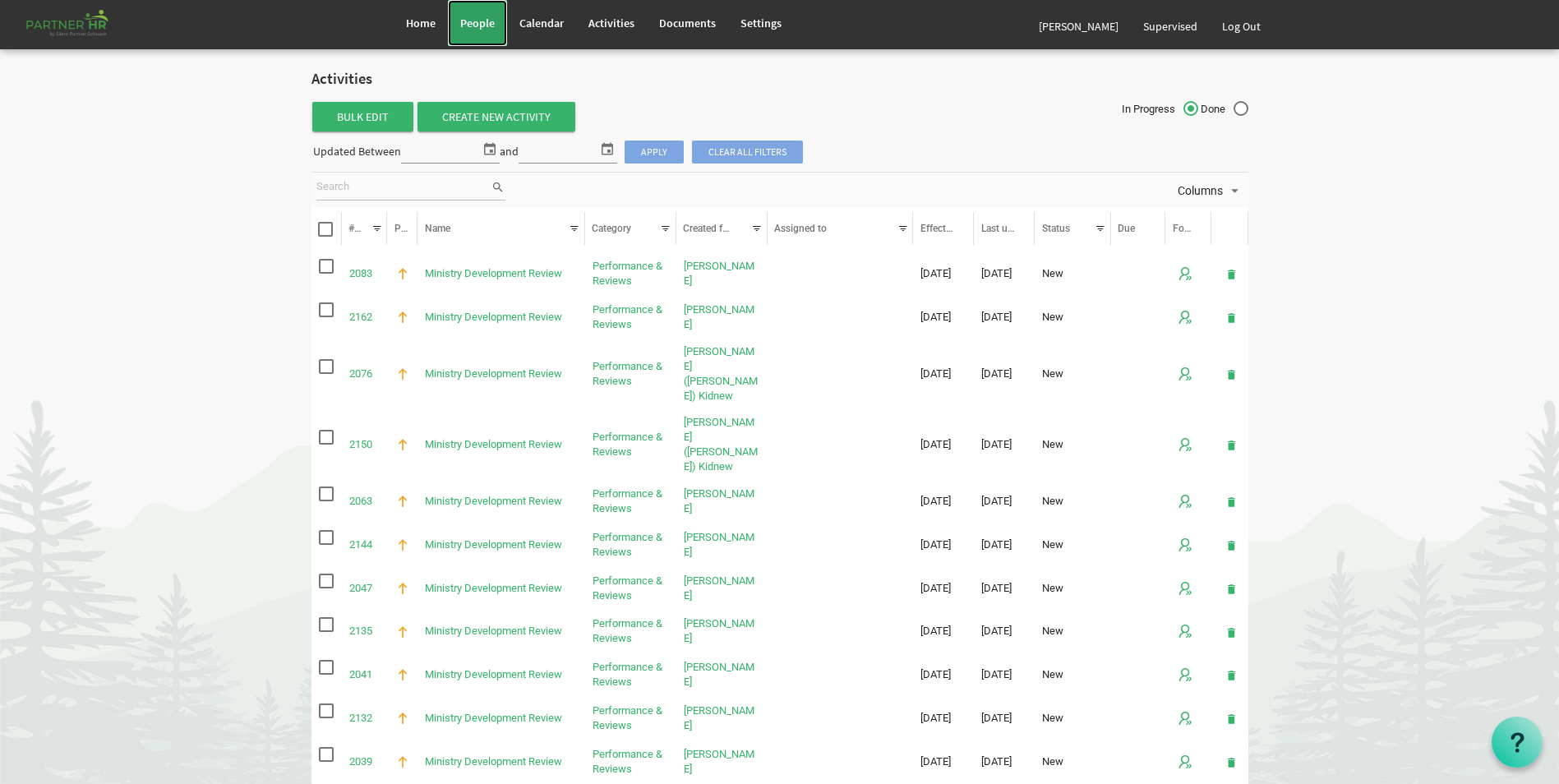
click at [474, 24] on span "People" at bounding box center [478, 23] width 35 height 15
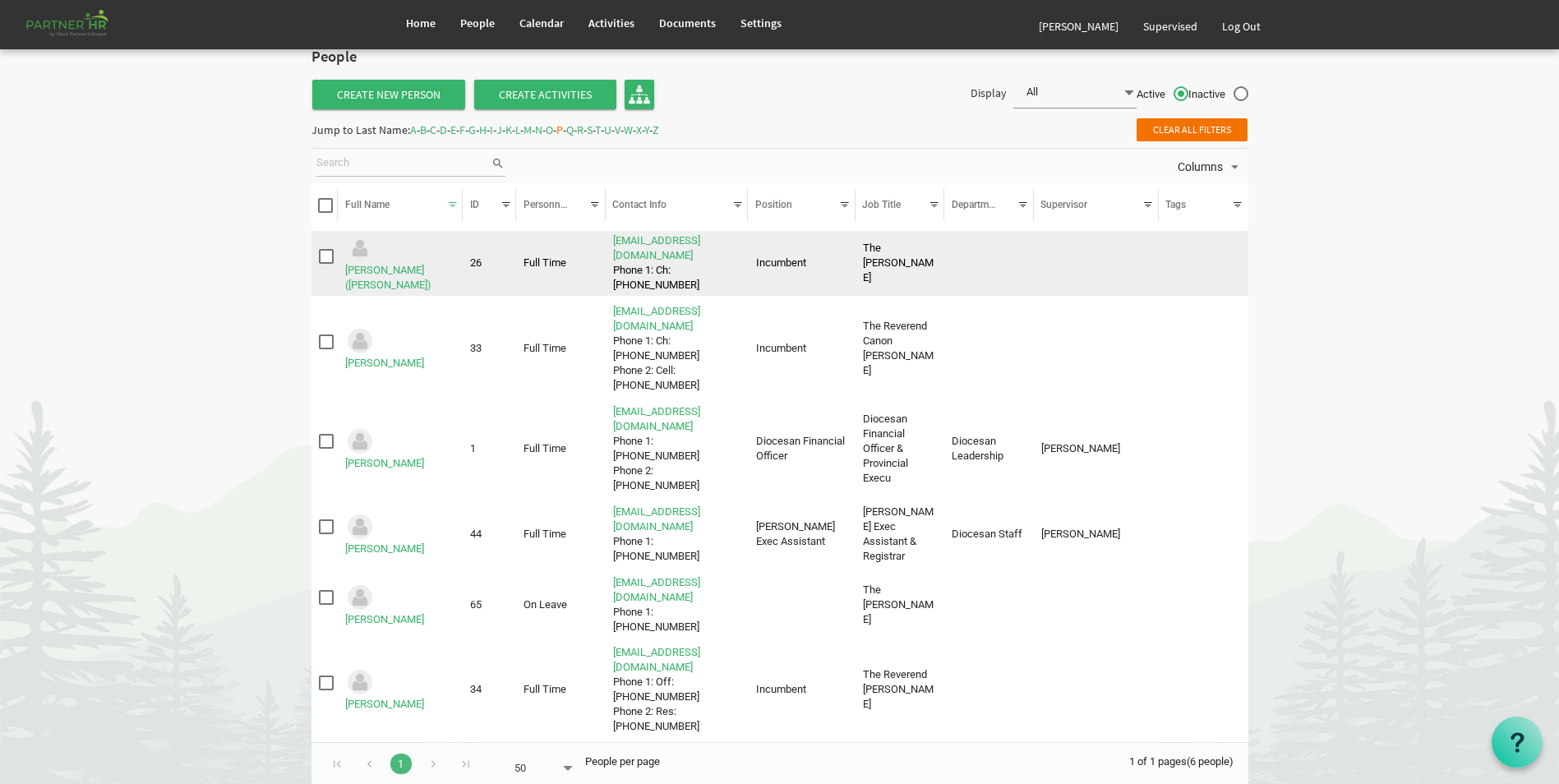
scroll to position [40, 0]
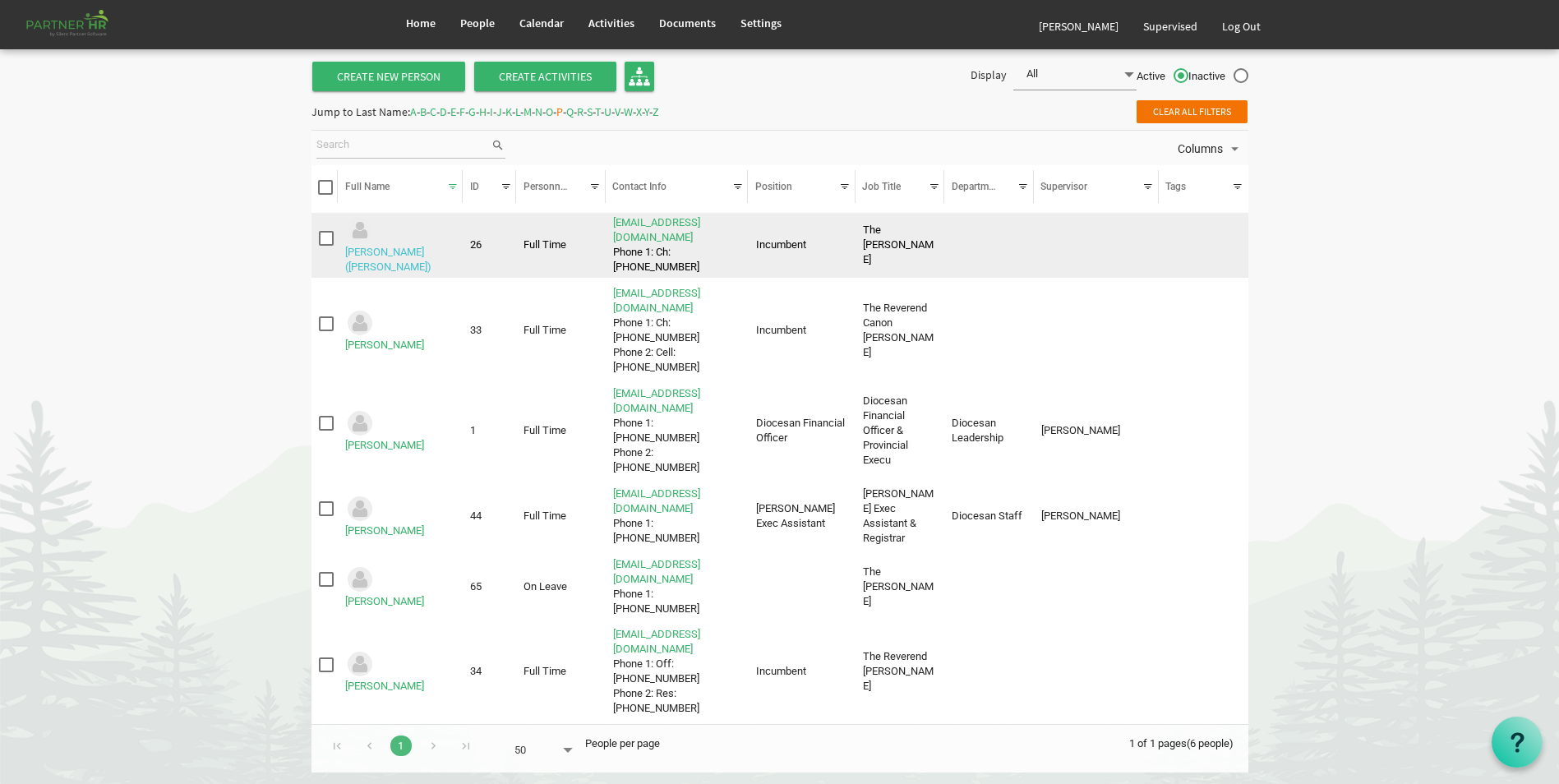
click at [417, 245] on link "[PERSON_NAME] ([PERSON_NAME])" at bounding box center [388, 258] width 86 height 27
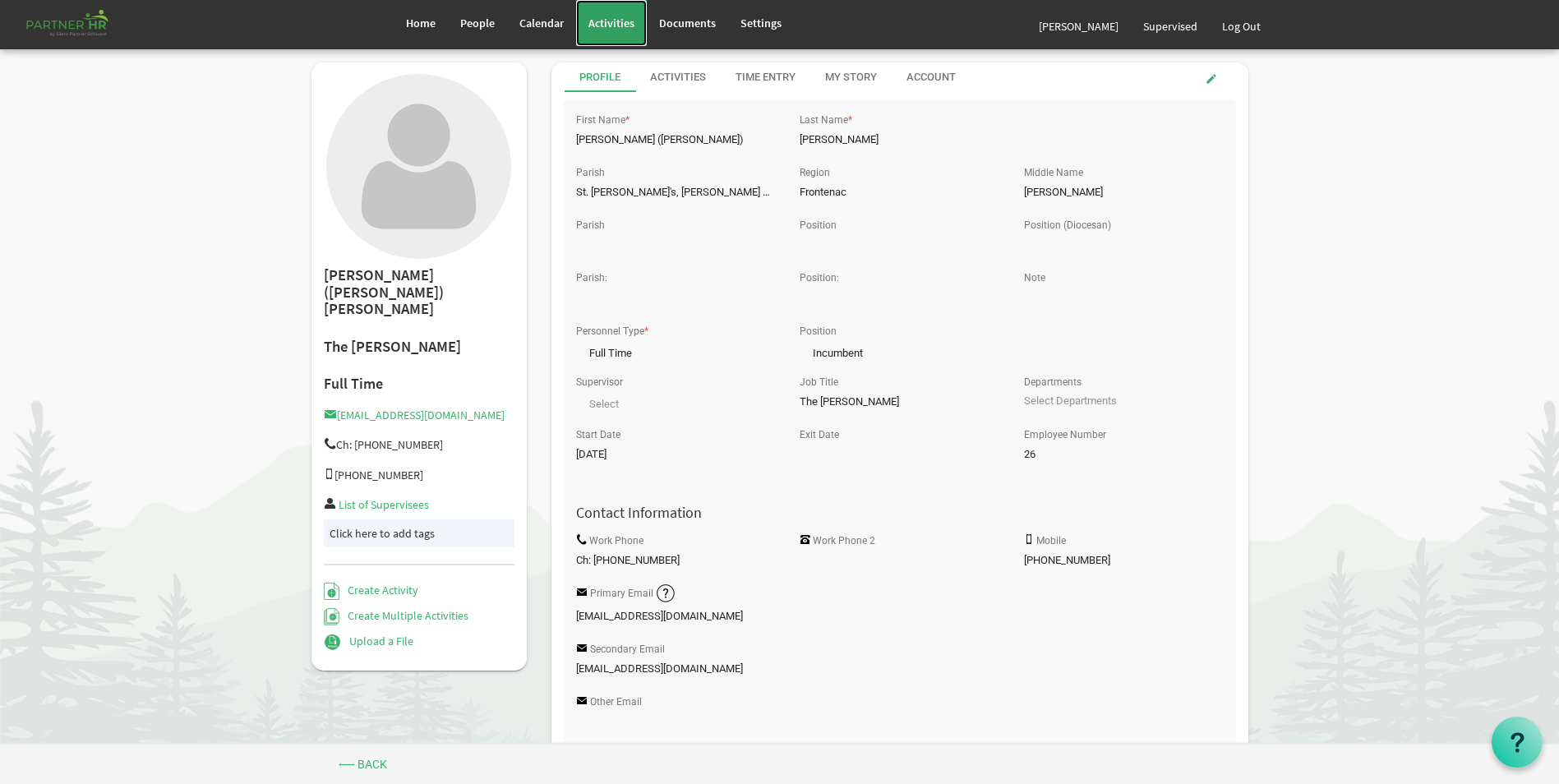
click at [613, 24] on span "Activities" at bounding box center [611, 23] width 46 height 15
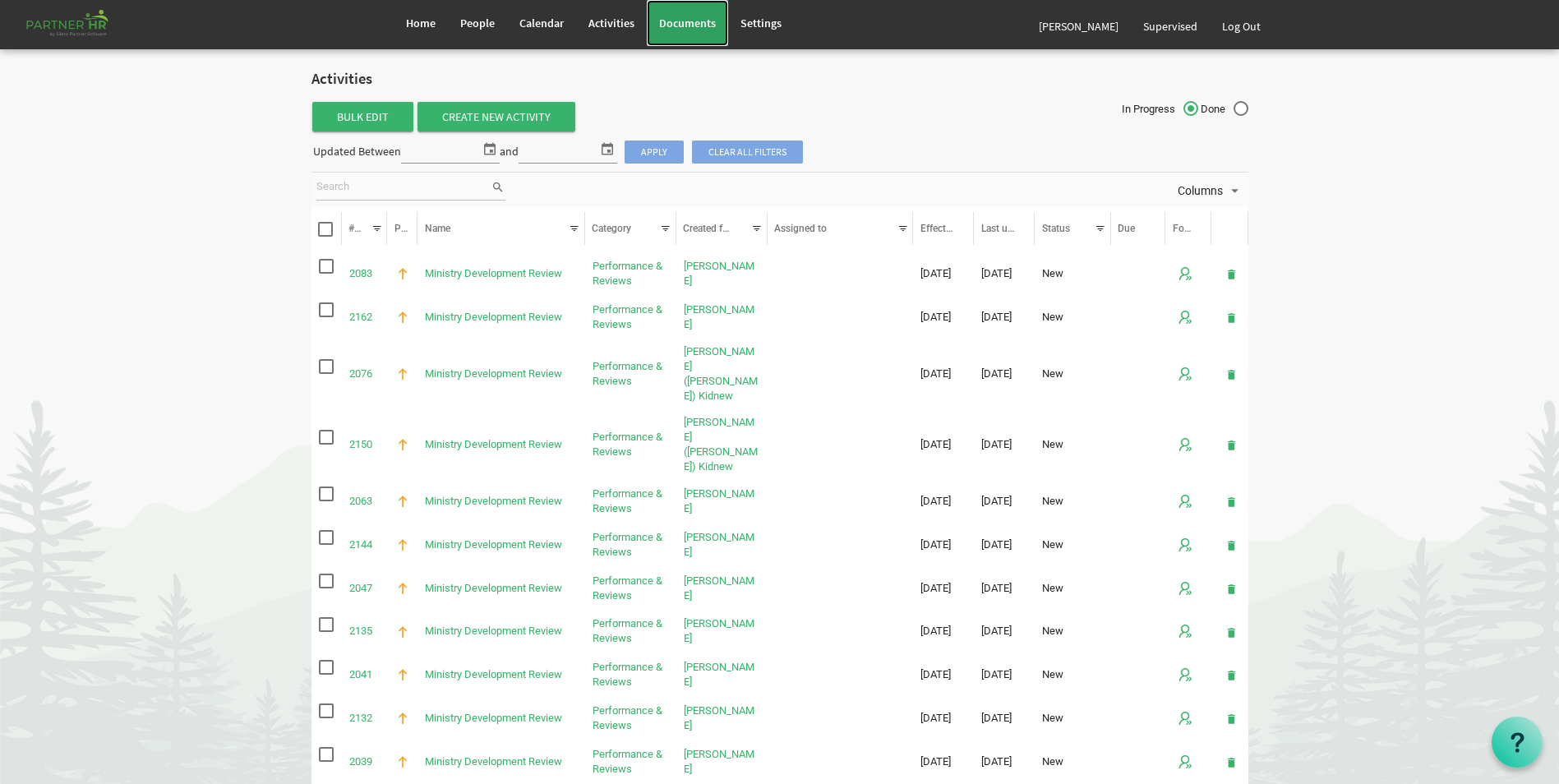
click at [676, 20] on span "Documents" at bounding box center [687, 23] width 57 height 15
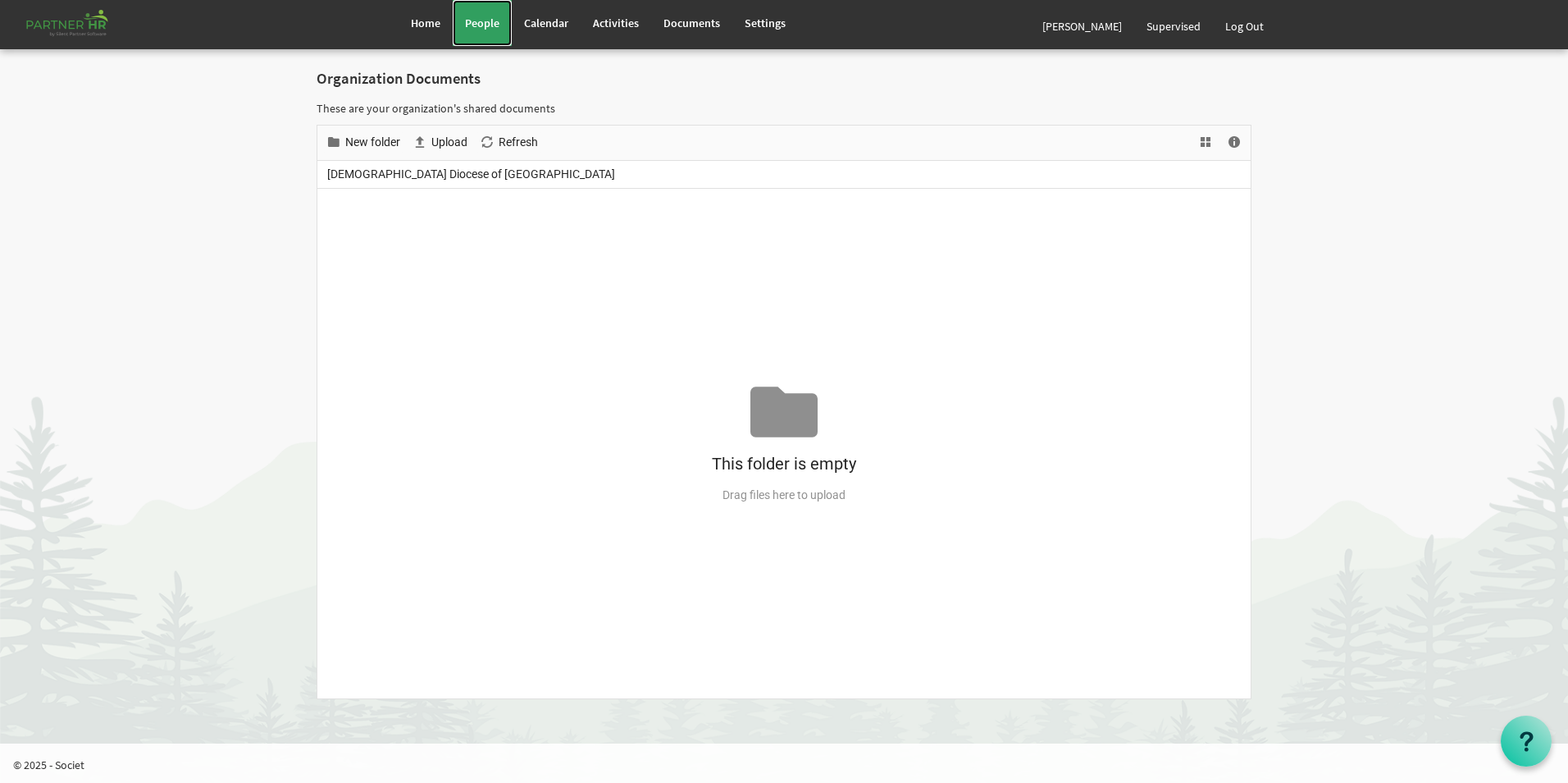
click at [472, 19] on span "People" at bounding box center [482, 23] width 35 height 15
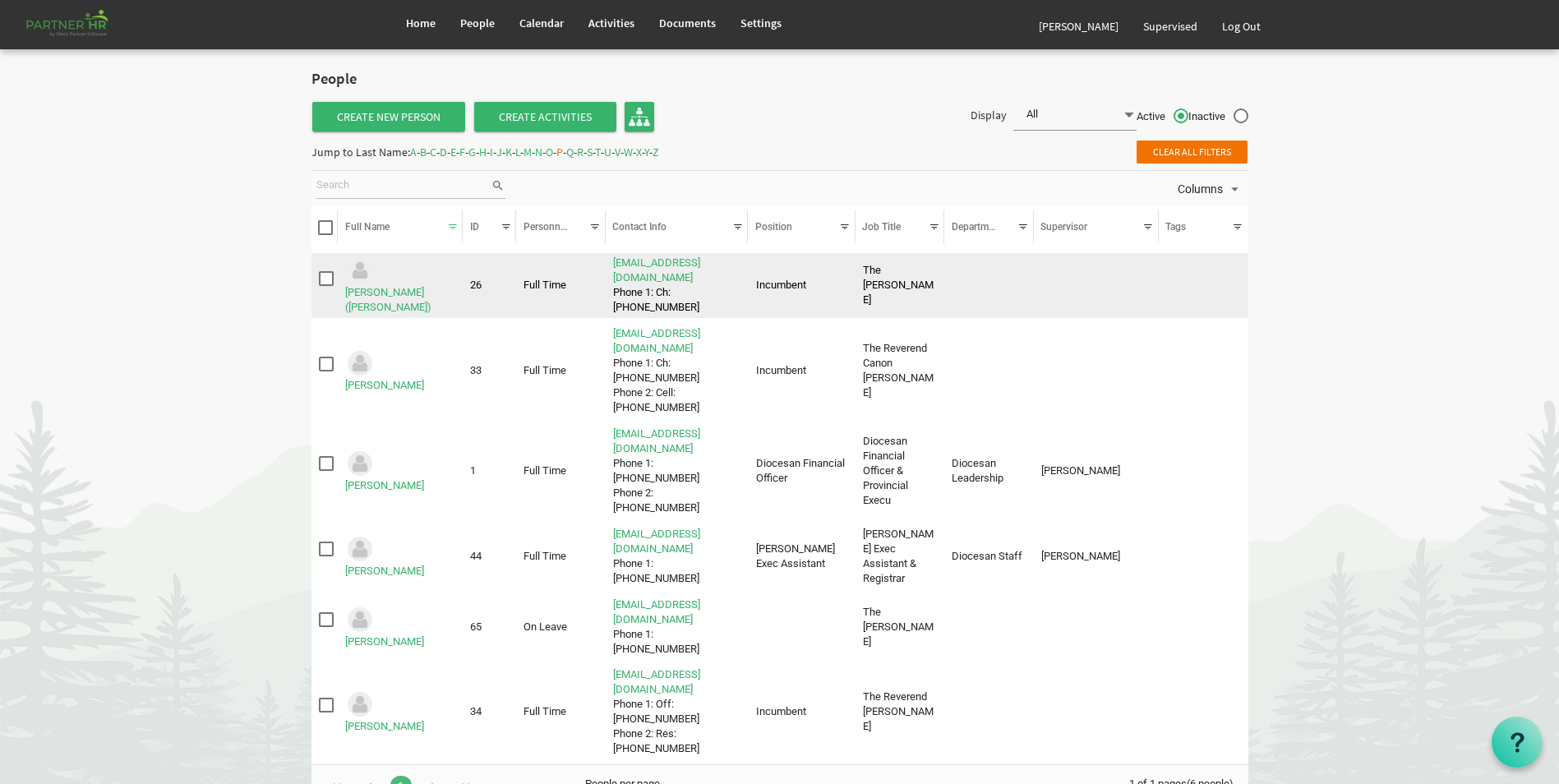
click at [413, 269] on td "[PERSON_NAME] ([PERSON_NAME])" at bounding box center [400, 285] width 125 height 65
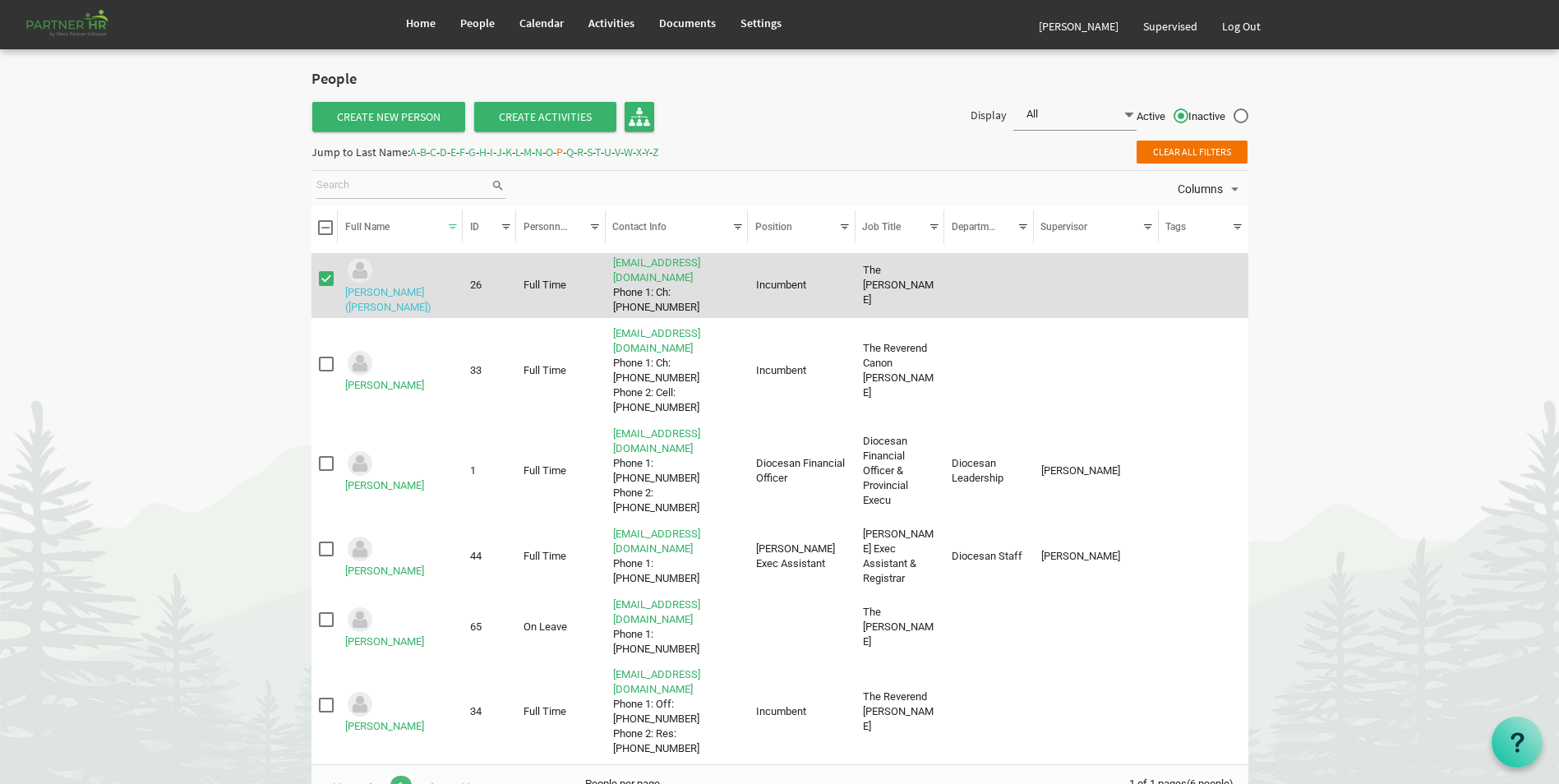
click at [408, 285] on link "[PERSON_NAME] ([PERSON_NAME])" at bounding box center [388, 299] width 86 height 27
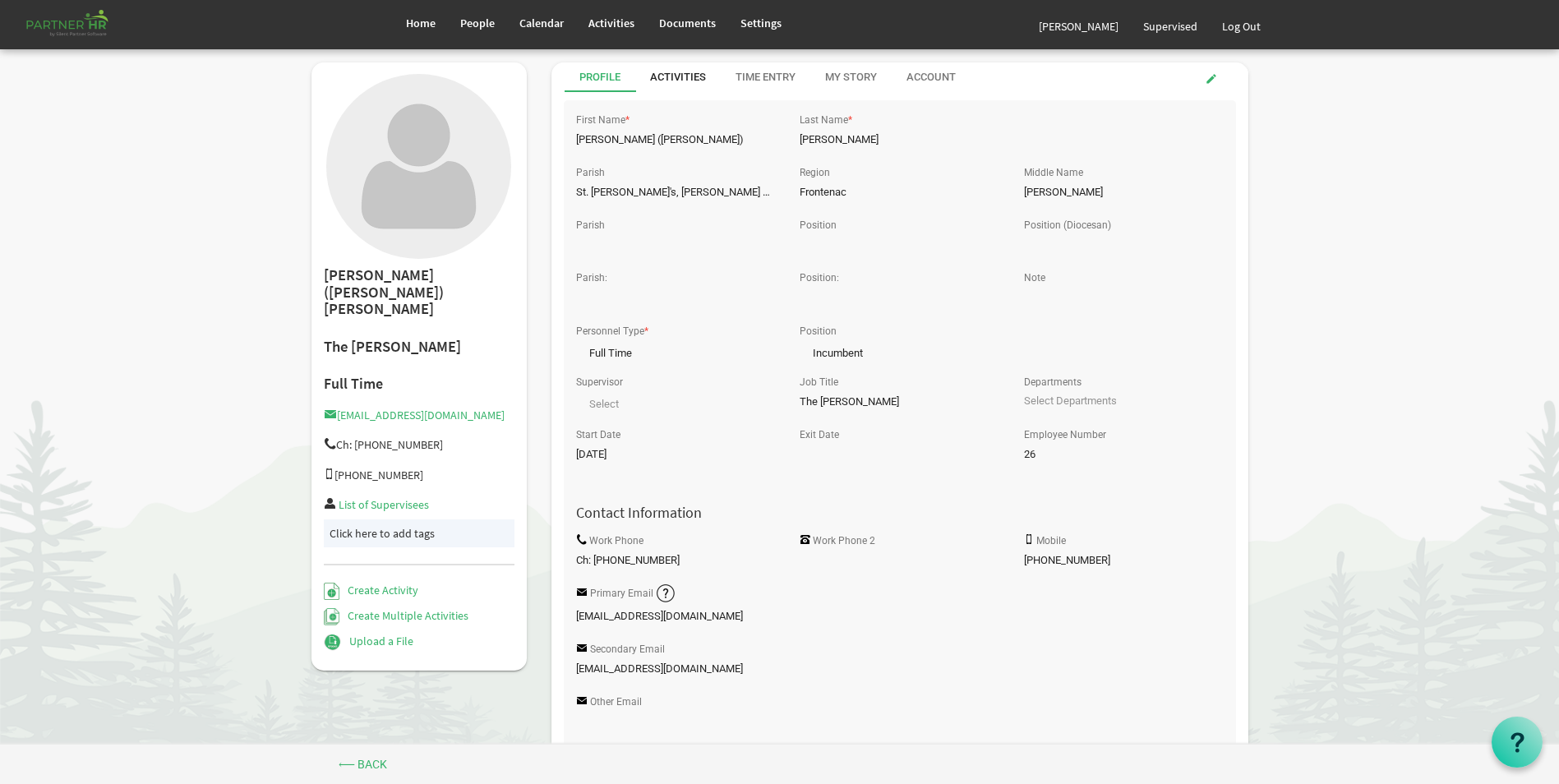
click at [679, 77] on div "Activities" at bounding box center [678, 78] width 56 height 16
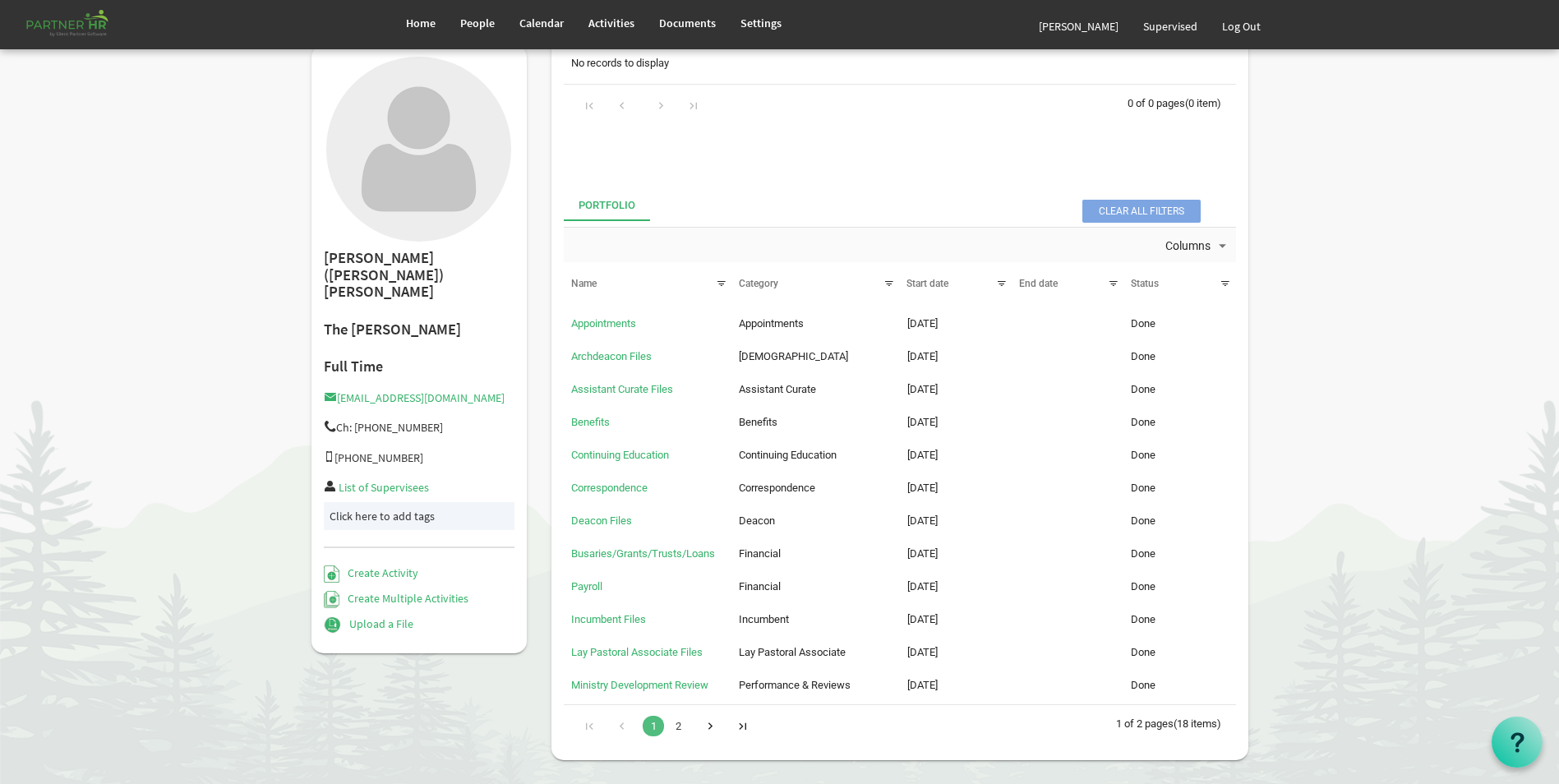
scroll to position [213, 0]
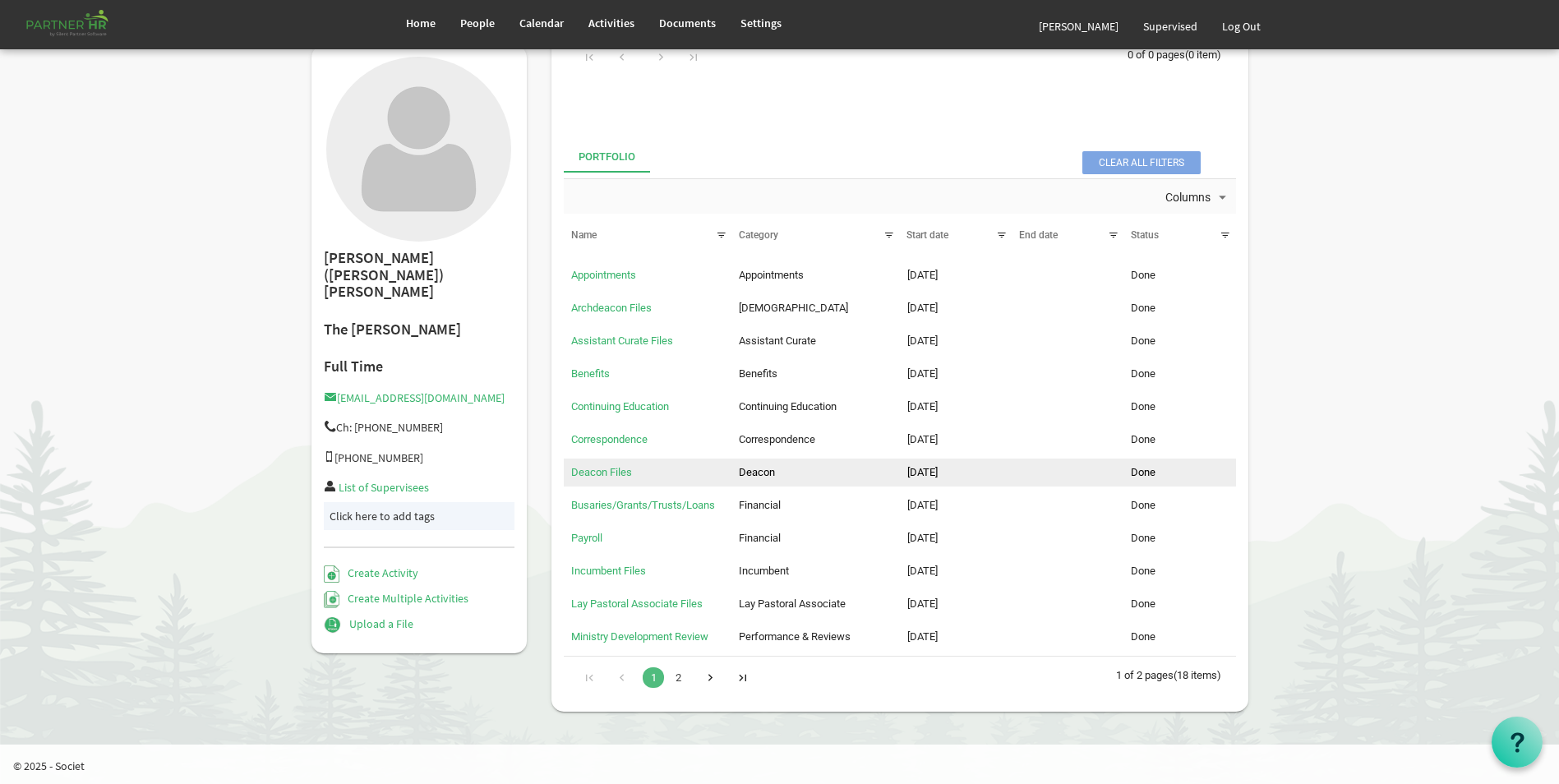
click at [756, 469] on td "Deacon" at bounding box center [815, 472] width 168 height 28
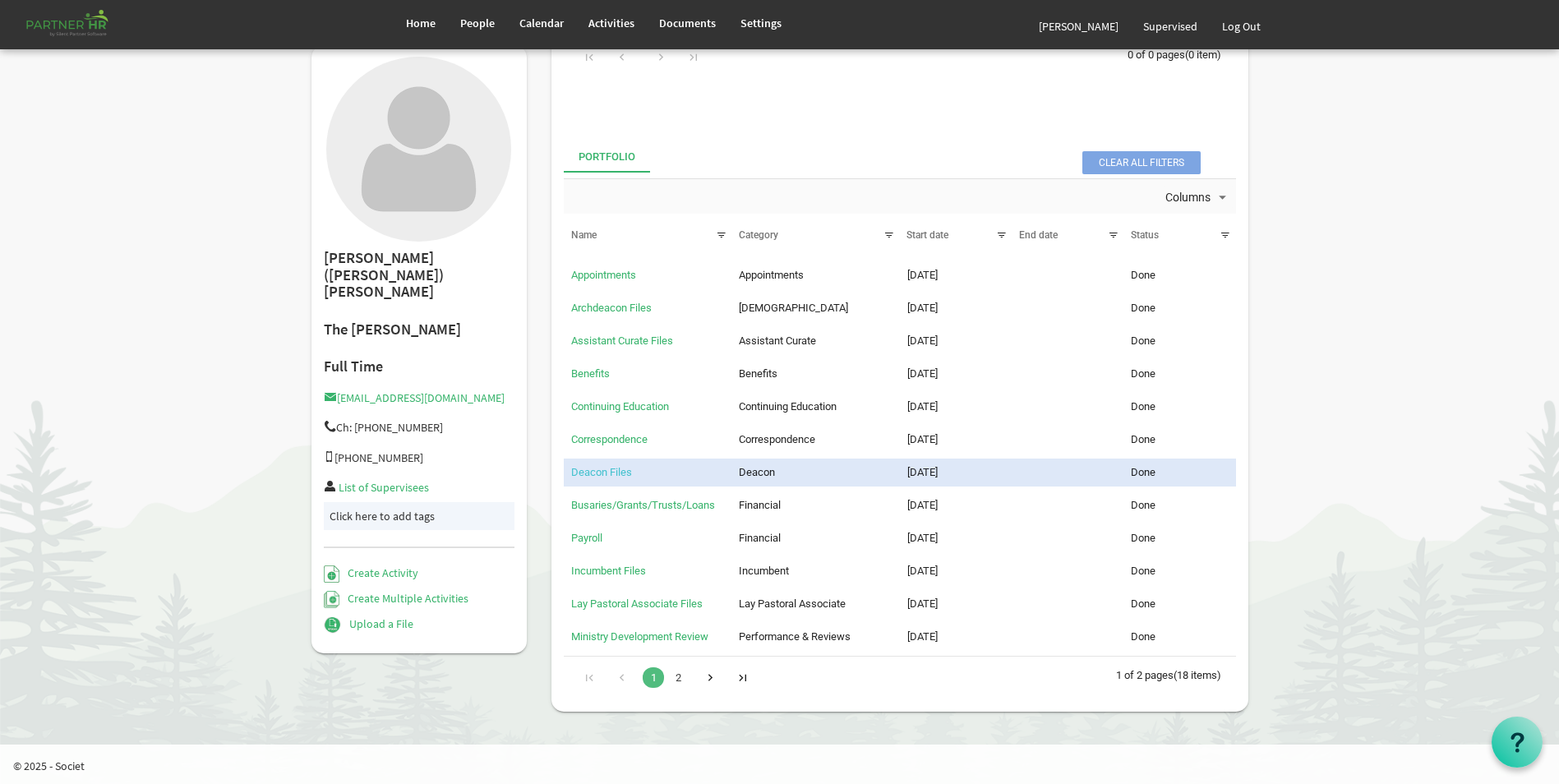
click at [617, 473] on link "Deacon Files" at bounding box center [602, 471] width 61 height 12
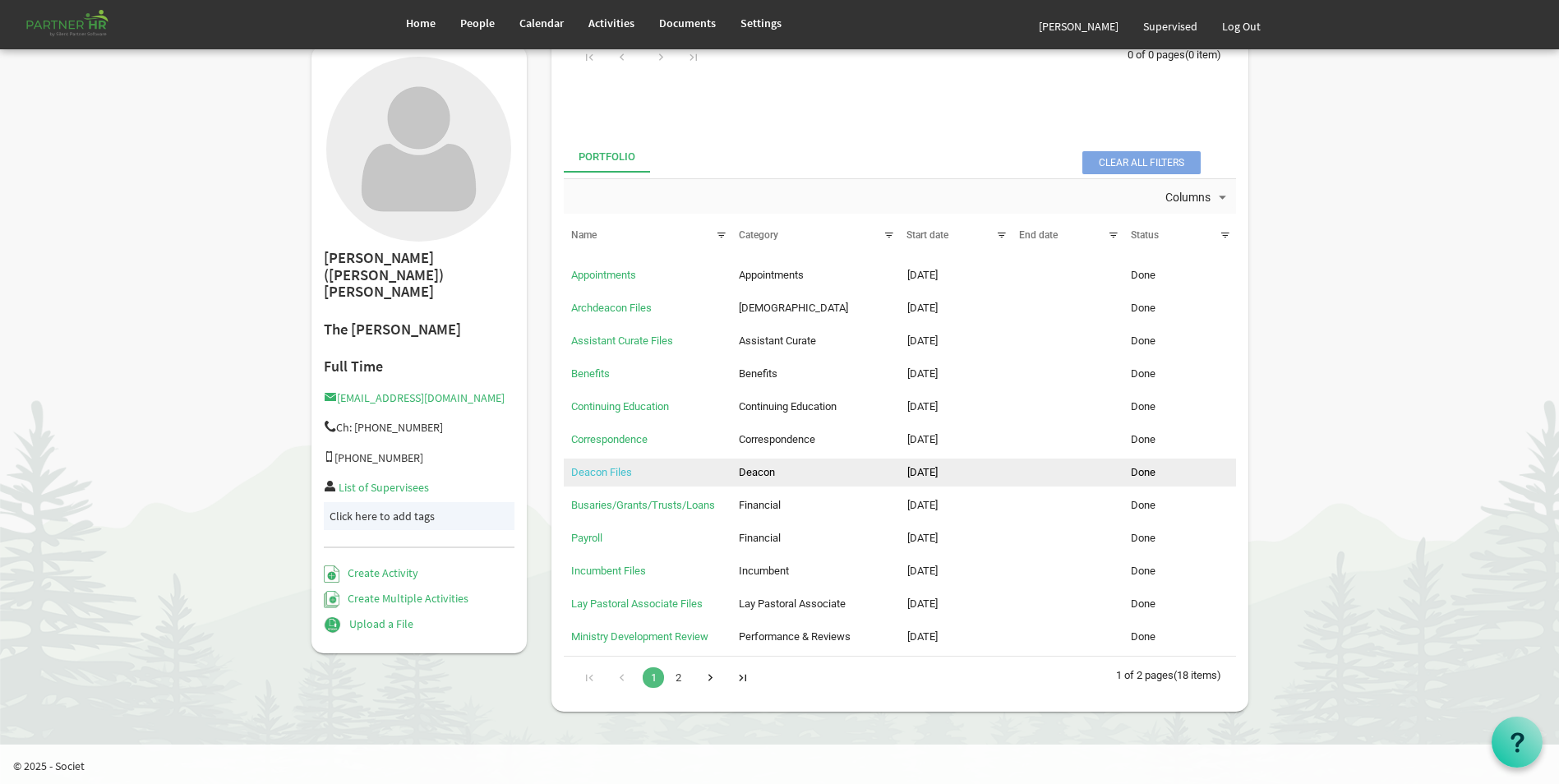
click at [617, 473] on link "Deacon Files" at bounding box center [602, 471] width 61 height 12
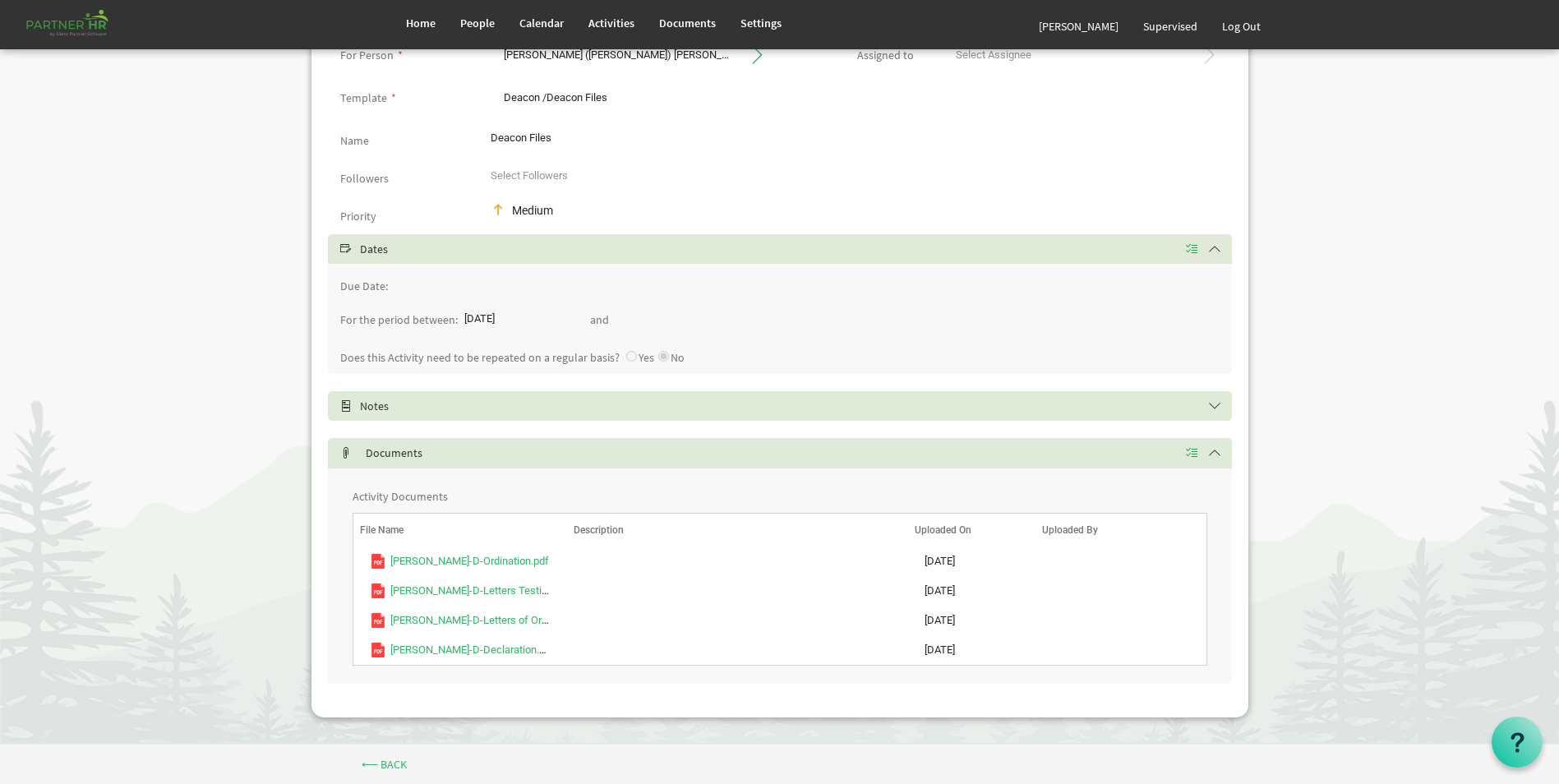
scroll to position [124, 0]
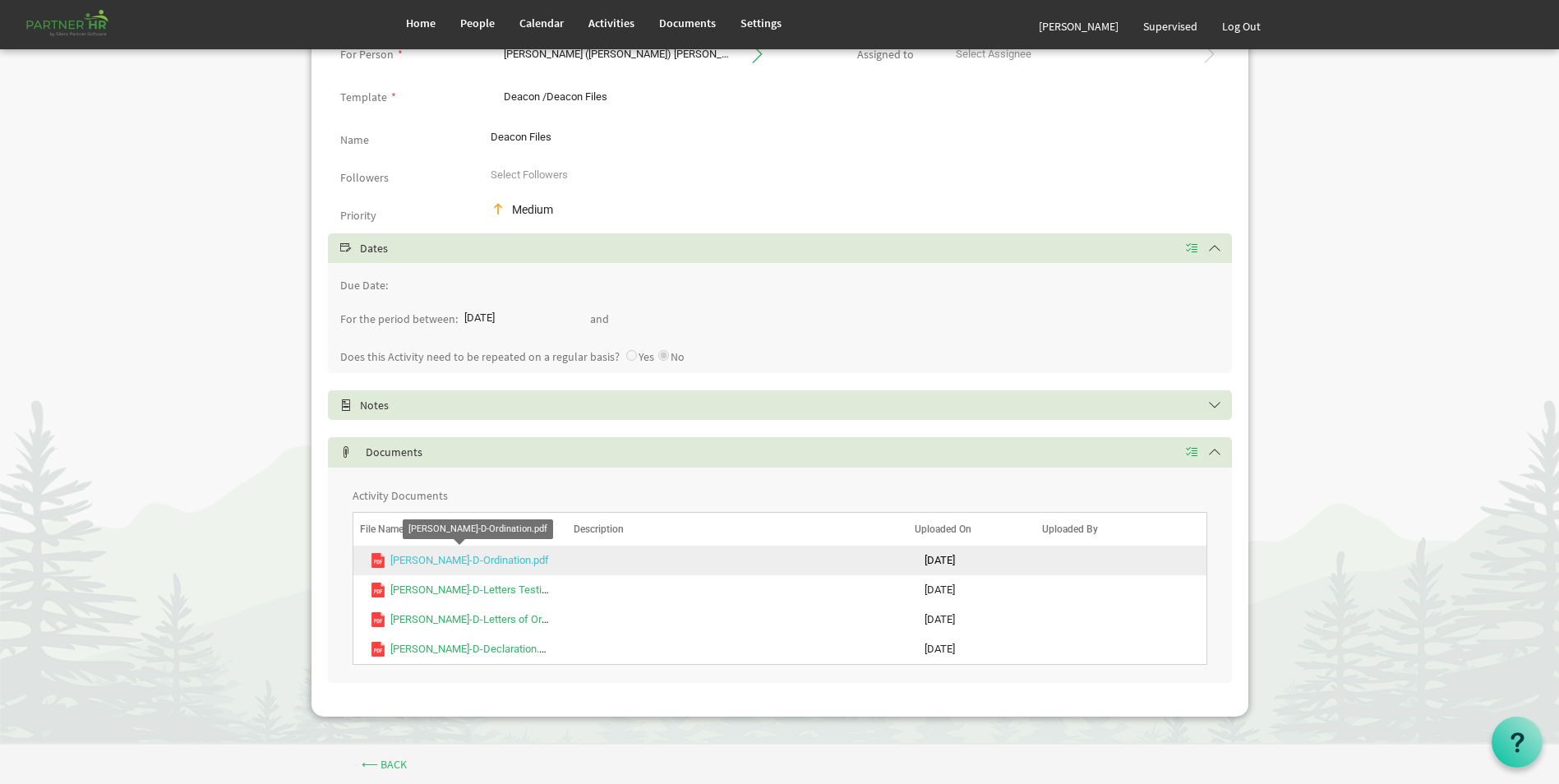
click at [471, 560] on link "[PERSON_NAME]-D-Ordination.pdf" at bounding box center [470, 560] width 159 height 12
